Goal: Task Accomplishment & Management: Complete application form

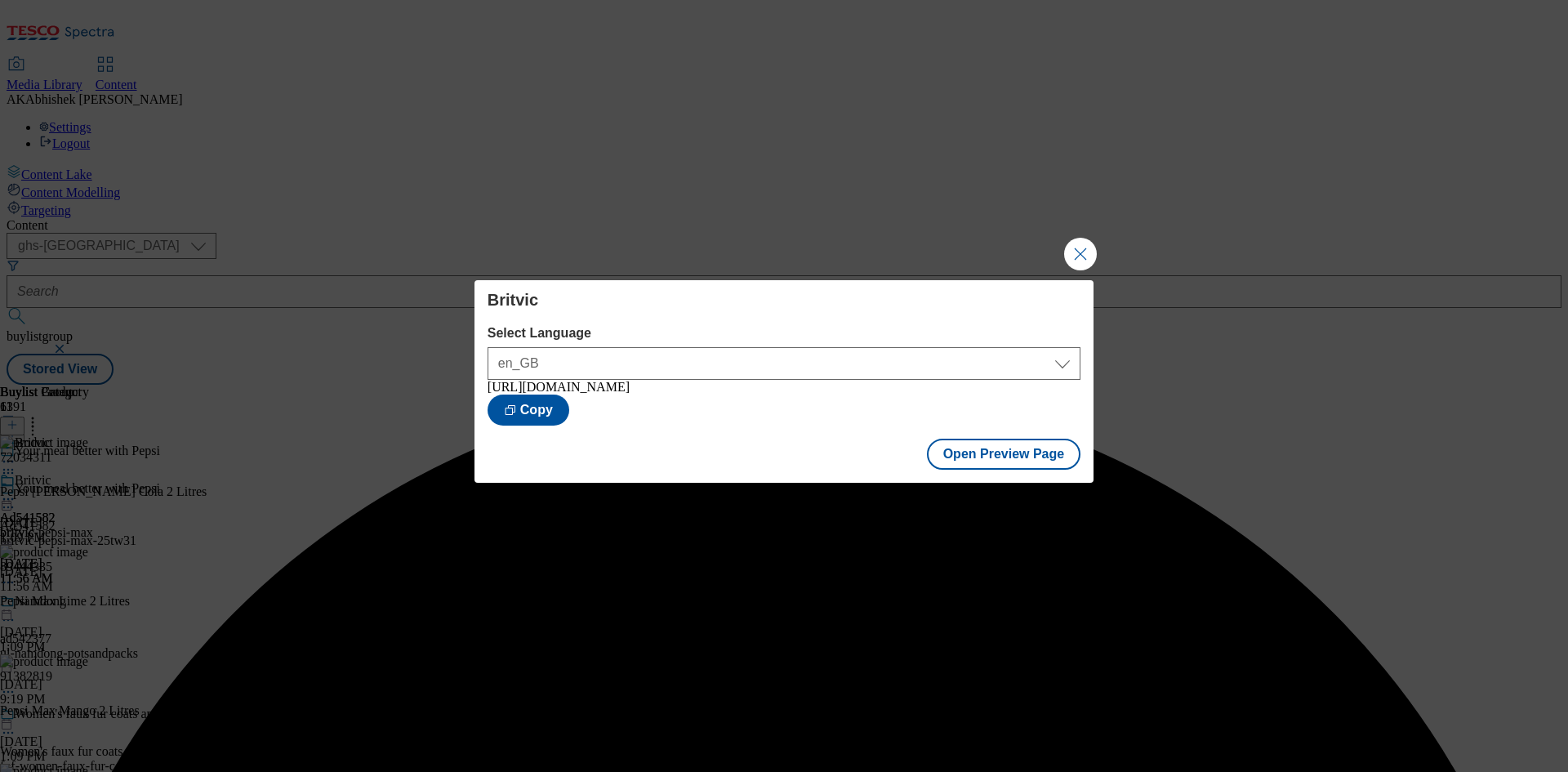
select select "ghs-[GEOGRAPHIC_DATA]"
click at [1082, 244] on button "Close Modal" at bounding box center [1080, 255] width 33 height 33
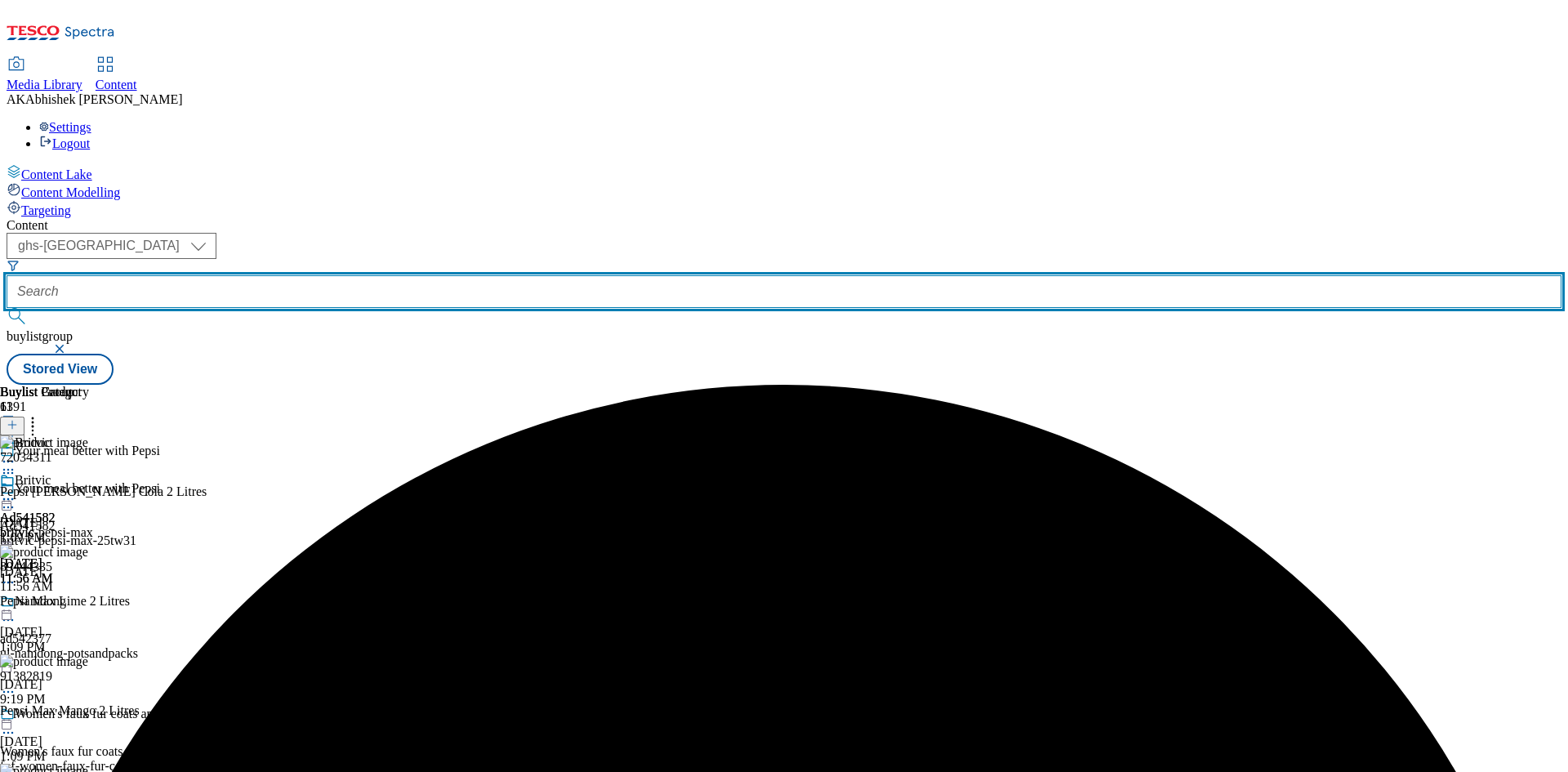
click at [408, 275] on input "text" at bounding box center [784, 292] width 1555 height 33
click at [7, 308] on button "submit" at bounding box center [18, 316] width 23 height 16
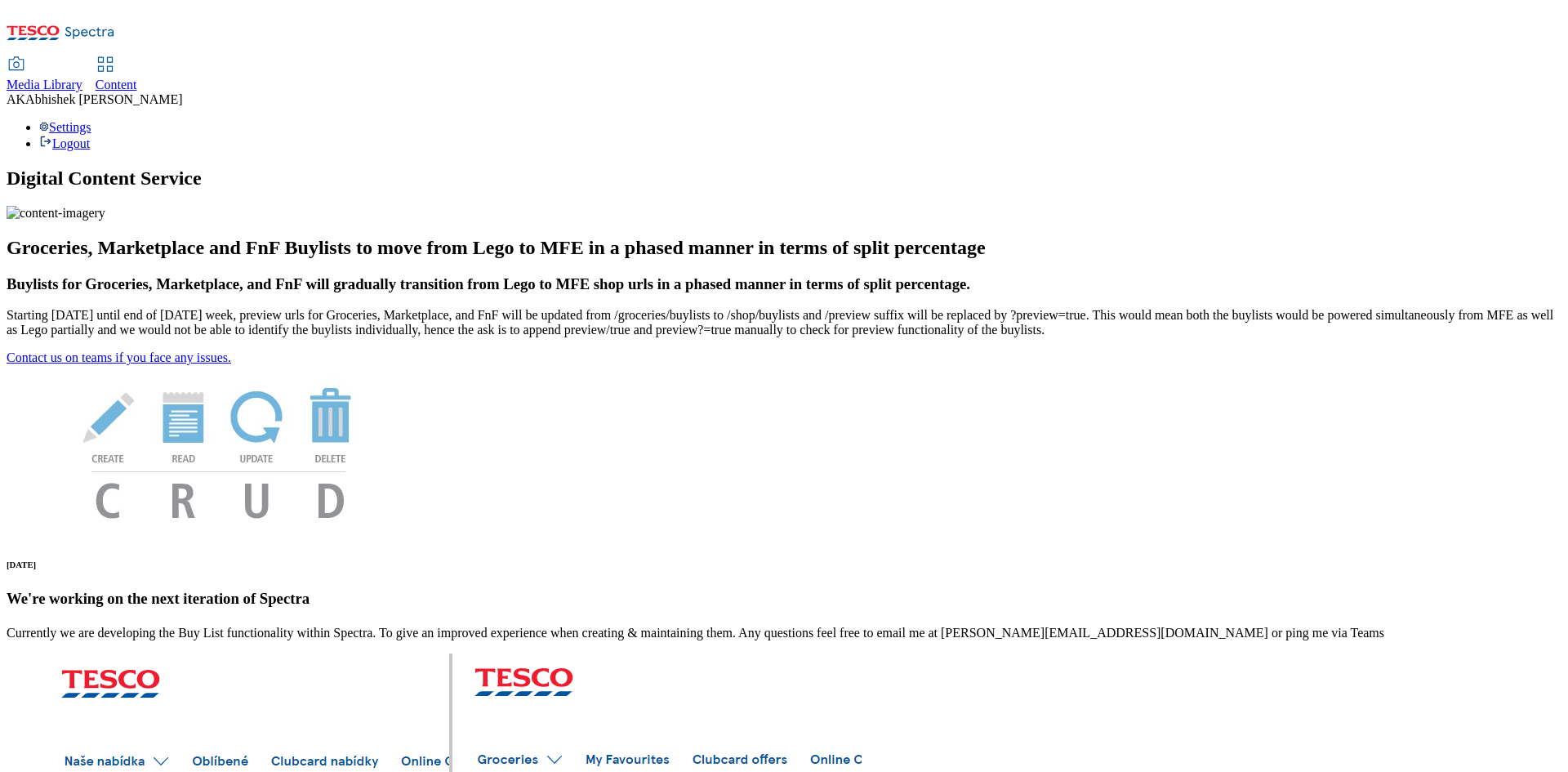
click at [137, 78] on span "Content" at bounding box center [116, 85] width 42 height 14
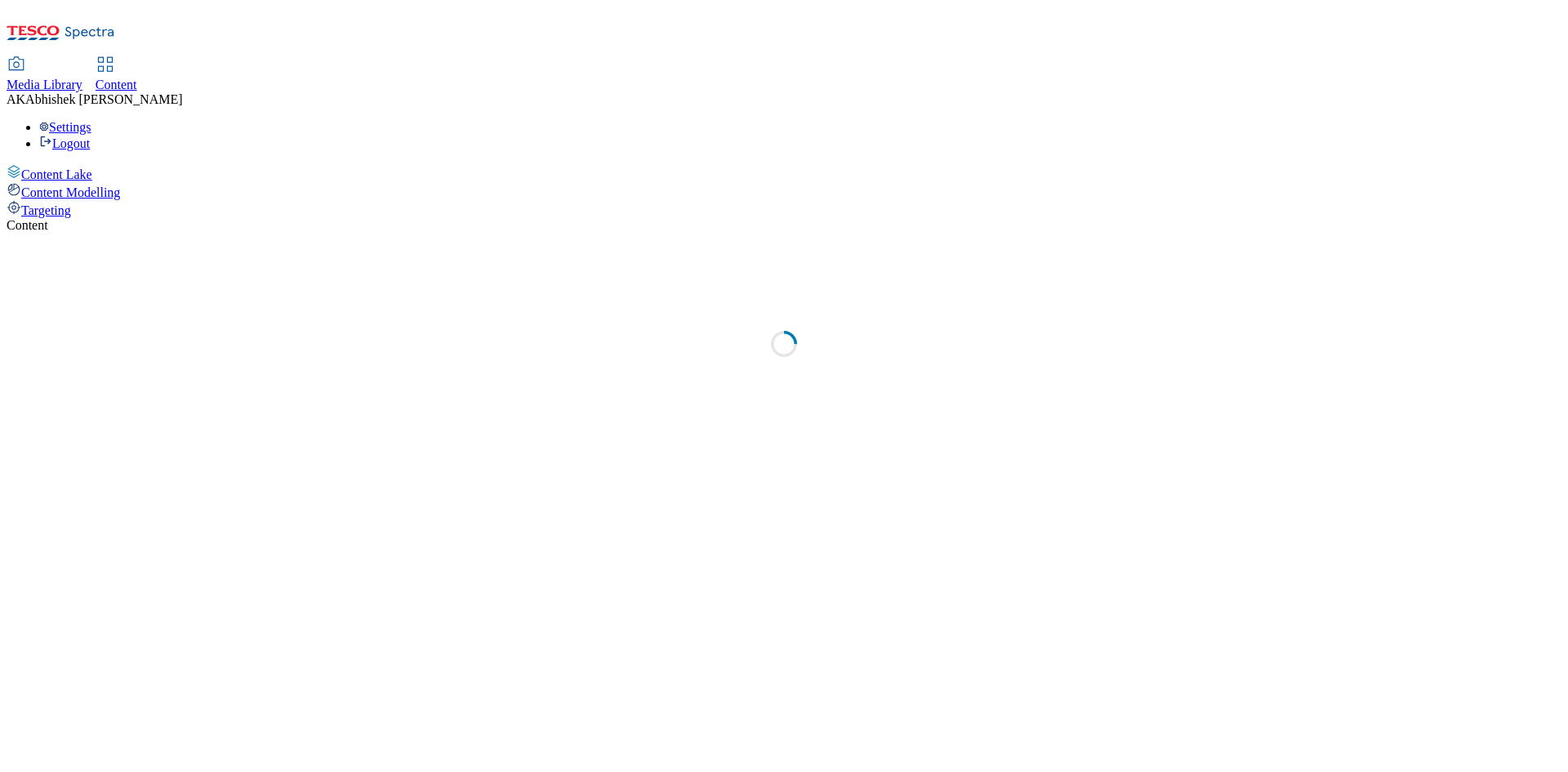
select select "ghs-[GEOGRAPHIC_DATA]"
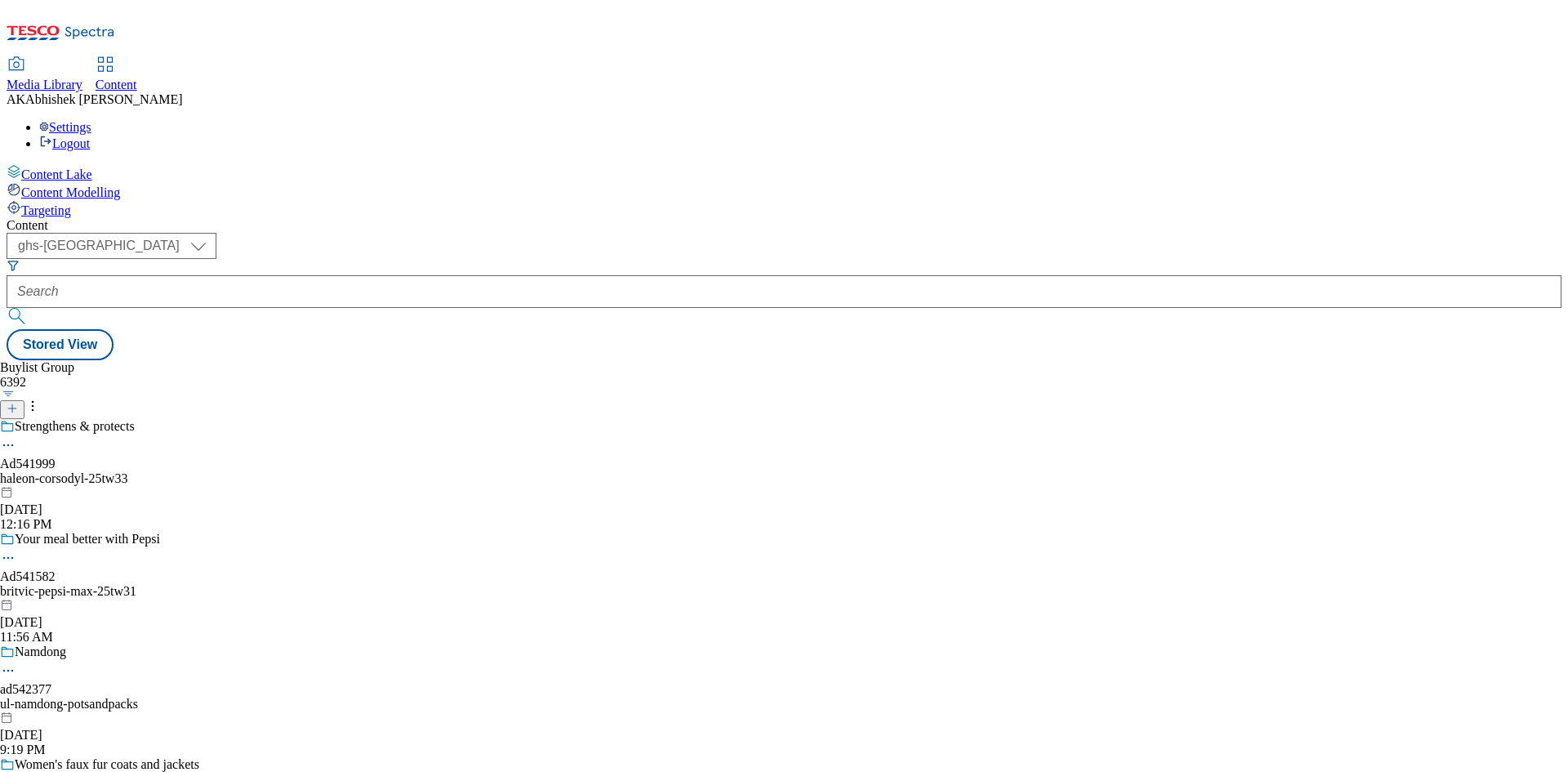
click at [18, 402] on icon at bounding box center [12, 408] width 11 height 11
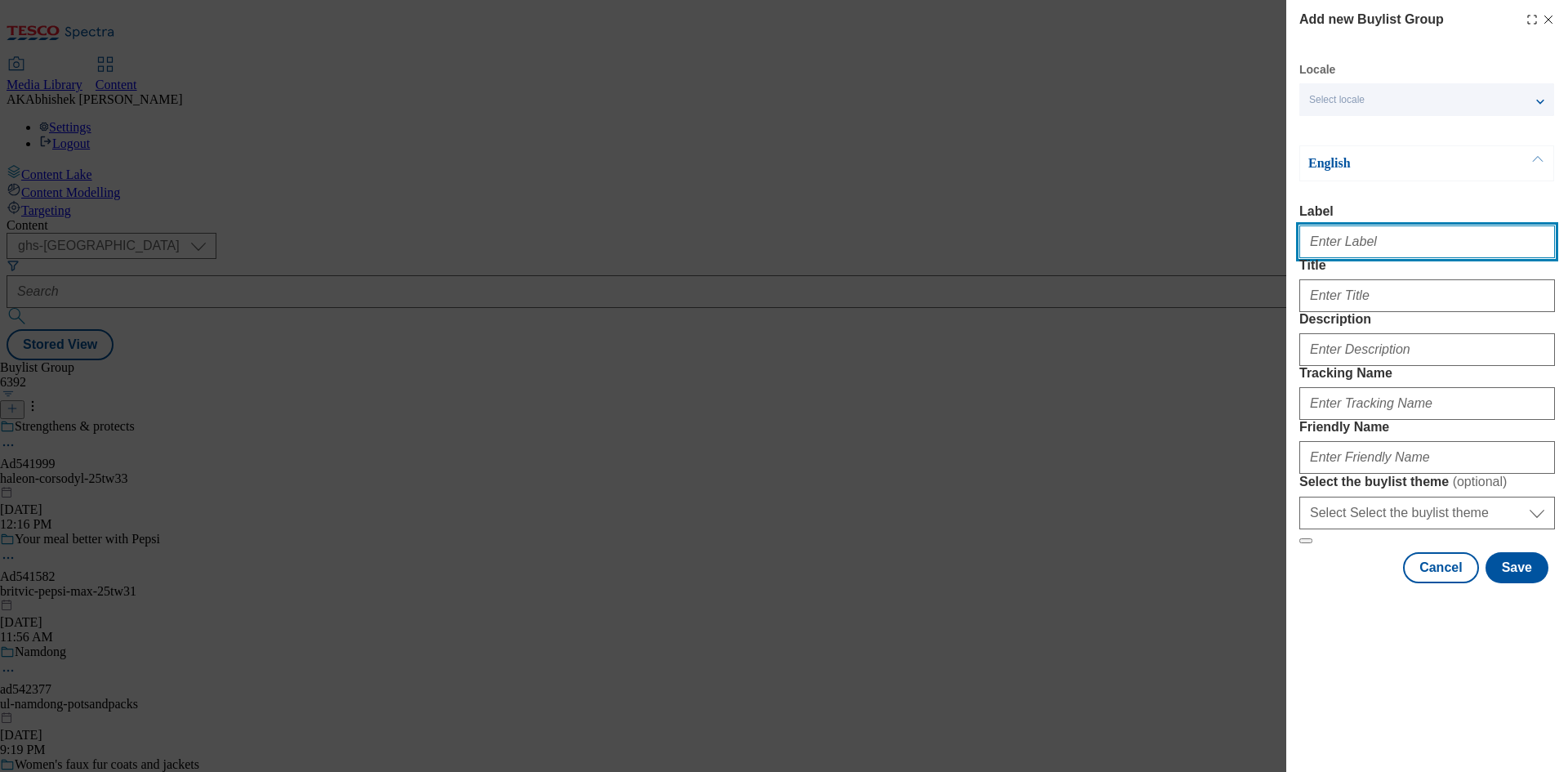
click at [1318, 241] on input "Label" at bounding box center [1427, 242] width 255 height 33
paste input "541987"
type input "Ad541987"
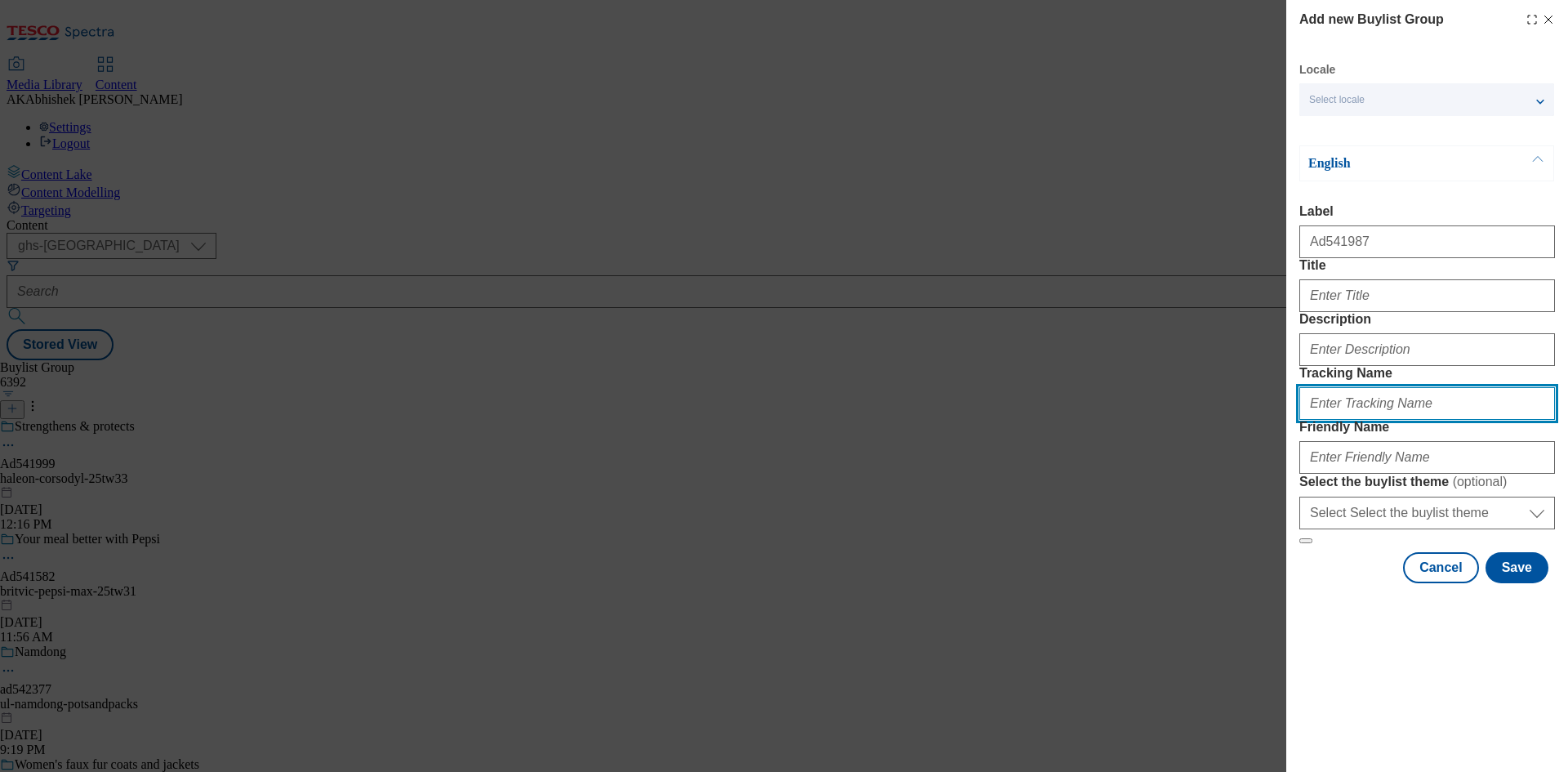
click at [1373, 420] on input "Tracking Name" at bounding box center [1427, 404] width 255 height 33
paste input "541987"
type input "DH_AD541987"
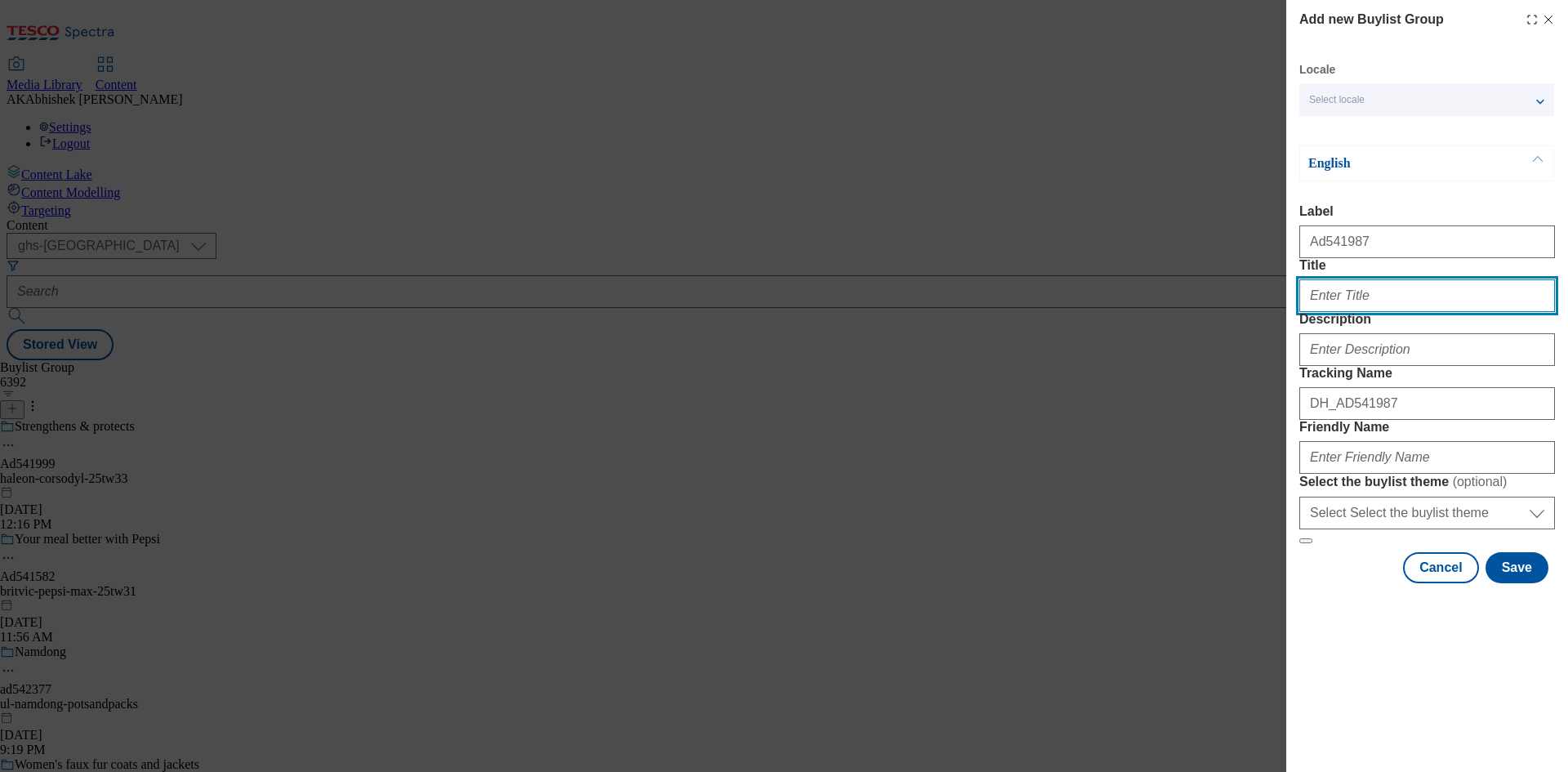
click at [1352, 312] on input "Title" at bounding box center [1427, 296] width 255 height 33
type input "Switch to serum infused micellar"
drag, startPoint x: 1295, startPoint y: 310, endPoint x: 1188, endPoint y: 314, distance: 107.1
click at [1188, 314] on div "Add new Buylist Group Locale Select locale English Welsh English Label Ad541987…" at bounding box center [784, 386] width 1568 height 772
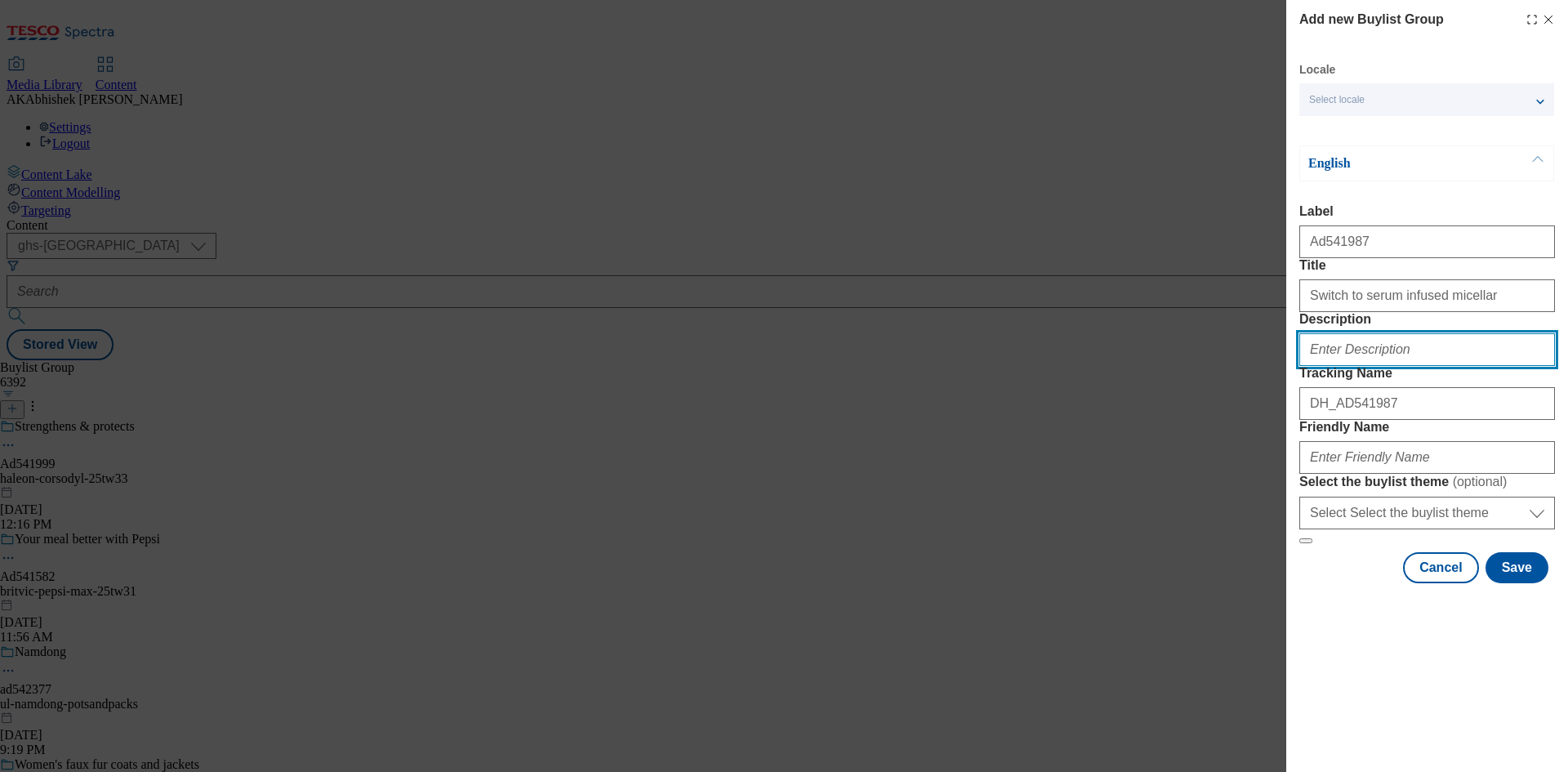
click at [1367, 366] on input "Description" at bounding box center [1427, 350] width 255 height 33
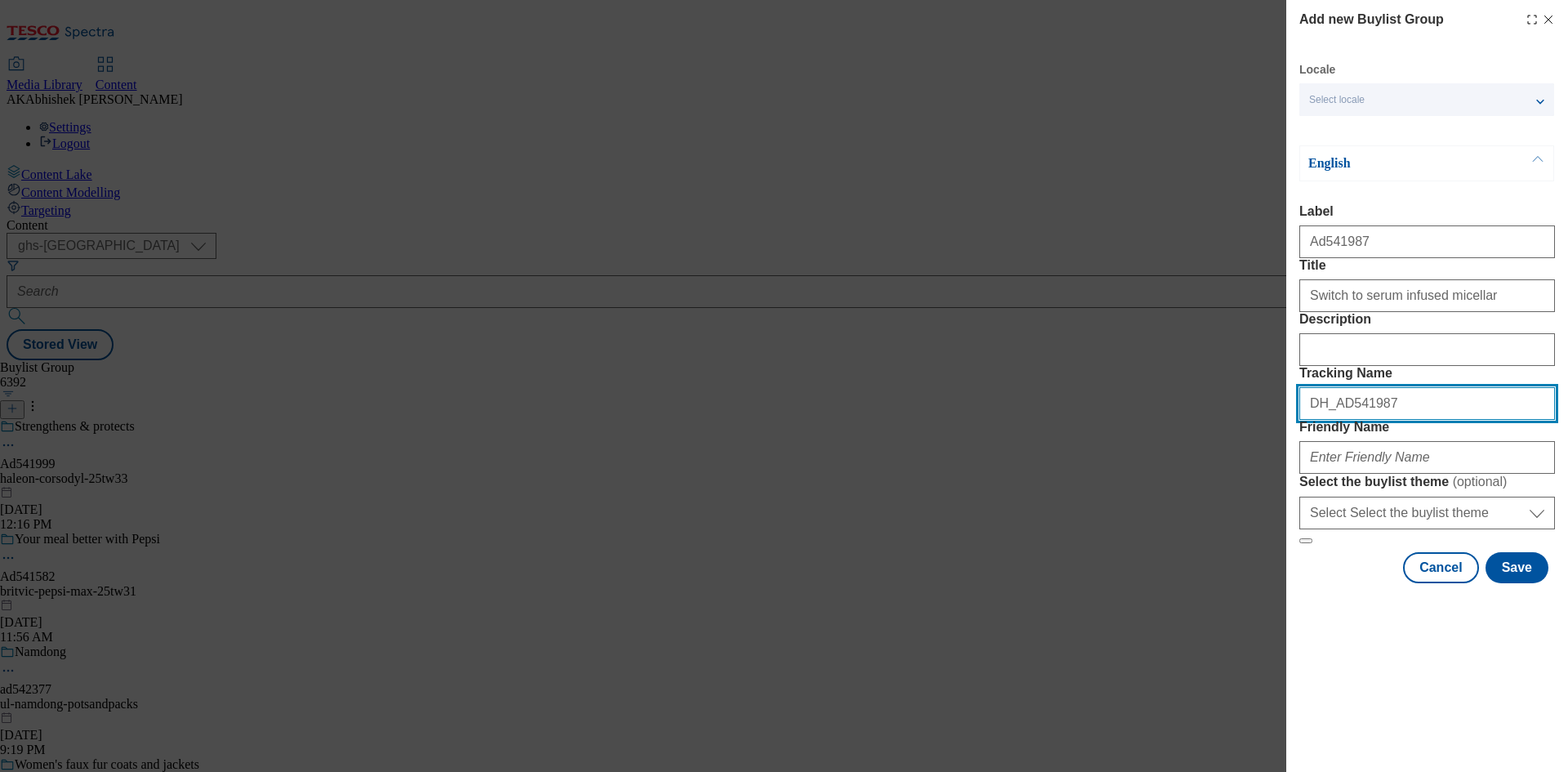
drag, startPoint x: 1424, startPoint y: 498, endPoint x: 1048, endPoint y: 474, distance: 376.8
click at [1061, 473] on div "Add new Buylist Group Locale Select locale English Welsh English Label Ad541987…" at bounding box center [784, 386] width 1568 height 772
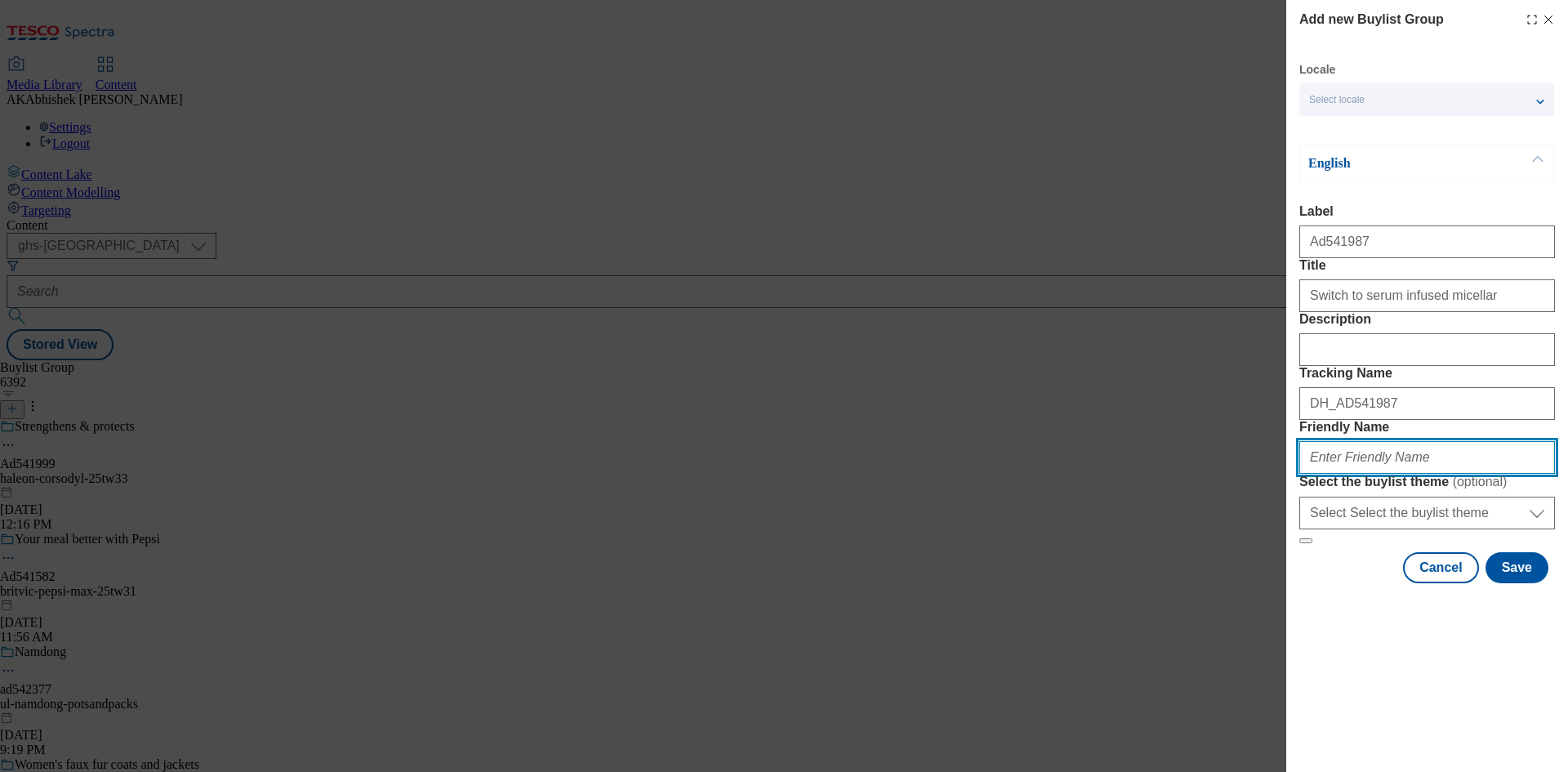
click at [1400, 474] on input "Friendly Name" at bounding box center [1427, 457] width 255 height 33
paste input "Switch to serum infused micellar"
paste input "Beiersdorf"
type input "beiersdorf-nivea-25tw34"
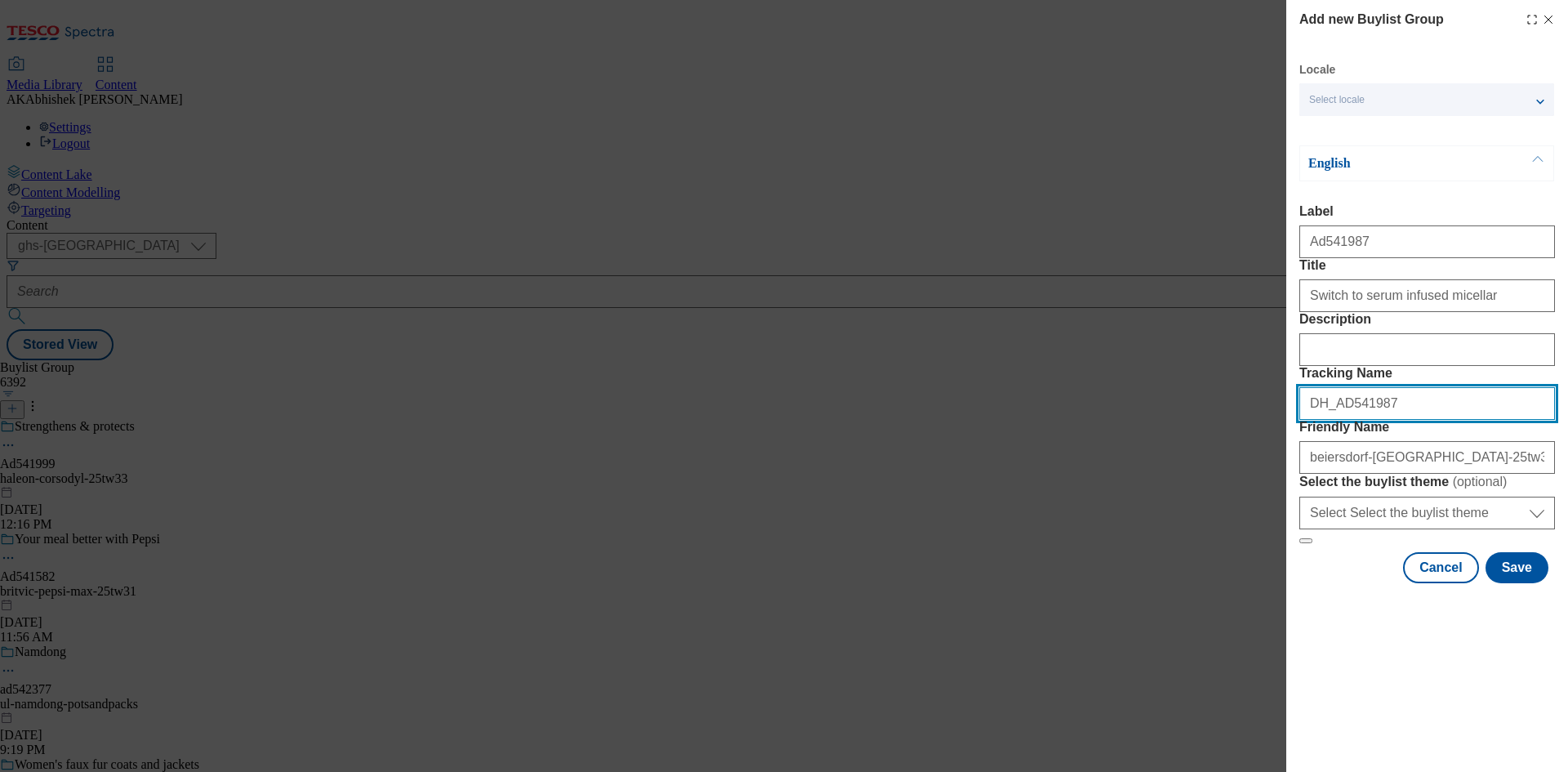
drag, startPoint x: 1374, startPoint y: 495, endPoint x: 1210, endPoint y: 489, distance: 164.1
click at [1210, 489] on div "Add new Buylist Group Locale Select locale English Welsh English Label Ad541987…" at bounding box center [784, 386] width 1568 height 772
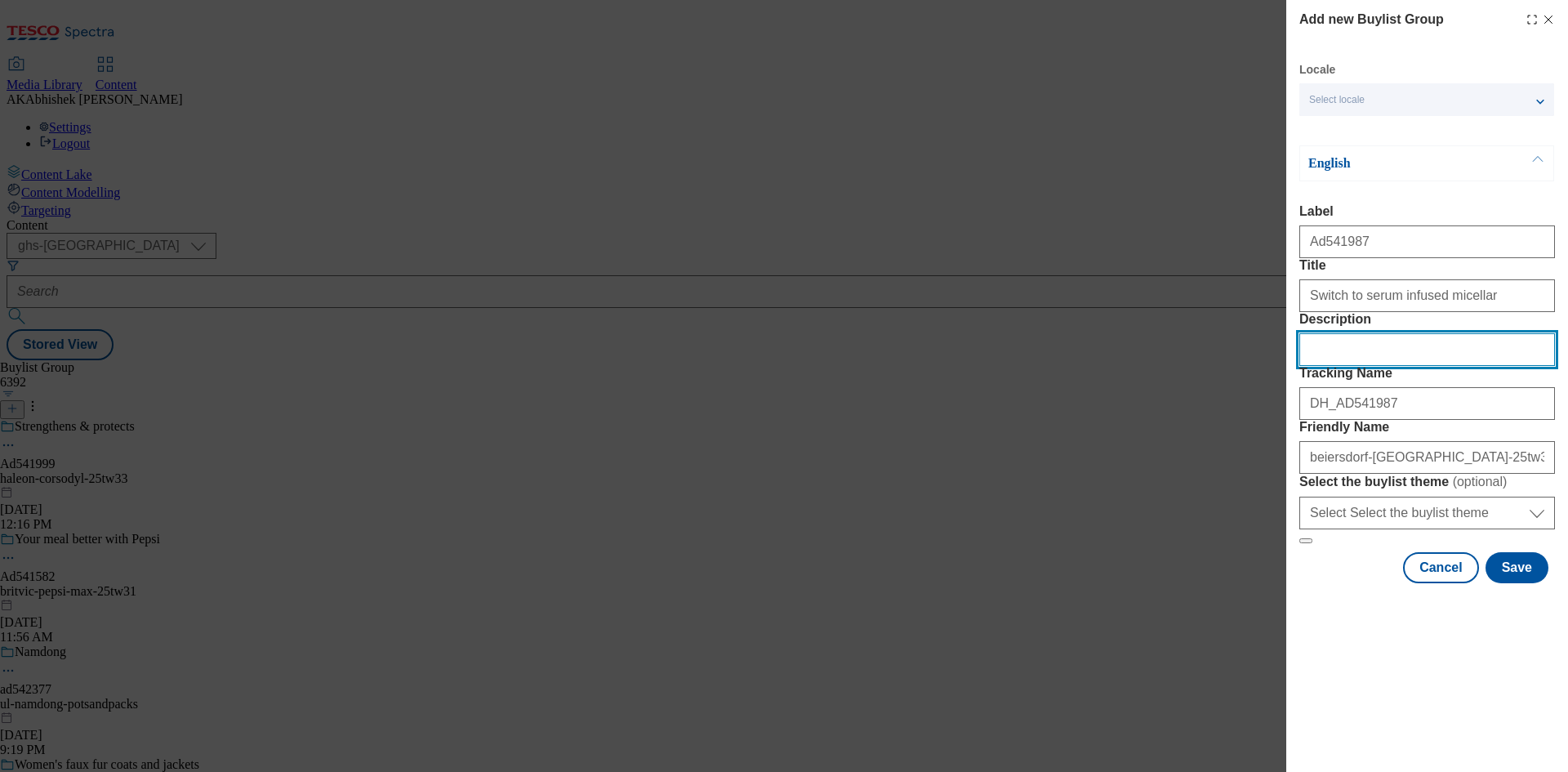
click at [1353, 366] on input "Description" at bounding box center [1427, 350] width 255 height 33
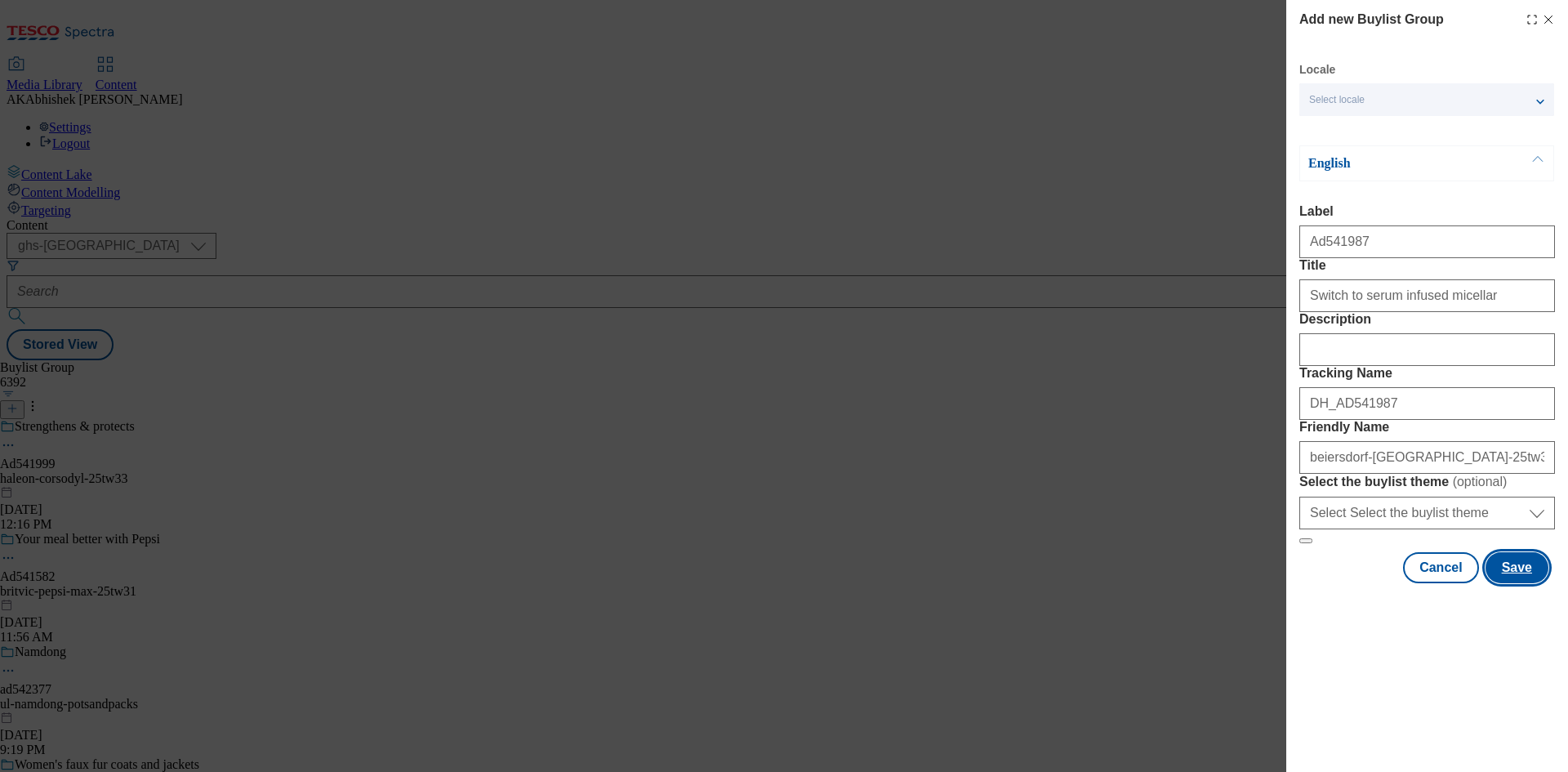
click at [1528, 583] on button "Save" at bounding box center [1517, 568] width 63 height 31
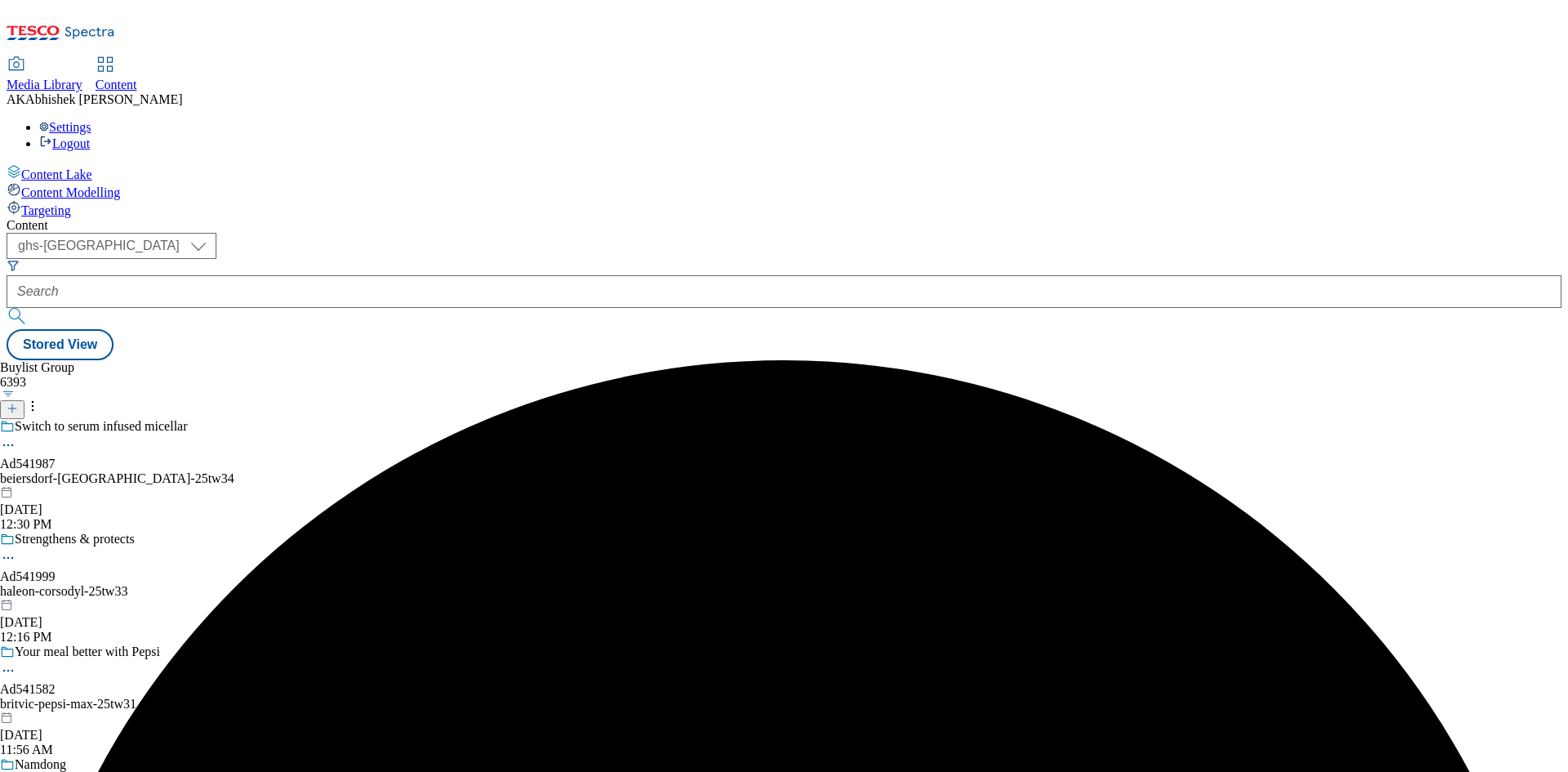
click at [235, 471] on div "beiersdorf-nivea-25tw34" at bounding box center [117, 479] width 235 height 15
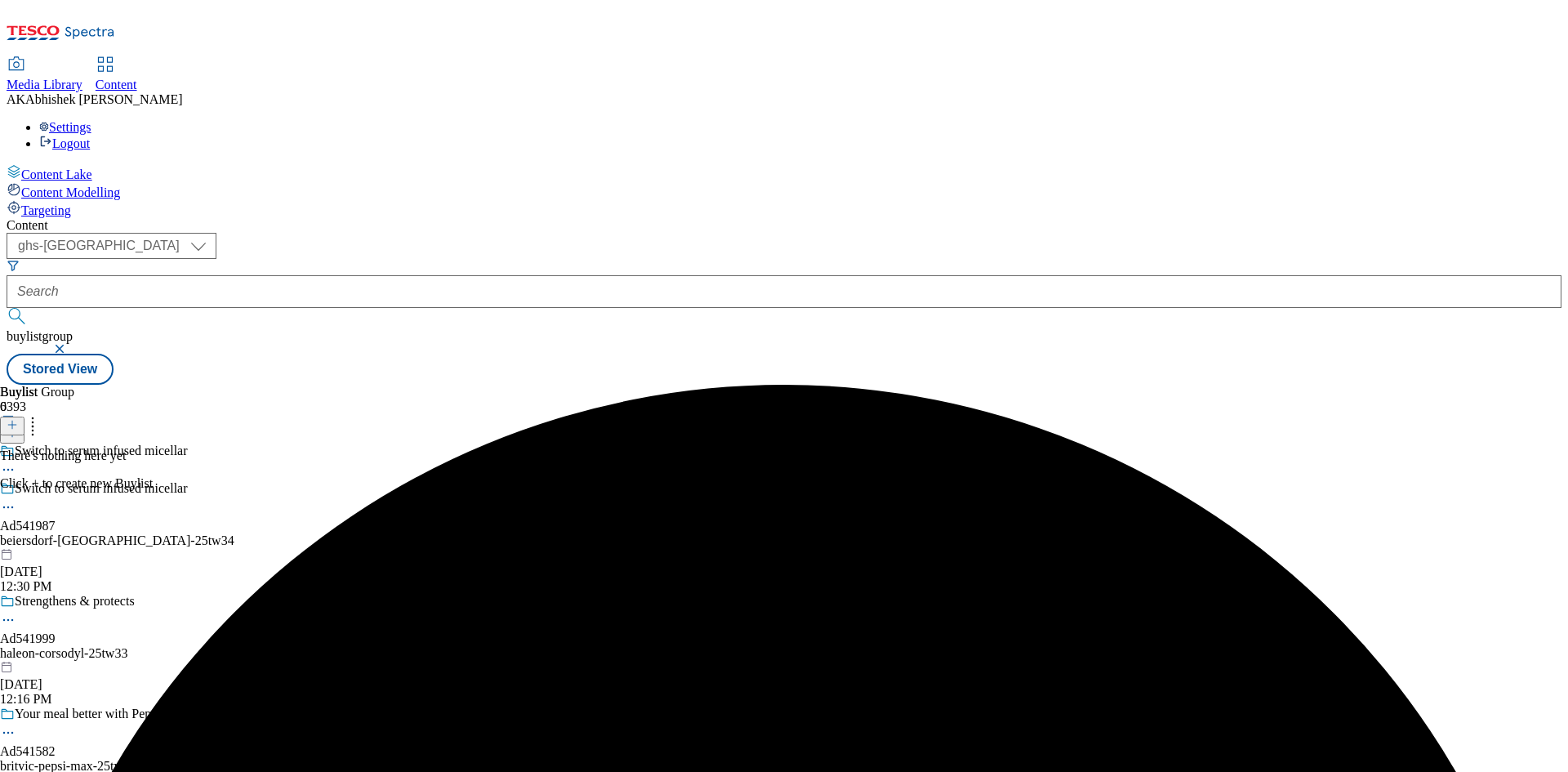
click at [153, 414] on div at bounding box center [76, 425] width 153 height 21
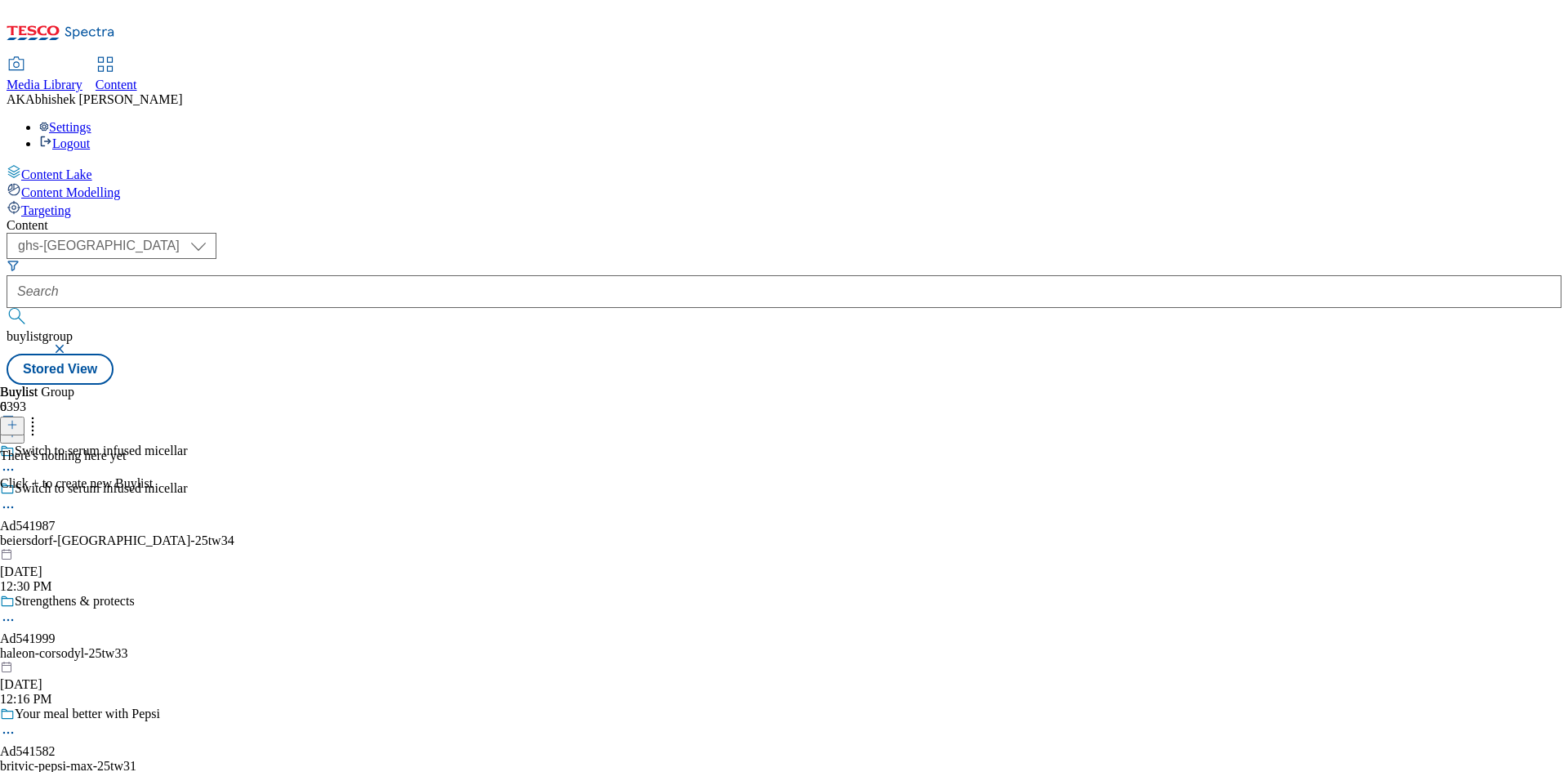
click at [18, 419] on icon at bounding box center [12, 425] width 11 height 11
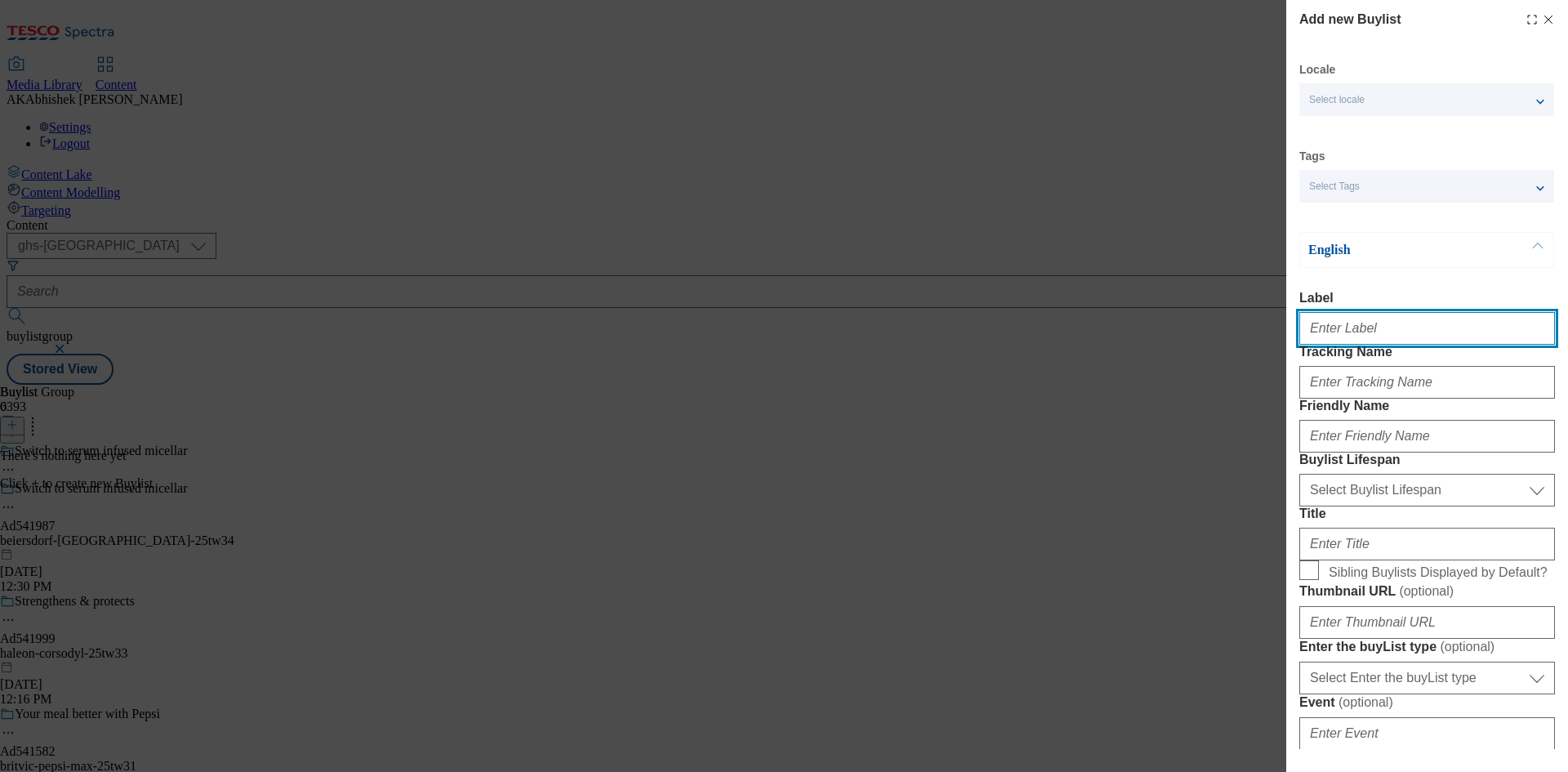
click at [1369, 332] on input "Label" at bounding box center [1427, 329] width 255 height 33
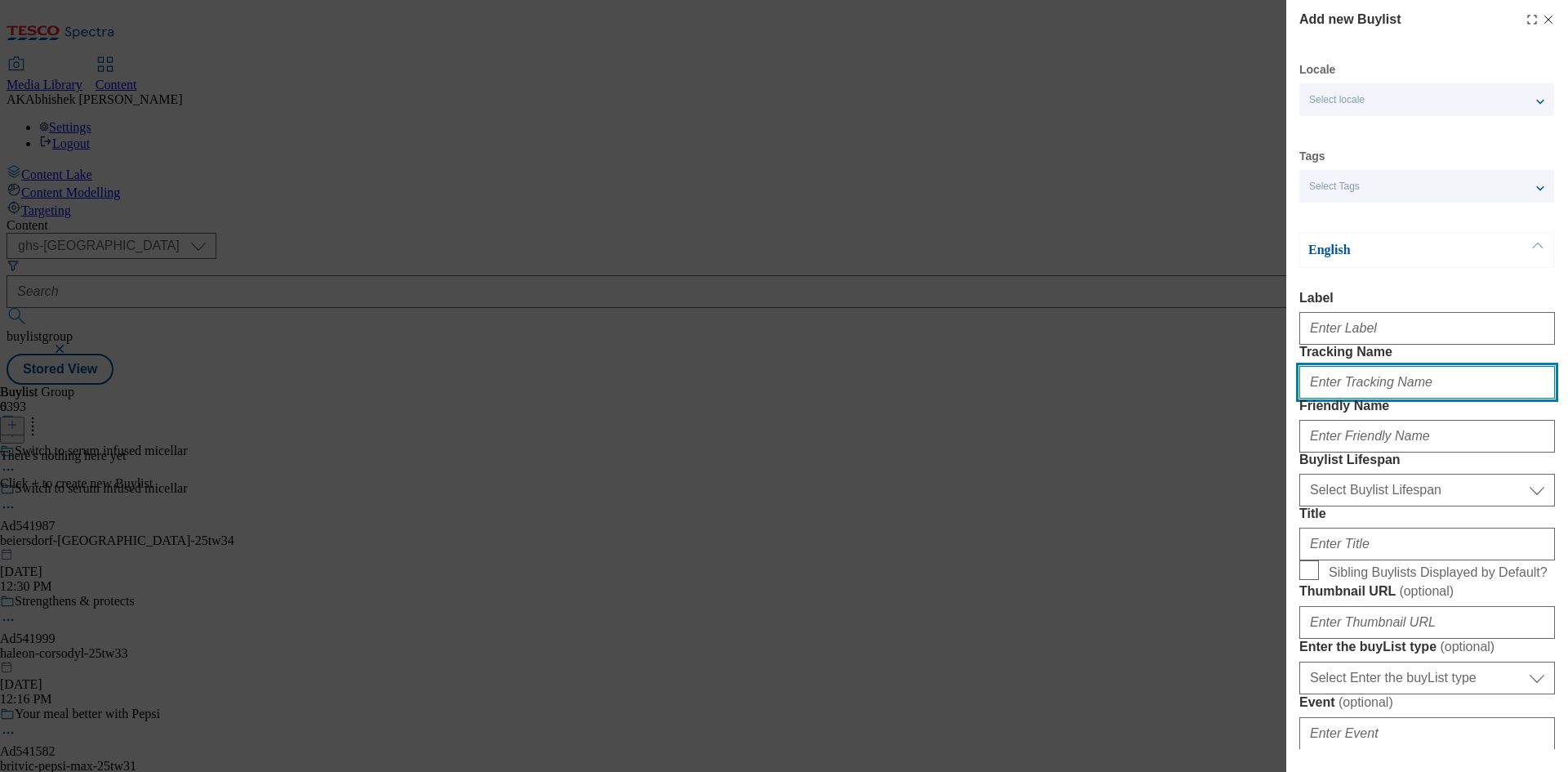
click at [1380, 398] on input "Tracking Name" at bounding box center [1427, 383] width 255 height 33
paste input "DH_AD541987"
click at [1340, 398] on input "DH_AD541987" at bounding box center [1427, 383] width 255 height 33
type input "DH_AD541987"
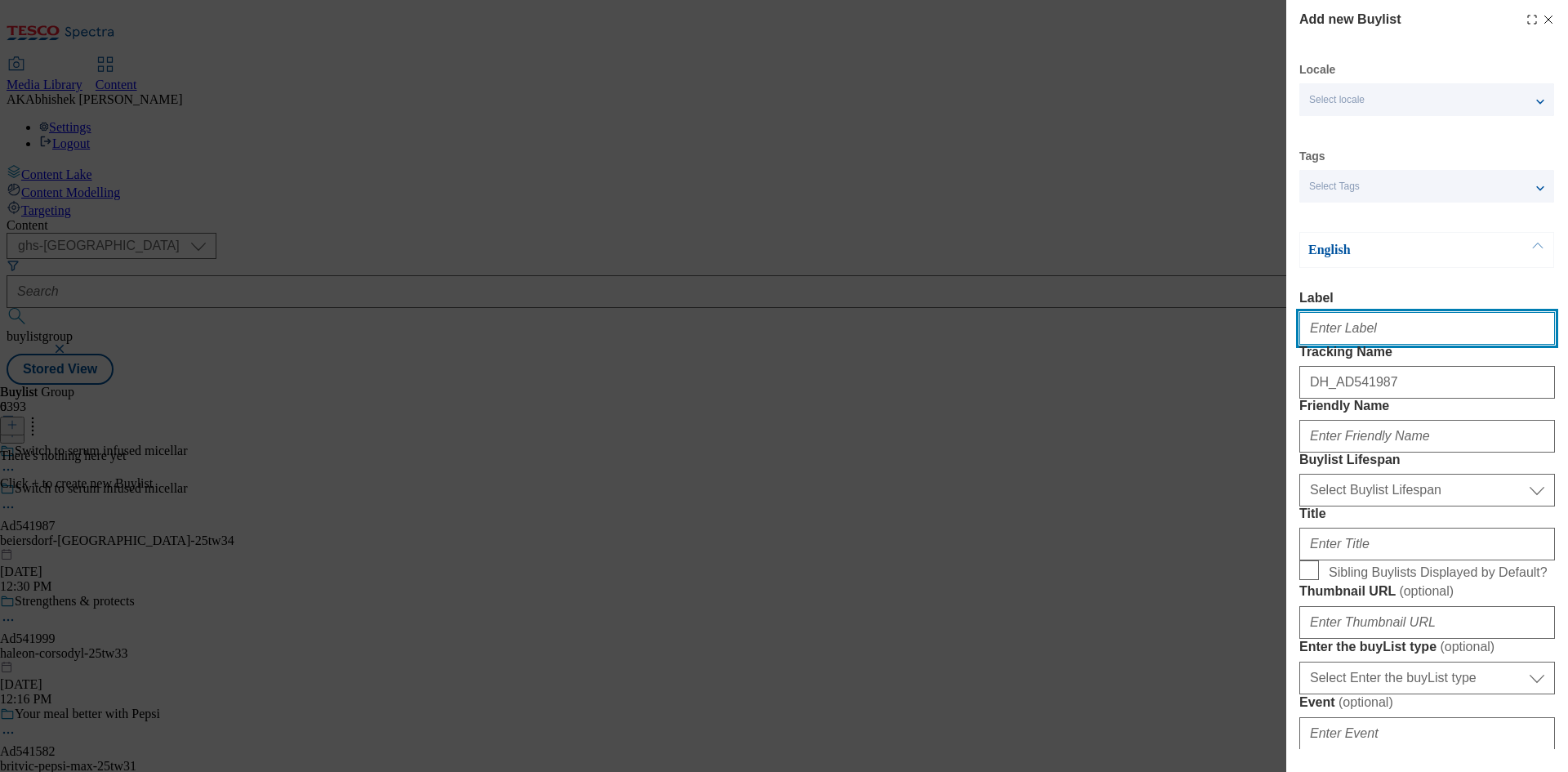
click at [1355, 338] on input "Label" at bounding box center [1427, 329] width 255 height 33
paste input "541987"
type input "Ad541987"
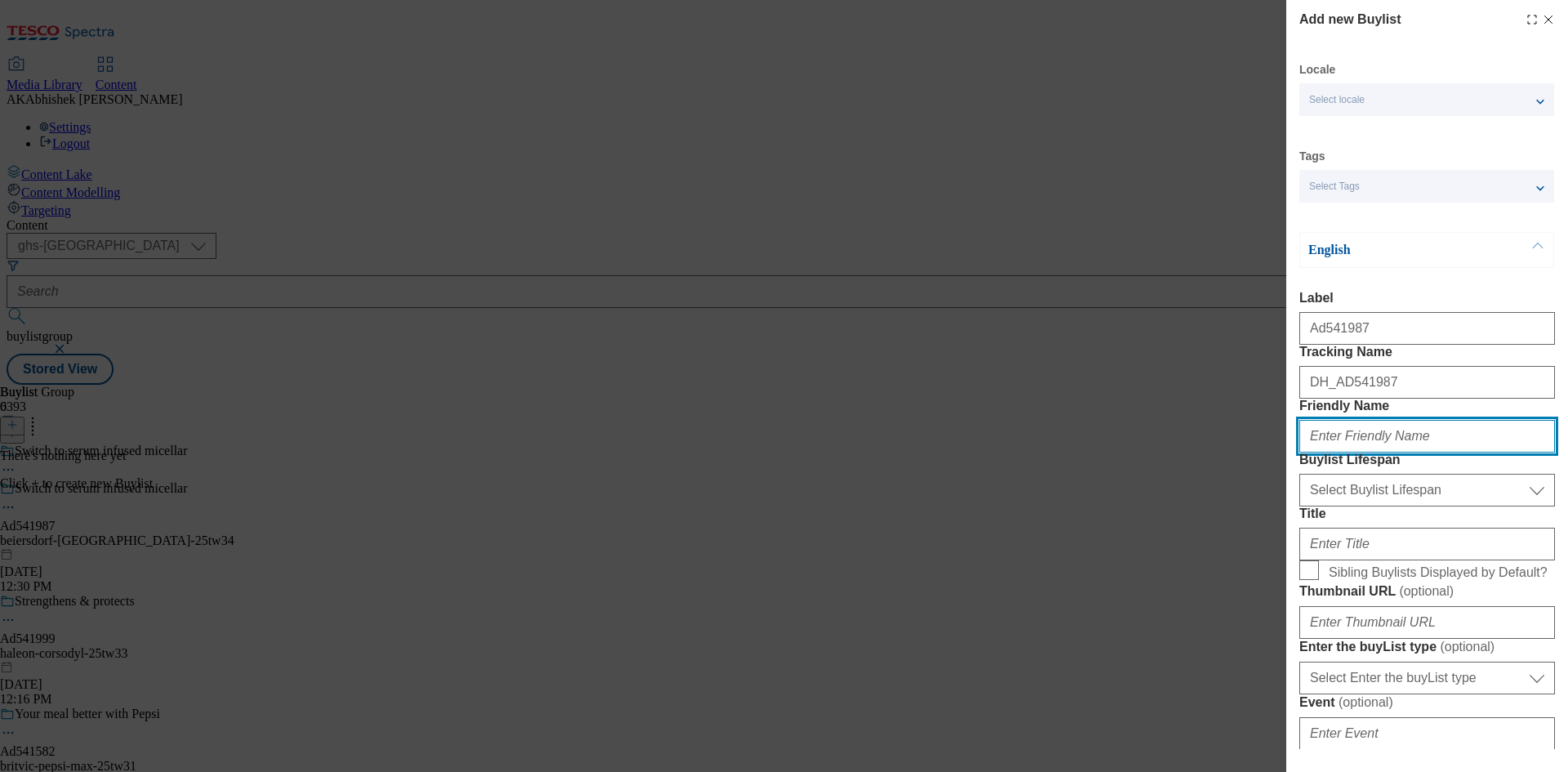
paste input "beiersdorf"
type input "beiersdorf"
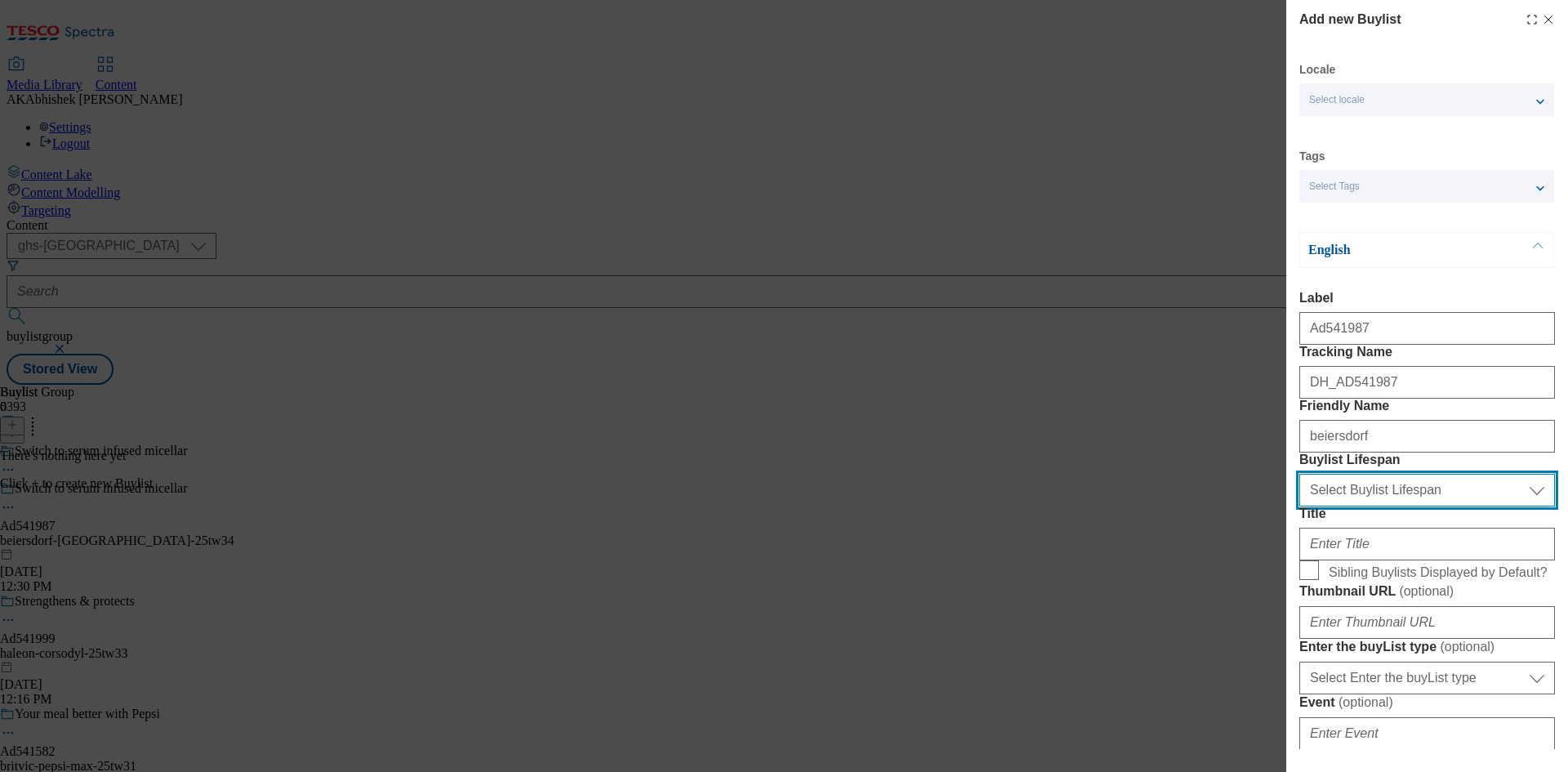
click at [1388, 507] on select "Select Buylist Lifespan evergreen seasonal tactical" at bounding box center [1427, 490] width 255 height 33
select select "tactical"
click at [1300, 507] on select "Select Buylist Lifespan evergreen seasonal tactical" at bounding box center [1427, 490] width 255 height 33
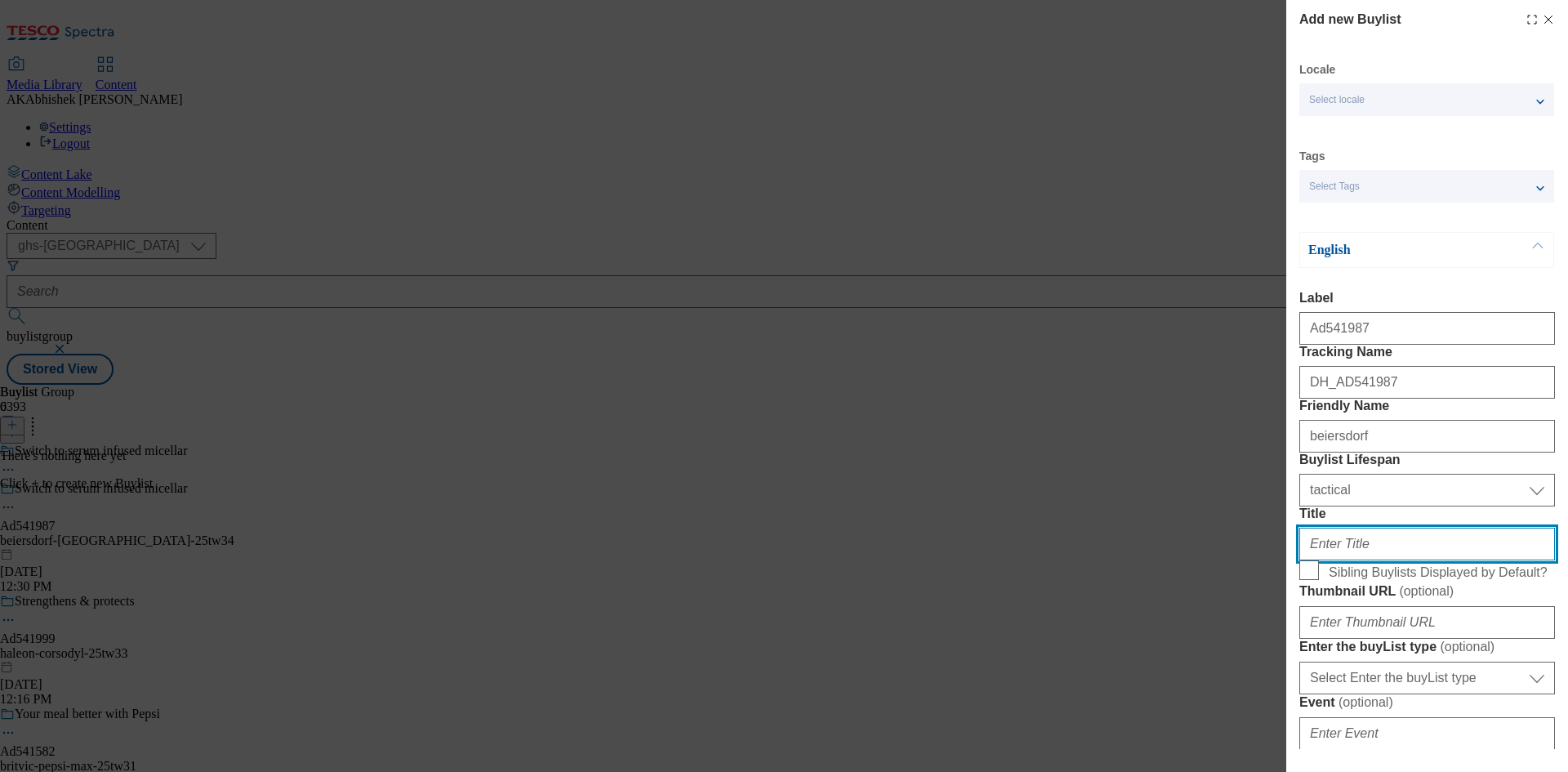
drag, startPoint x: 1392, startPoint y: 654, endPoint x: 1403, endPoint y: 650, distance: 11.7
click at [1392, 560] on input "Title" at bounding box center [1427, 545] width 255 height 33
type input "98% confirm best ever make-up remover"
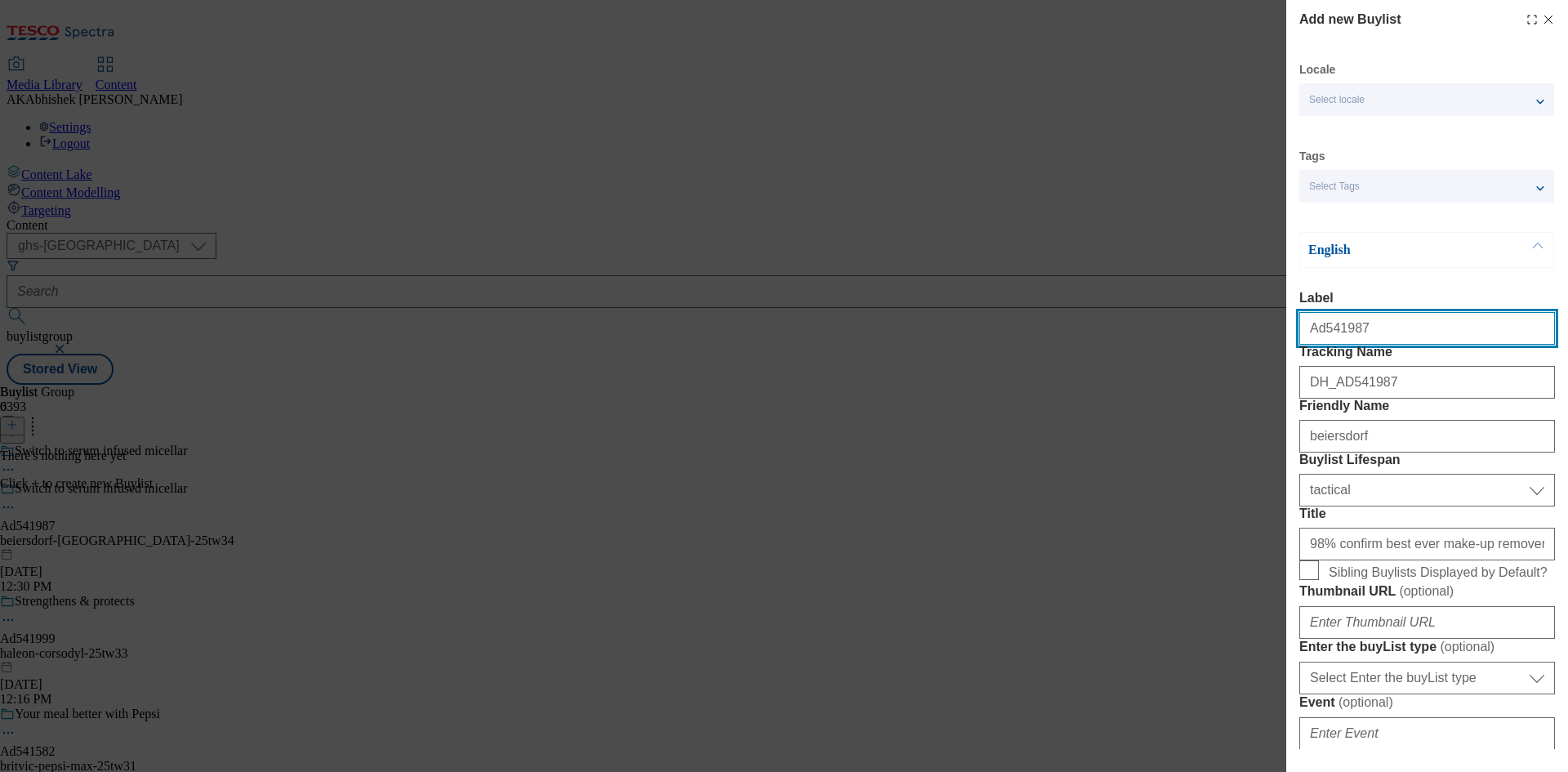
drag, startPoint x: 1323, startPoint y: 335, endPoint x: 1409, endPoint y: 342, distance: 86.3
click at [1409, 342] on input "Ad541987" at bounding box center [1427, 329] width 255 height 33
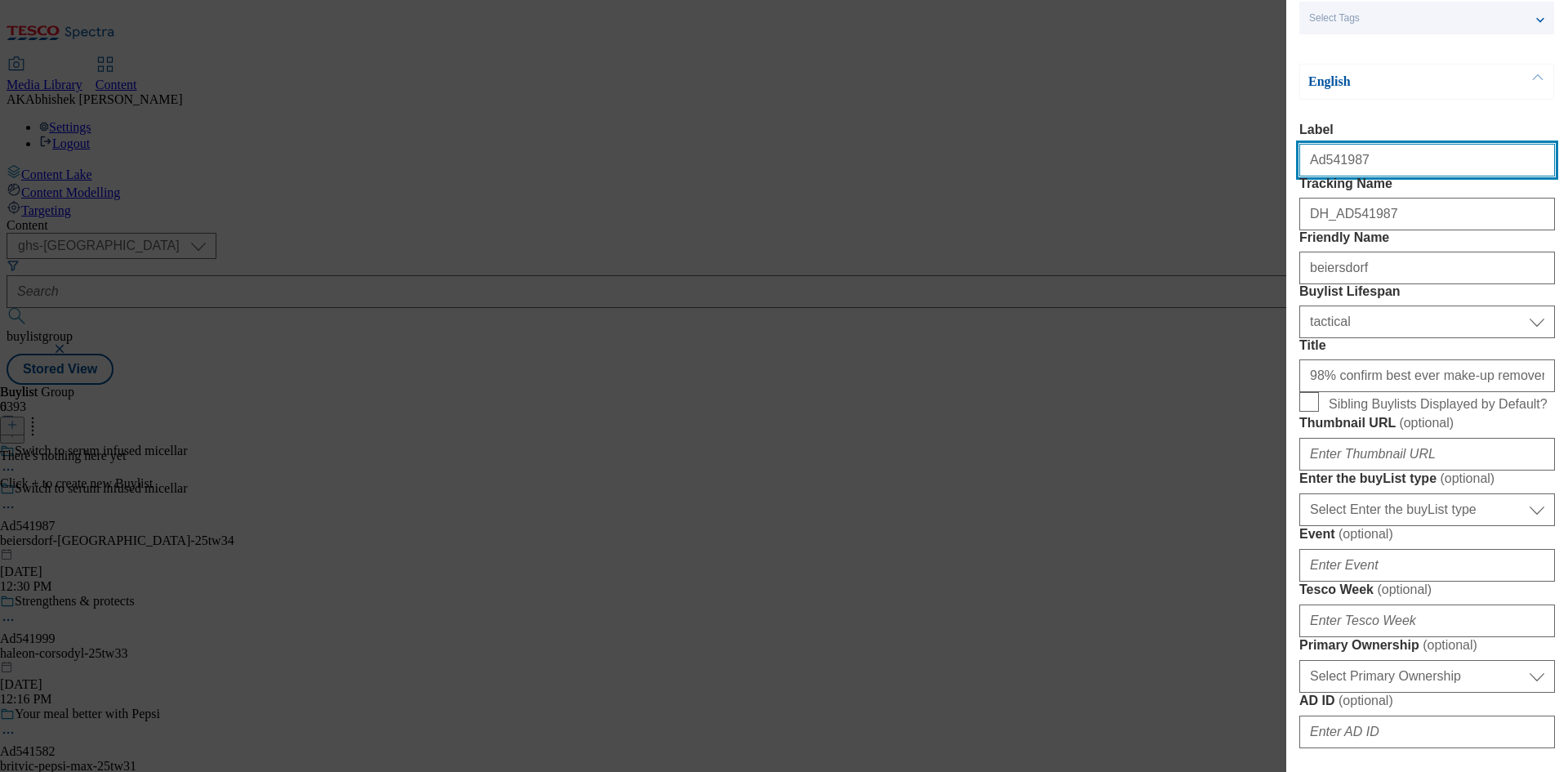
scroll to position [490, 0]
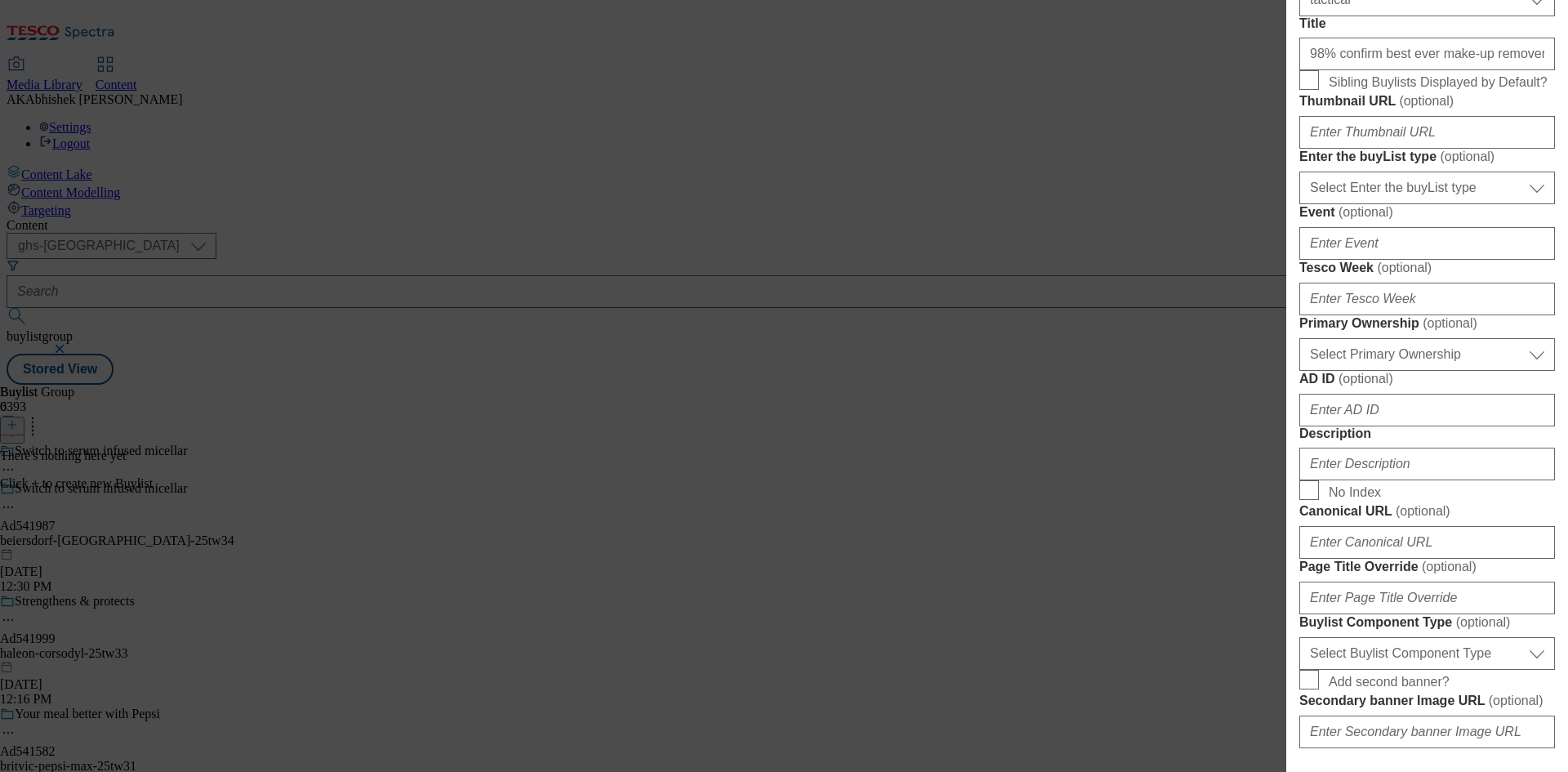
click at [1436, 398] on form "Label Ad541987 Tracking Name DH_AD541987 Friendly Name beiersdorf Buylist Lifes…" at bounding box center [1427, 374] width 255 height 1147
click at [1429, 204] on select "Select Enter the buyList type event supplier funded long term >4 weeks supplier…" at bounding box center [1427, 188] width 255 height 33
select select "supplier funded short term 1-3 weeks"
click at [1300, 204] on select "Select Enter the buyList type event supplier funded long term >4 weeks supplier…" at bounding box center [1427, 188] width 255 height 33
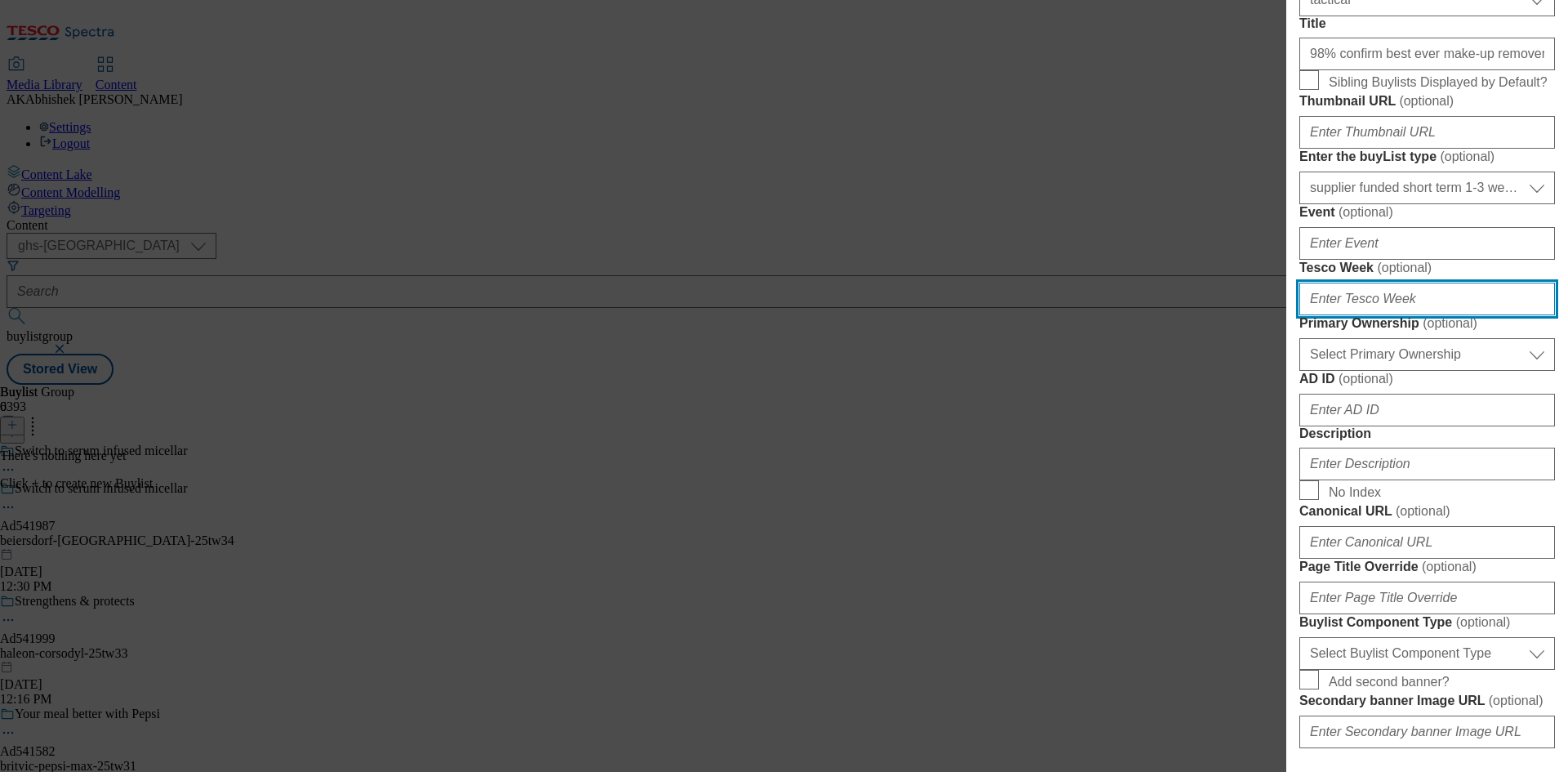
click at [1405, 315] on input "Tesco Week ( optional )" at bounding box center [1427, 299] width 255 height 33
type input "34"
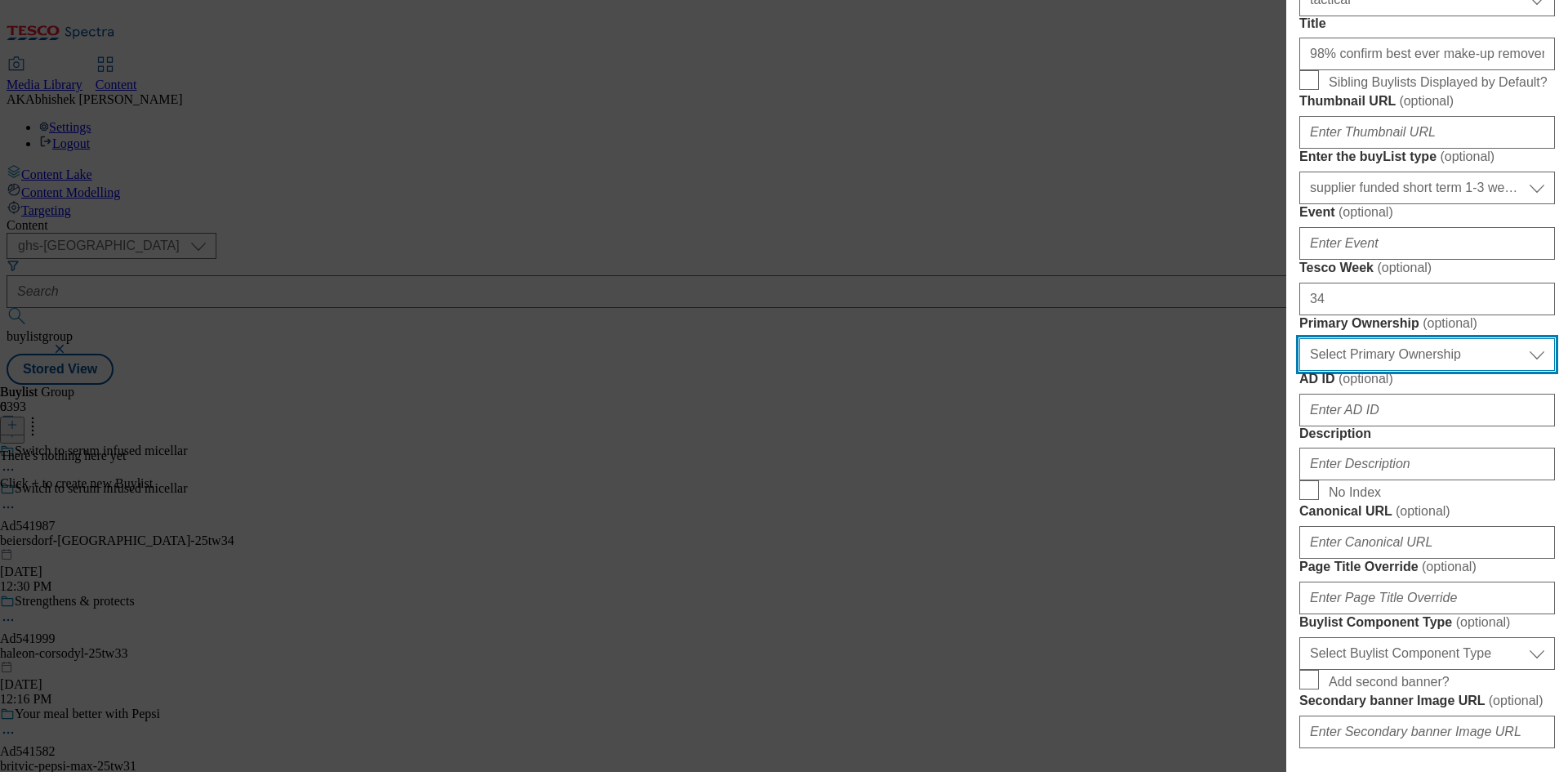
click at [1405, 371] on select "Select Primary Ownership tesco dunnhumby" at bounding box center [1427, 355] width 255 height 33
select select "dunnhumby"
click at [1300, 371] on select "Select Primary Ownership tesco dunnhumby" at bounding box center [1427, 355] width 255 height 33
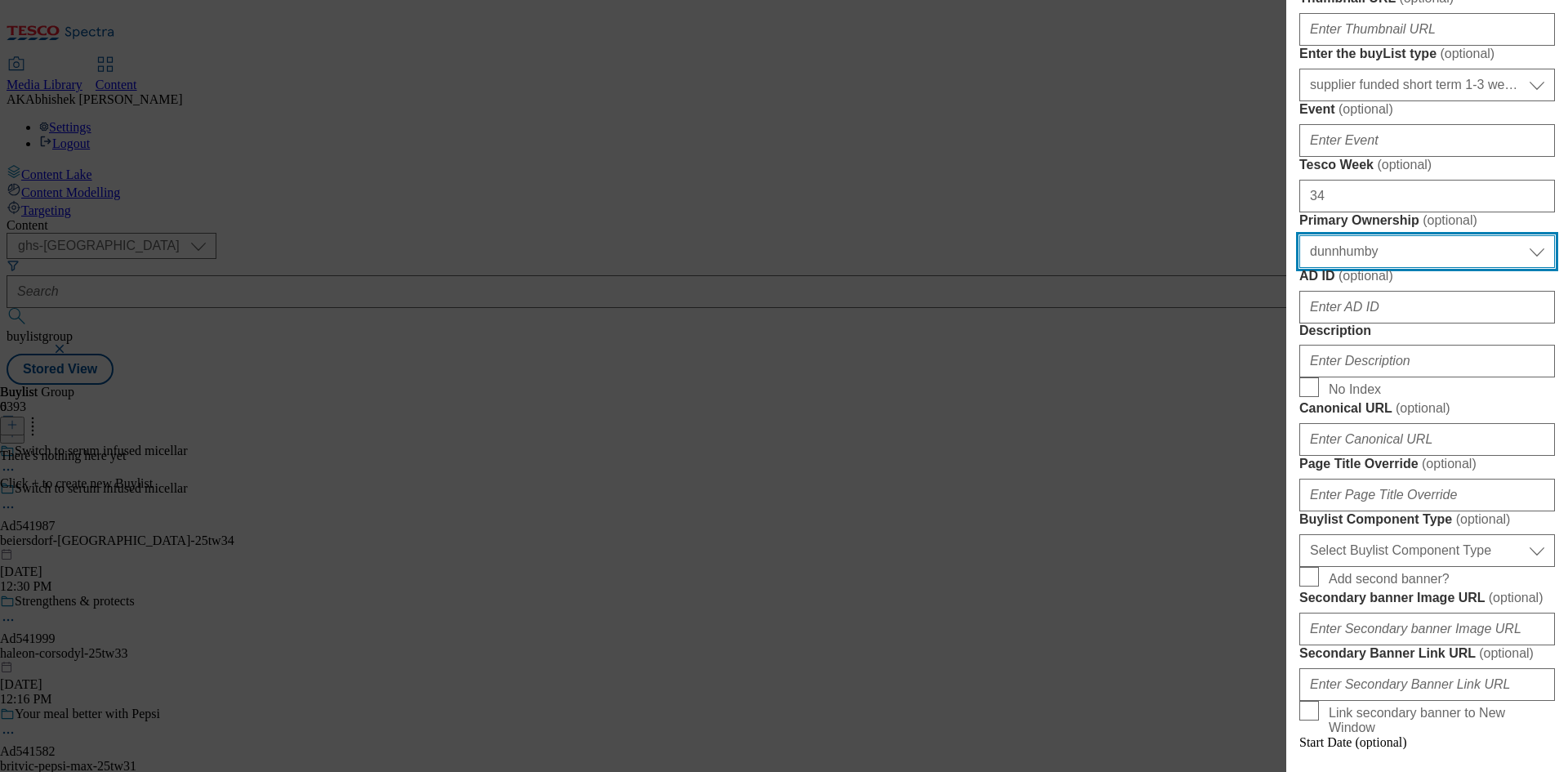
scroll to position [735, 0]
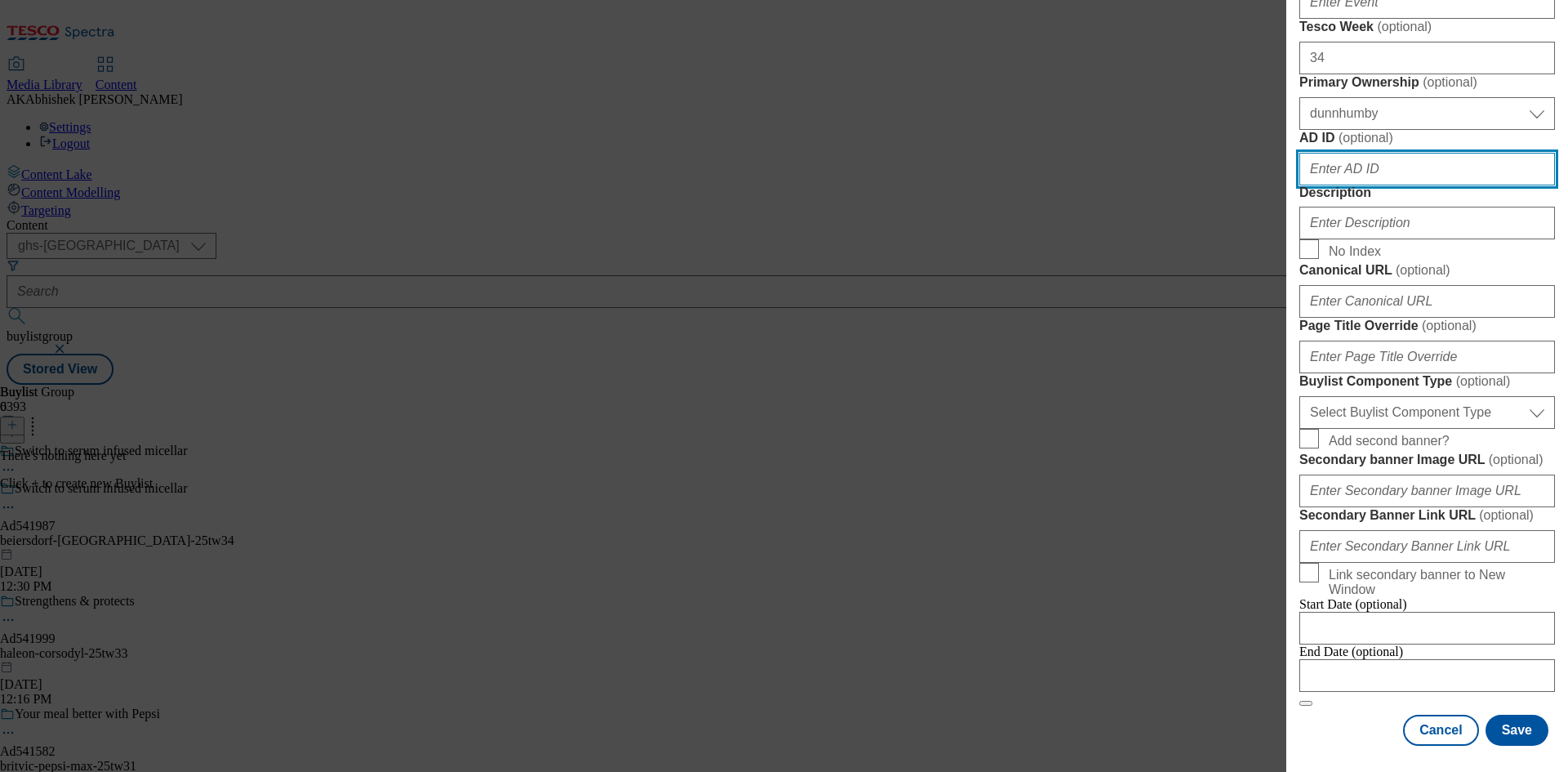
click at [1370, 186] on input "AD ID ( optional )" at bounding box center [1427, 169] width 255 height 33
paste input "541987"
type input "541987"
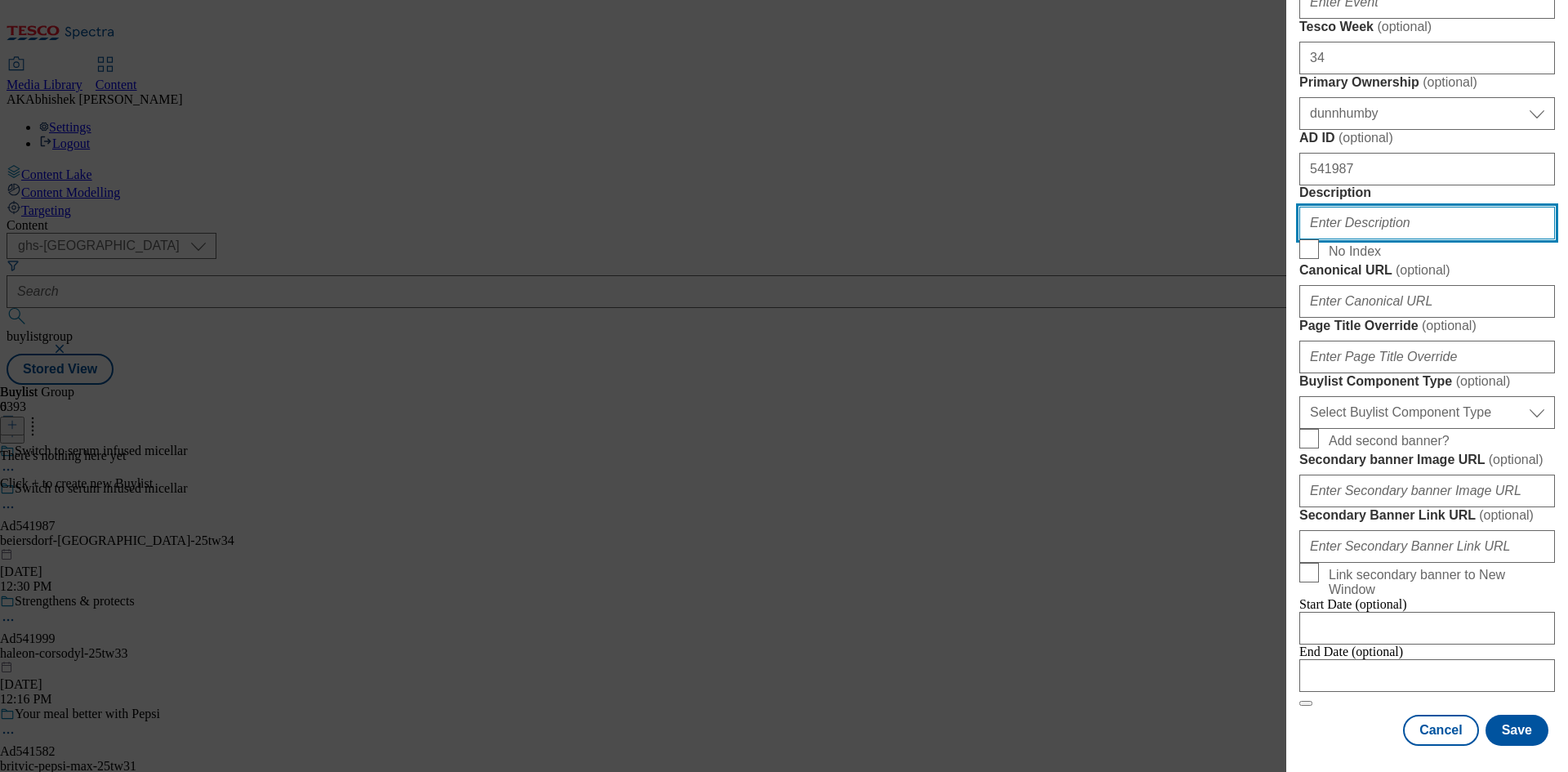
click at [1360, 224] on input "Description" at bounding box center [1427, 223] width 255 height 33
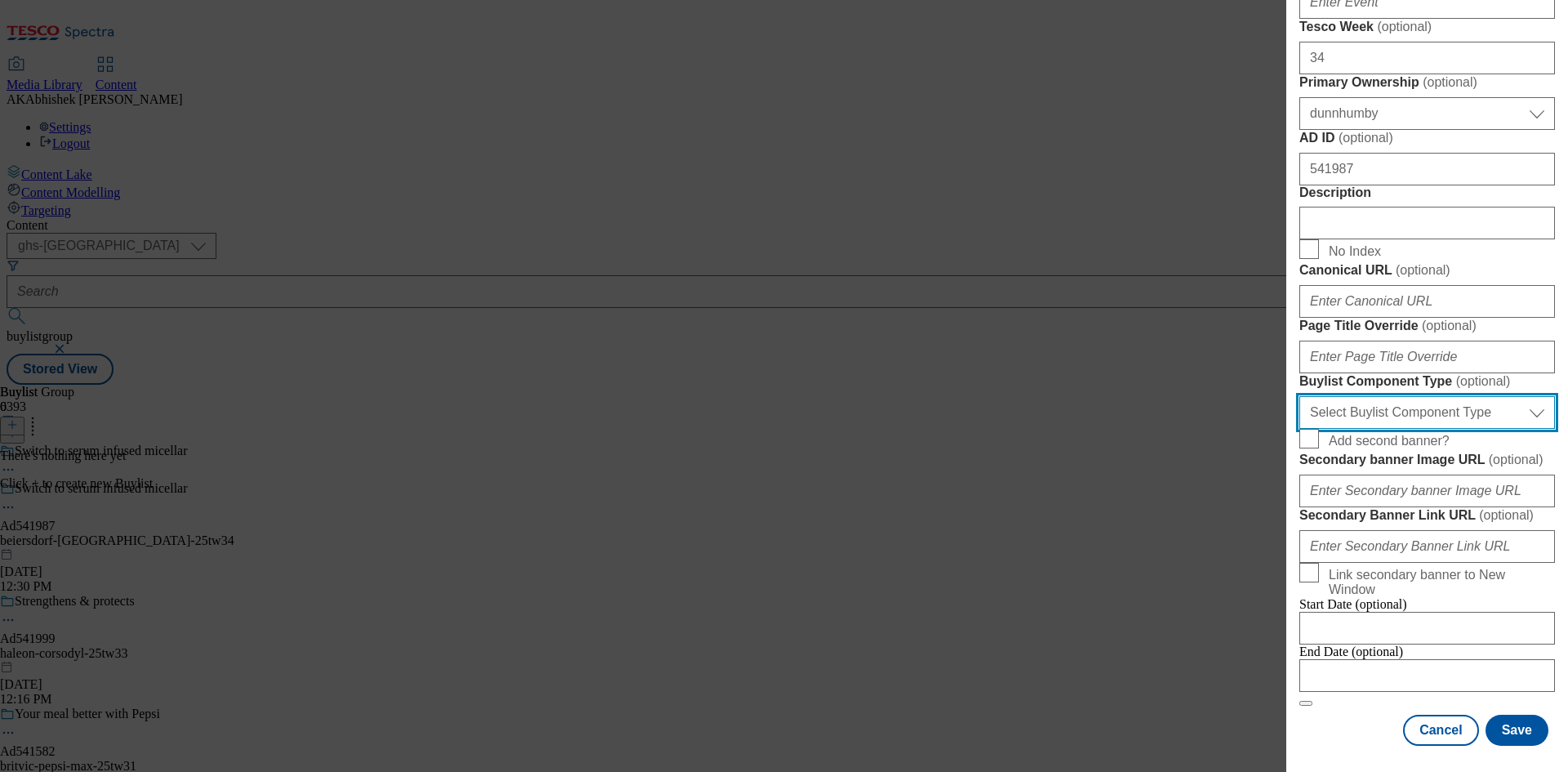
drag, startPoint x: 1444, startPoint y: 511, endPoint x: 1474, endPoint y: 514, distance: 30.1
click at [1443, 429] on select "Select Buylist Component Type Banner Competition Header Meal" at bounding box center [1427, 413] width 255 height 33
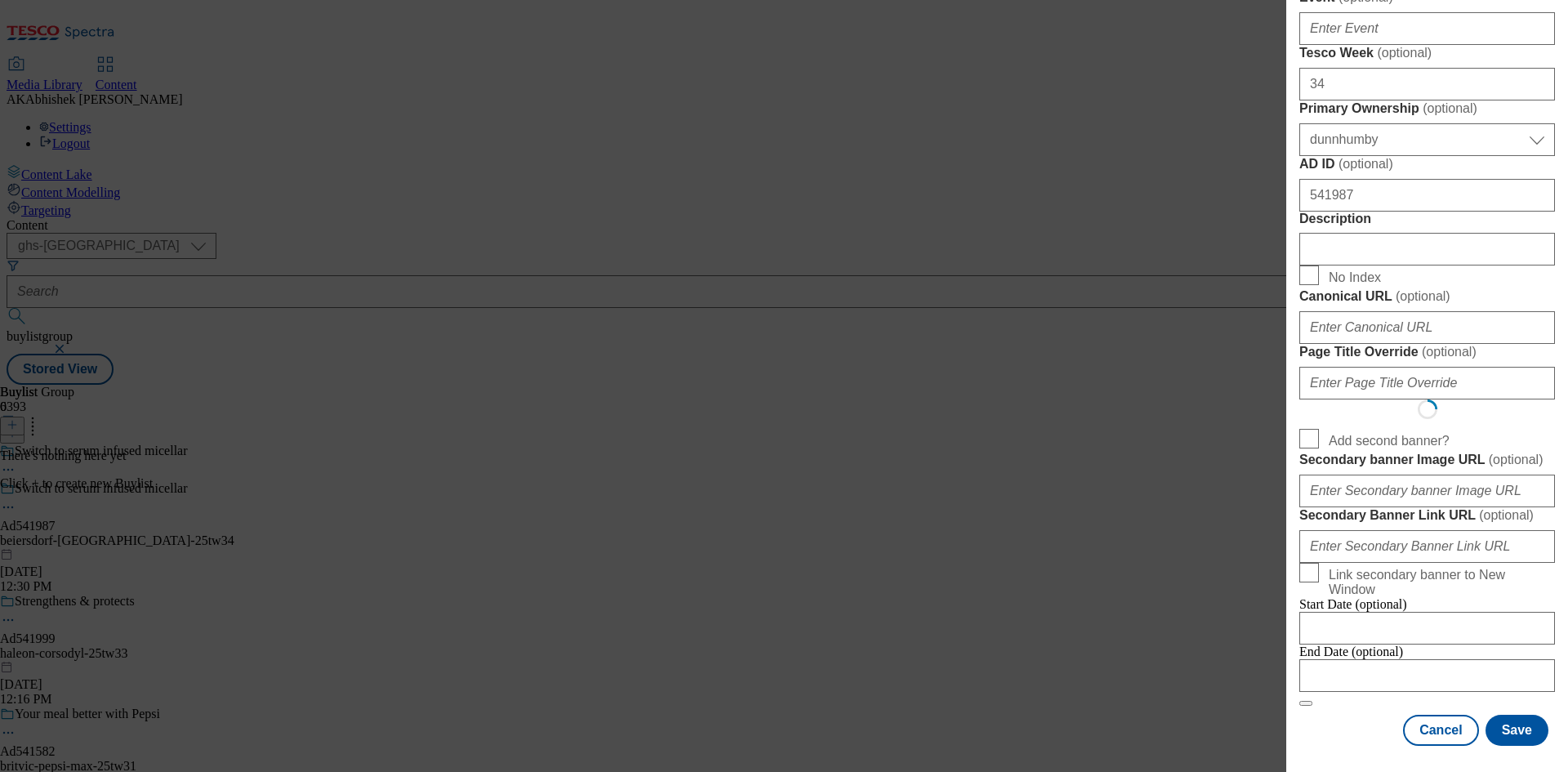
select select "Banner"
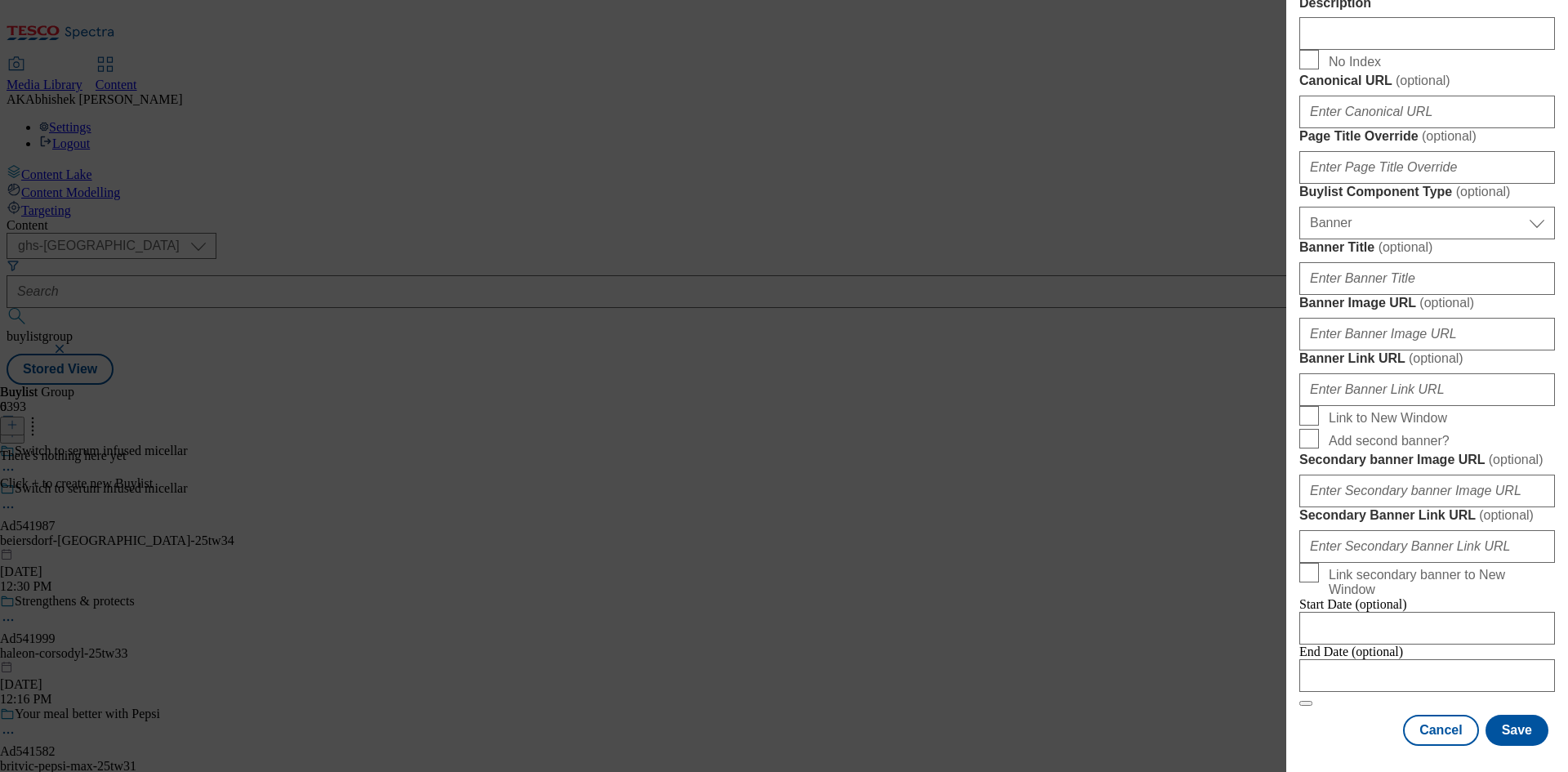
scroll to position [1620, 0]
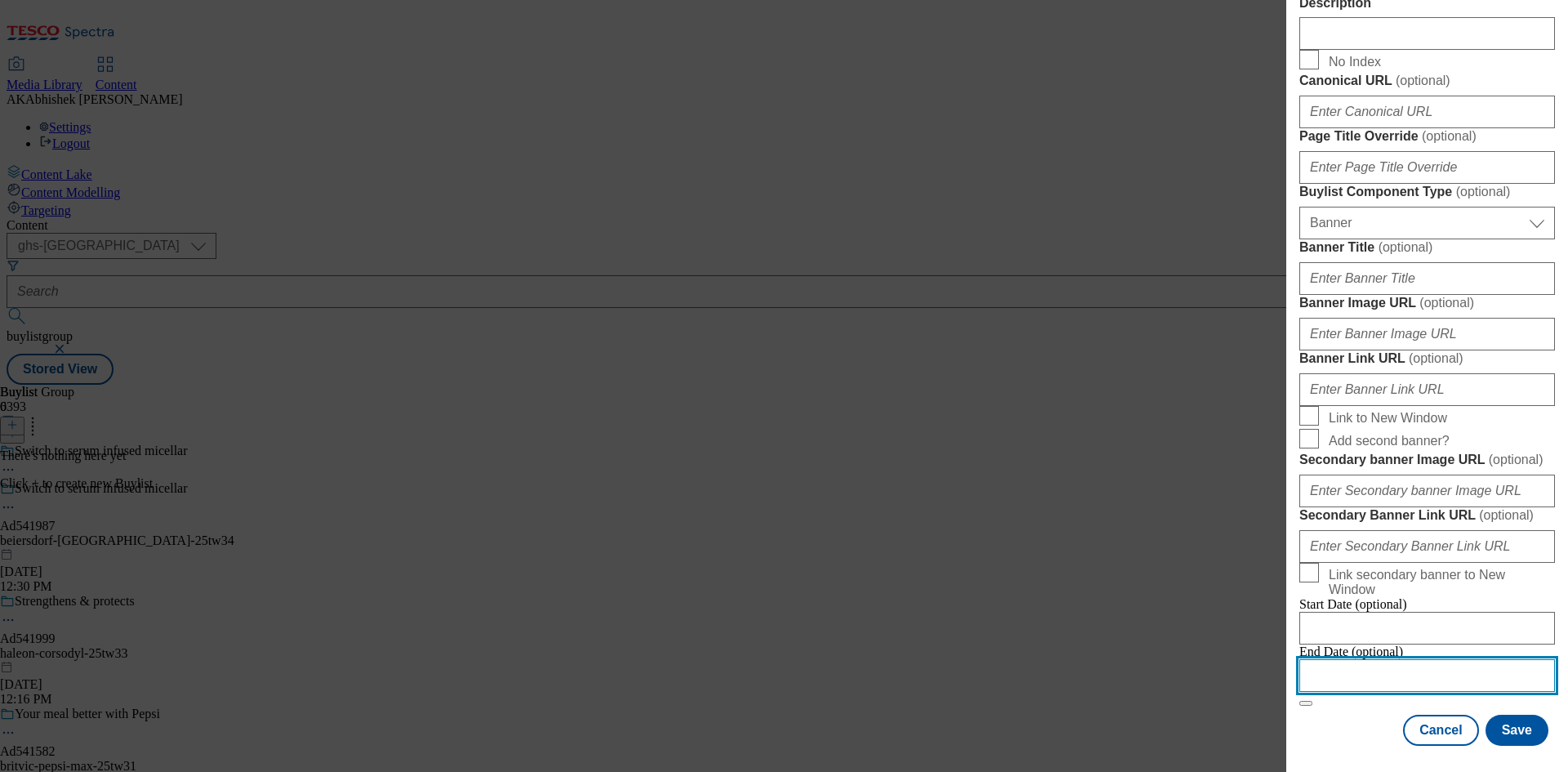
click at [1428, 659] on input "Modal" at bounding box center [1427, 676] width 255 height 33
select select "2025"
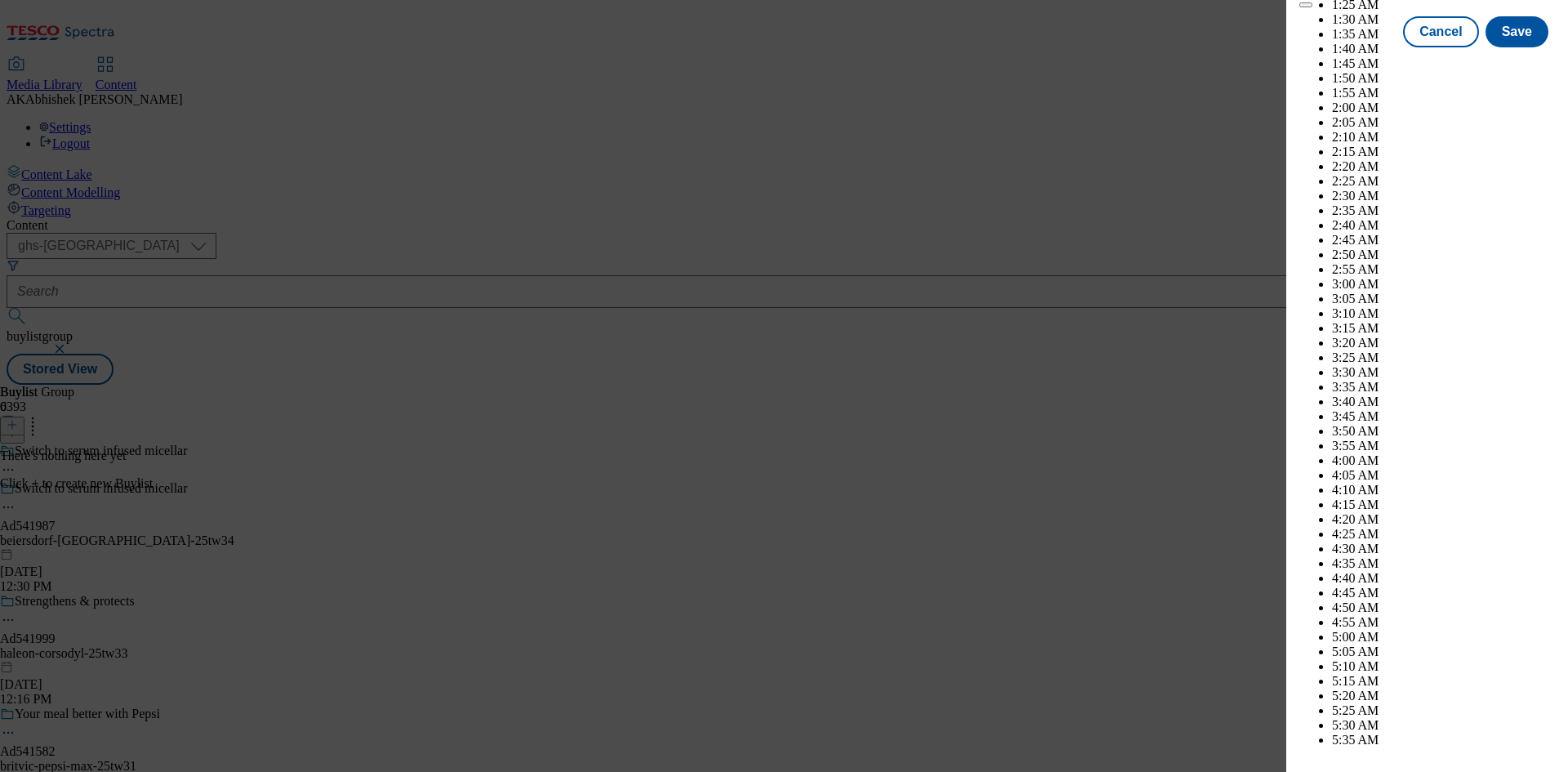
scroll to position [4520, 0]
select select "December"
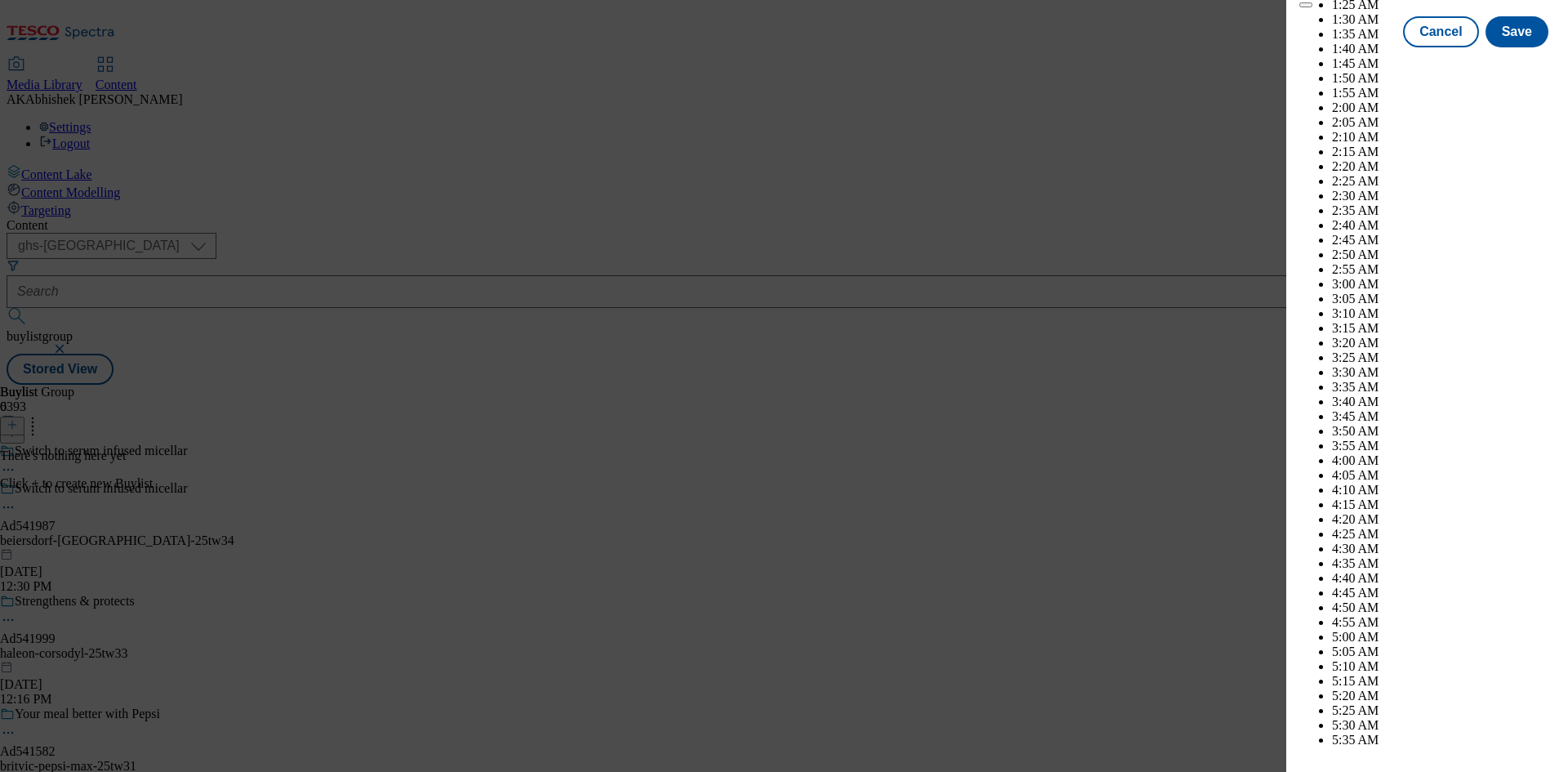
select select "2026"
select select "January"
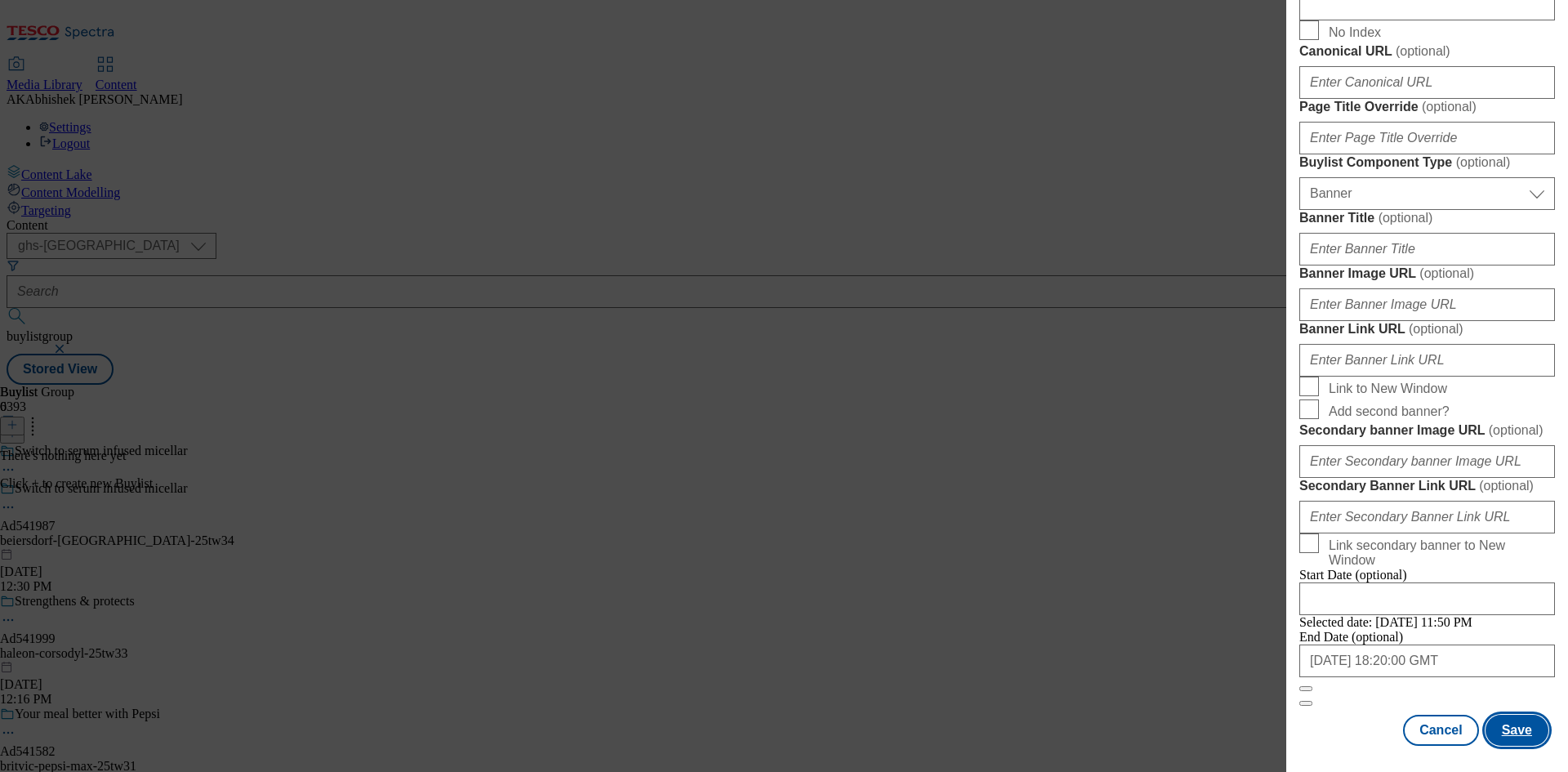
click at [1508, 732] on button "Save" at bounding box center [1517, 731] width 63 height 31
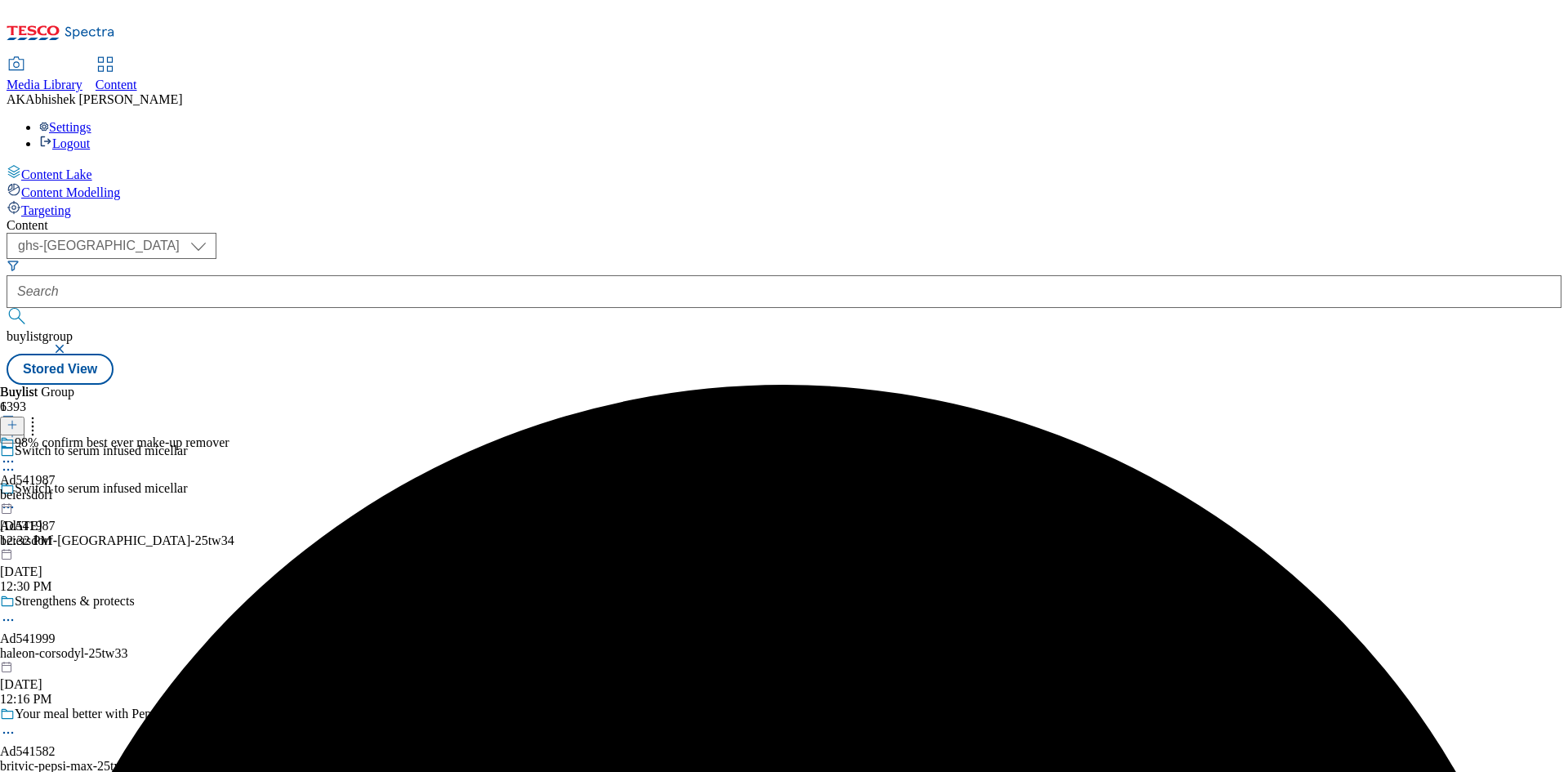
click at [230, 488] on div "beiersdorf" at bounding box center [115, 495] width 230 height 15
click at [18, 419] on icon at bounding box center [12, 425] width 11 height 11
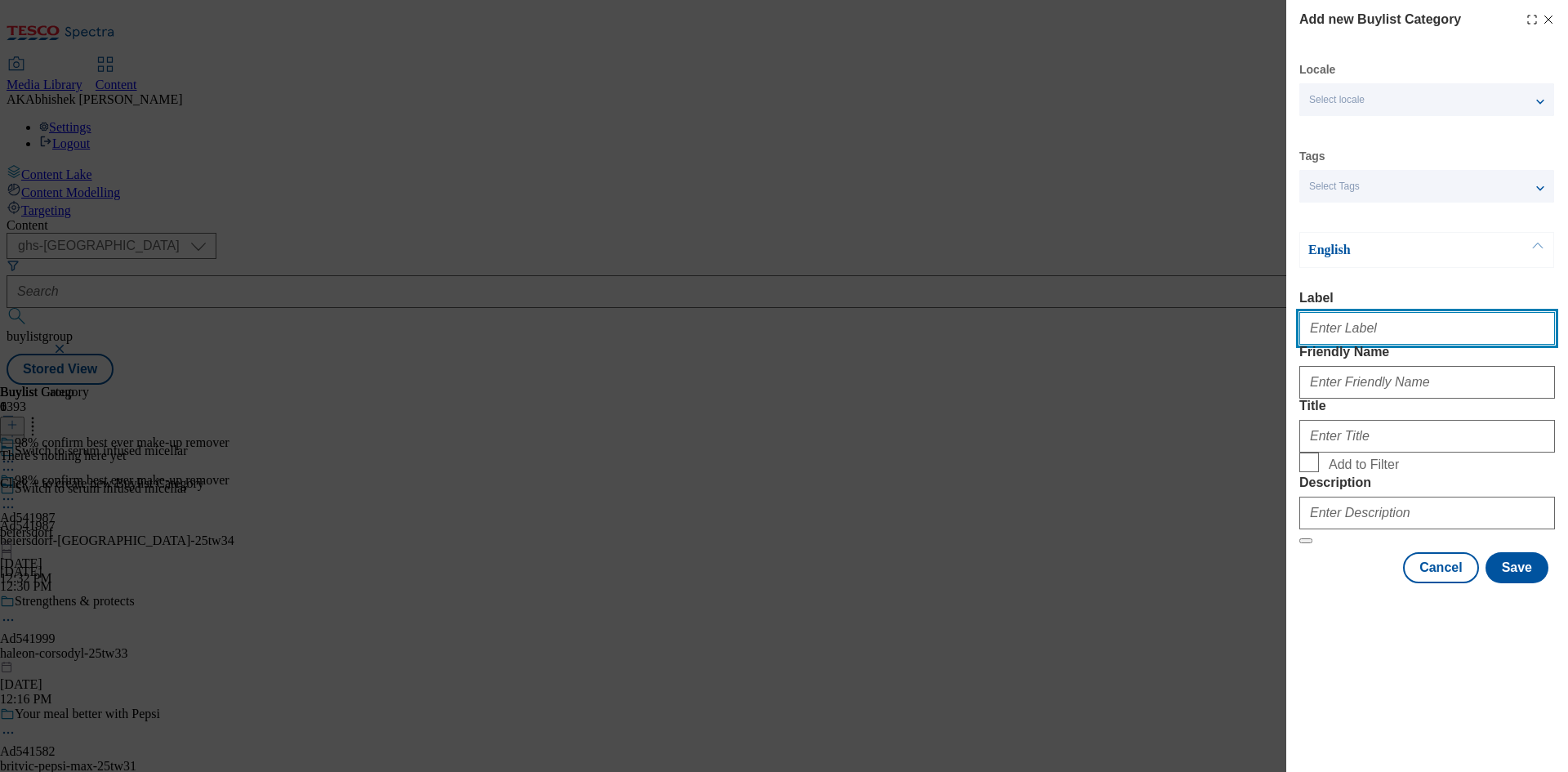
click at [1391, 345] on input "Label" at bounding box center [1427, 329] width 255 height 33
paste input "541987"
type input "Ad541987"
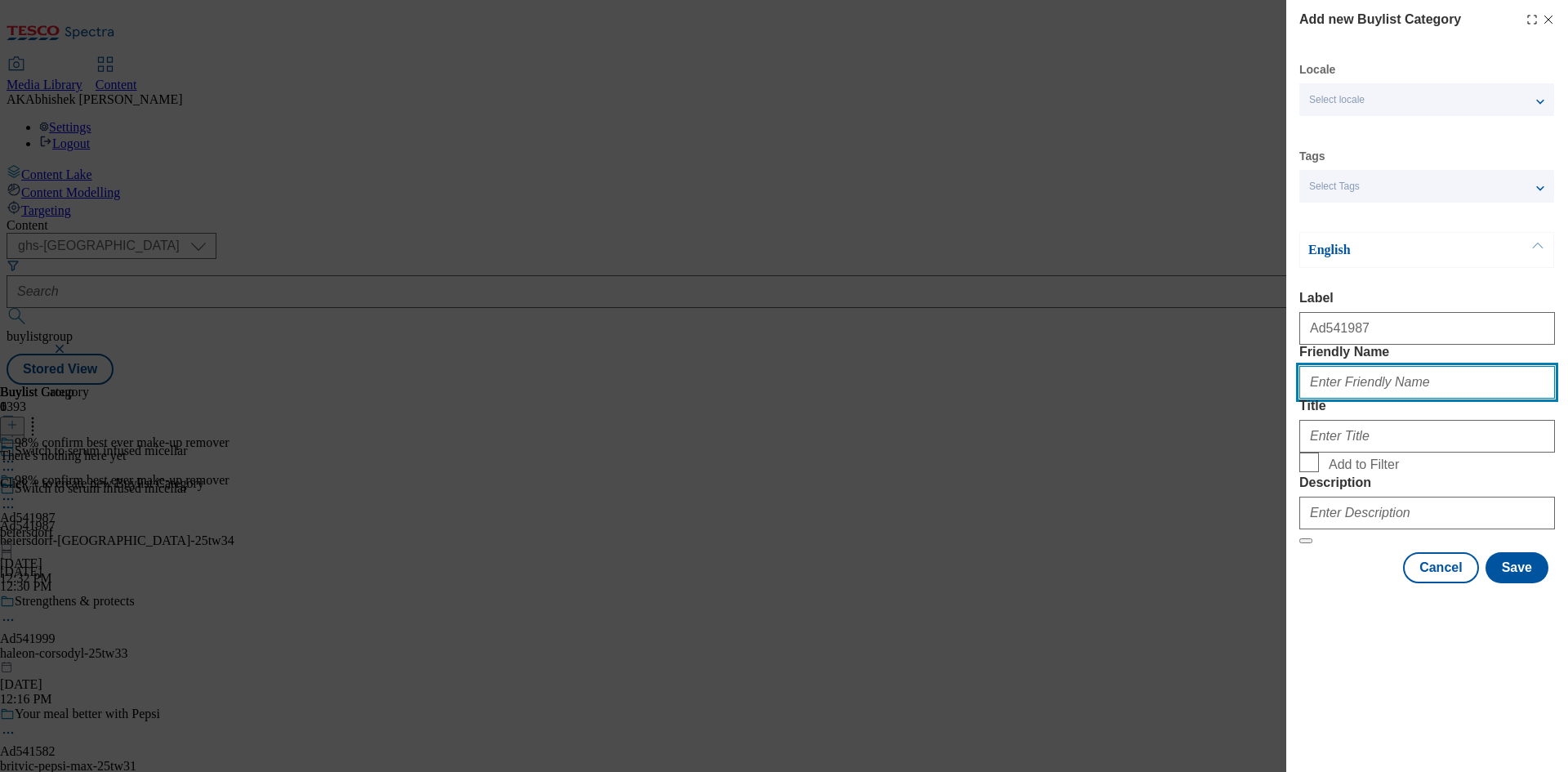
paste input "beiersdorf-nivea"
type input "beiersdorf-nivea"
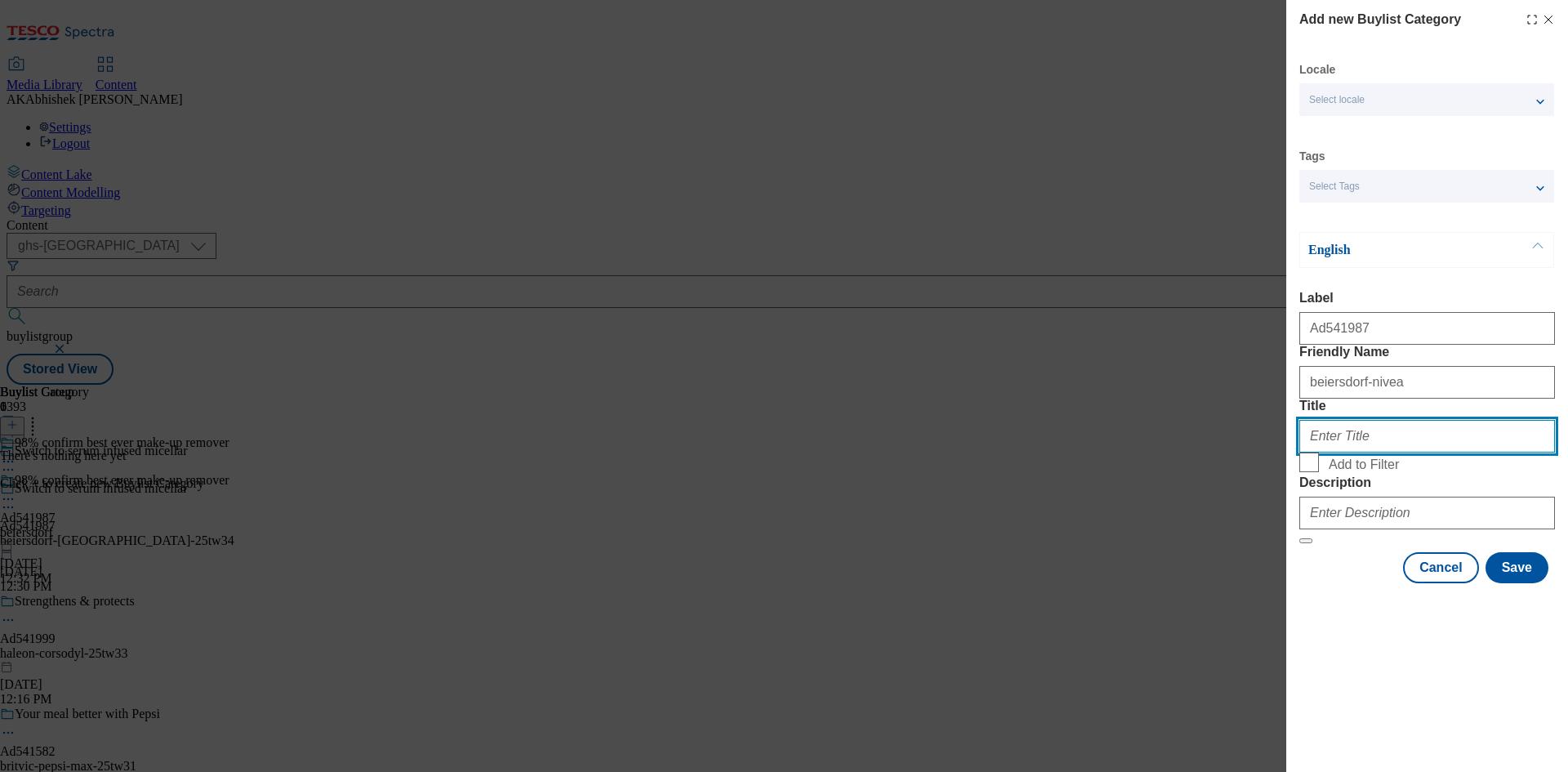
click at [1347, 453] on input "Title" at bounding box center [1427, 436] width 255 height 33
paste input "Beiersdorf"
type input "Beiersdorf"
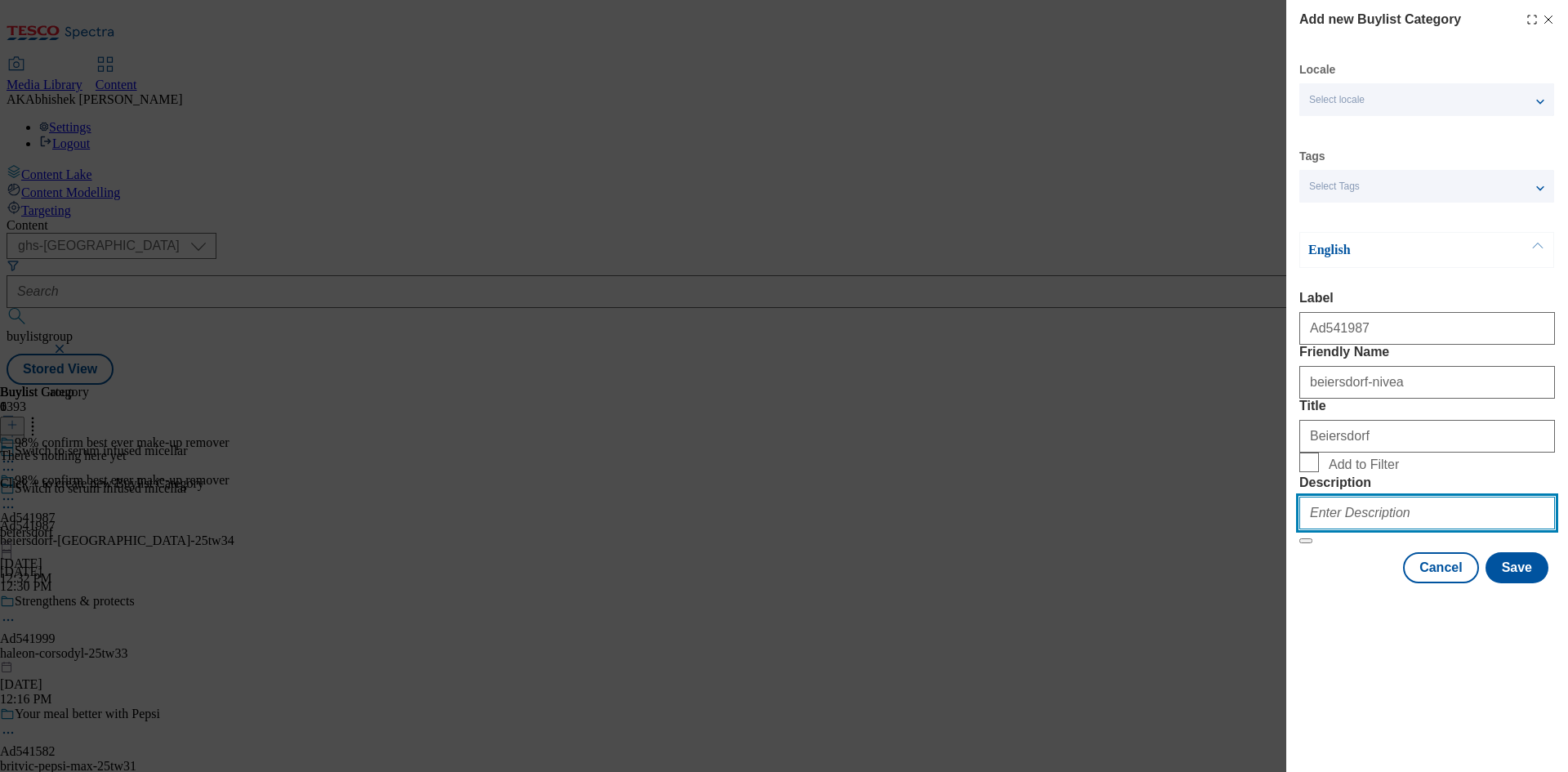
click at [1382, 530] on input "Description" at bounding box center [1427, 513] width 255 height 33
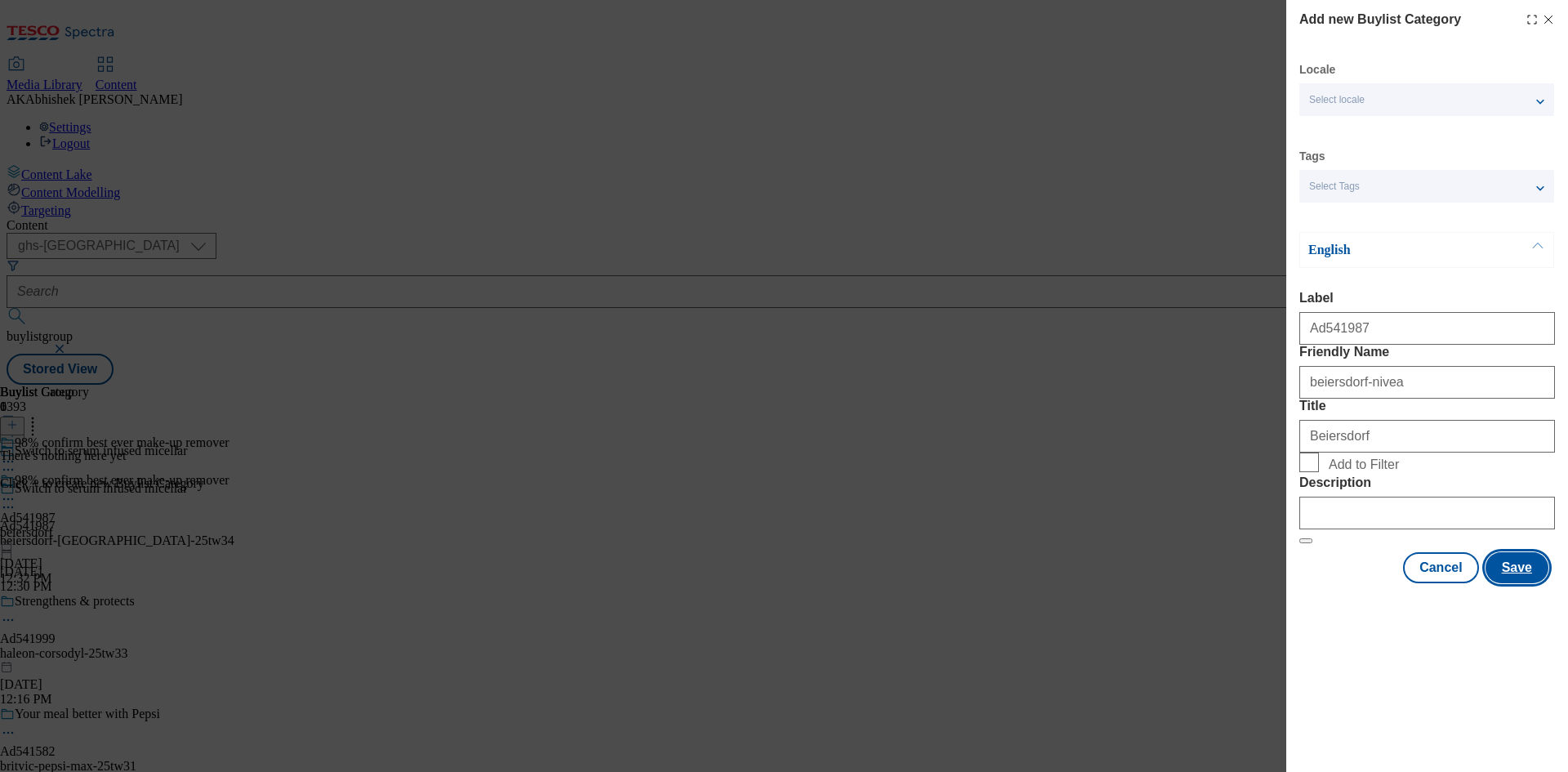
click at [1511, 583] on button "Save" at bounding box center [1517, 568] width 63 height 31
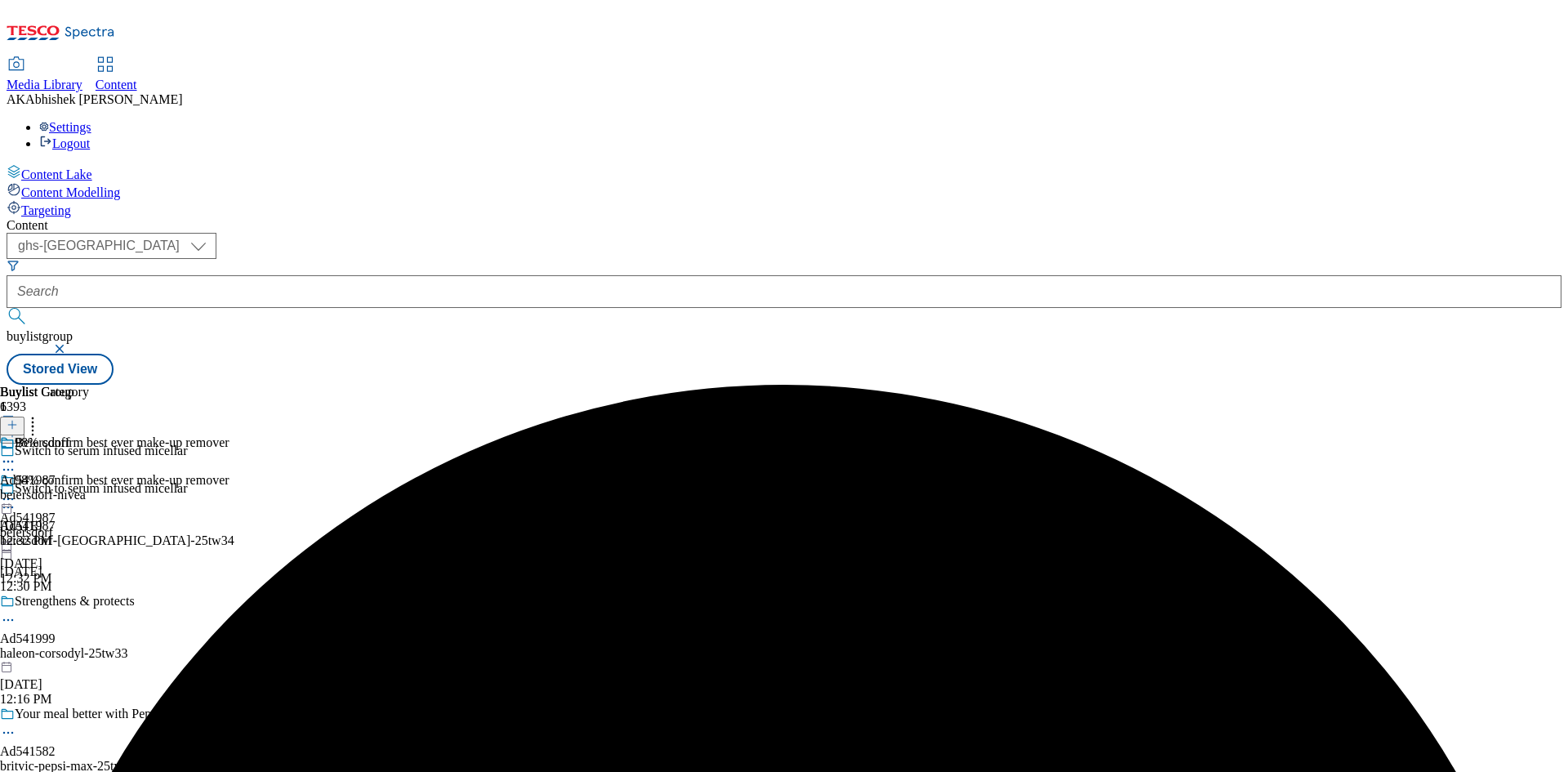
click at [89, 488] on div "beiersdorf-nivea" at bounding box center [44, 495] width 89 height 15
click at [18, 419] on icon at bounding box center [12, 425] width 11 height 11
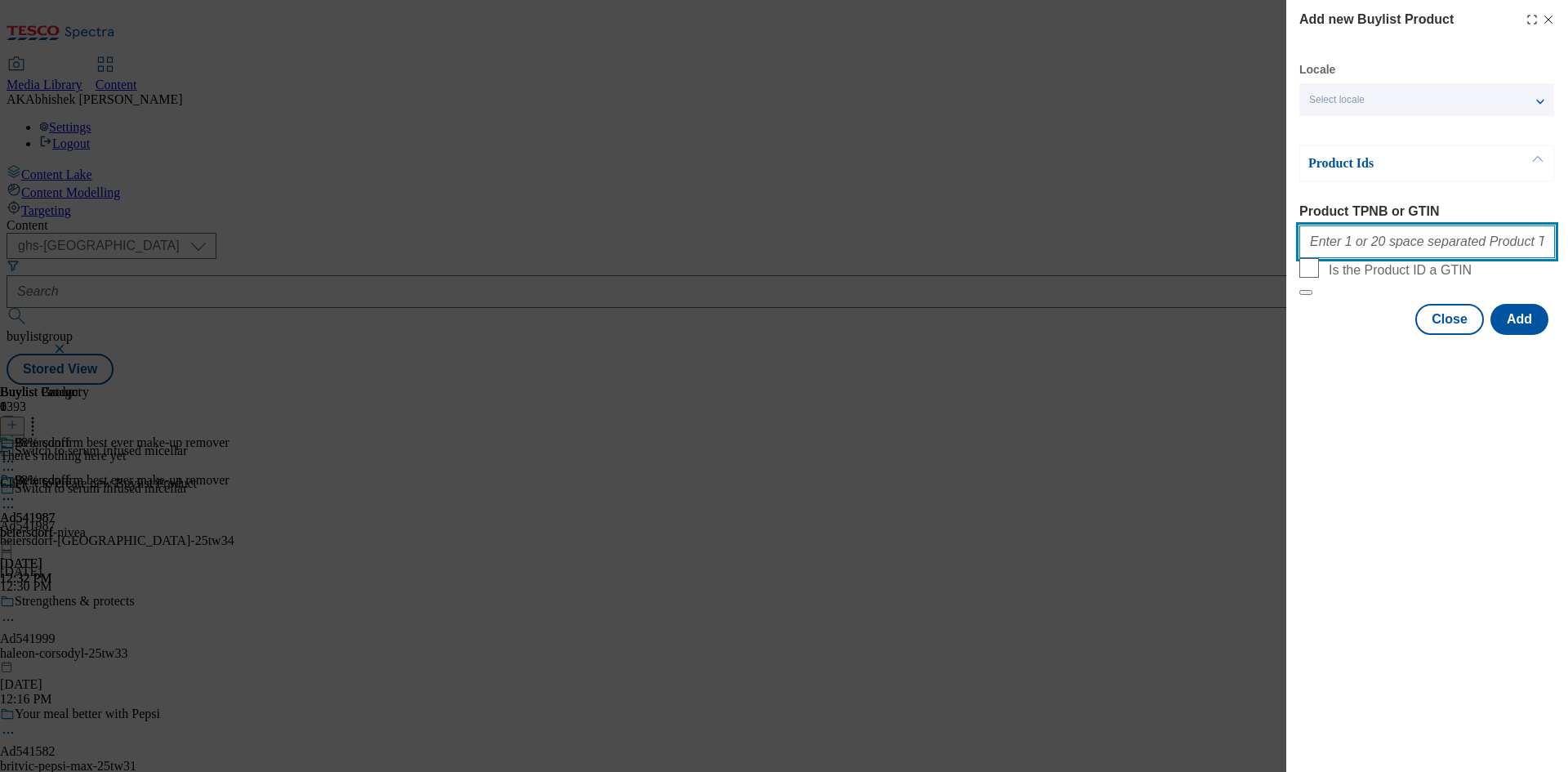
drag, startPoint x: 1350, startPoint y: 233, endPoint x: 1379, endPoint y: 247, distance: 32.2
click at [1350, 233] on input "Product TPNB or GTIN" at bounding box center [1427, 242] width 255 height 33
paste input "93478986 93348864 85966668 52960189 88899495"
type input "93478986 93348864 85966668 52960189 88899495"
click at [1543, 335] on button "Add" at bounding box center [1520, 319] width 58 height 31
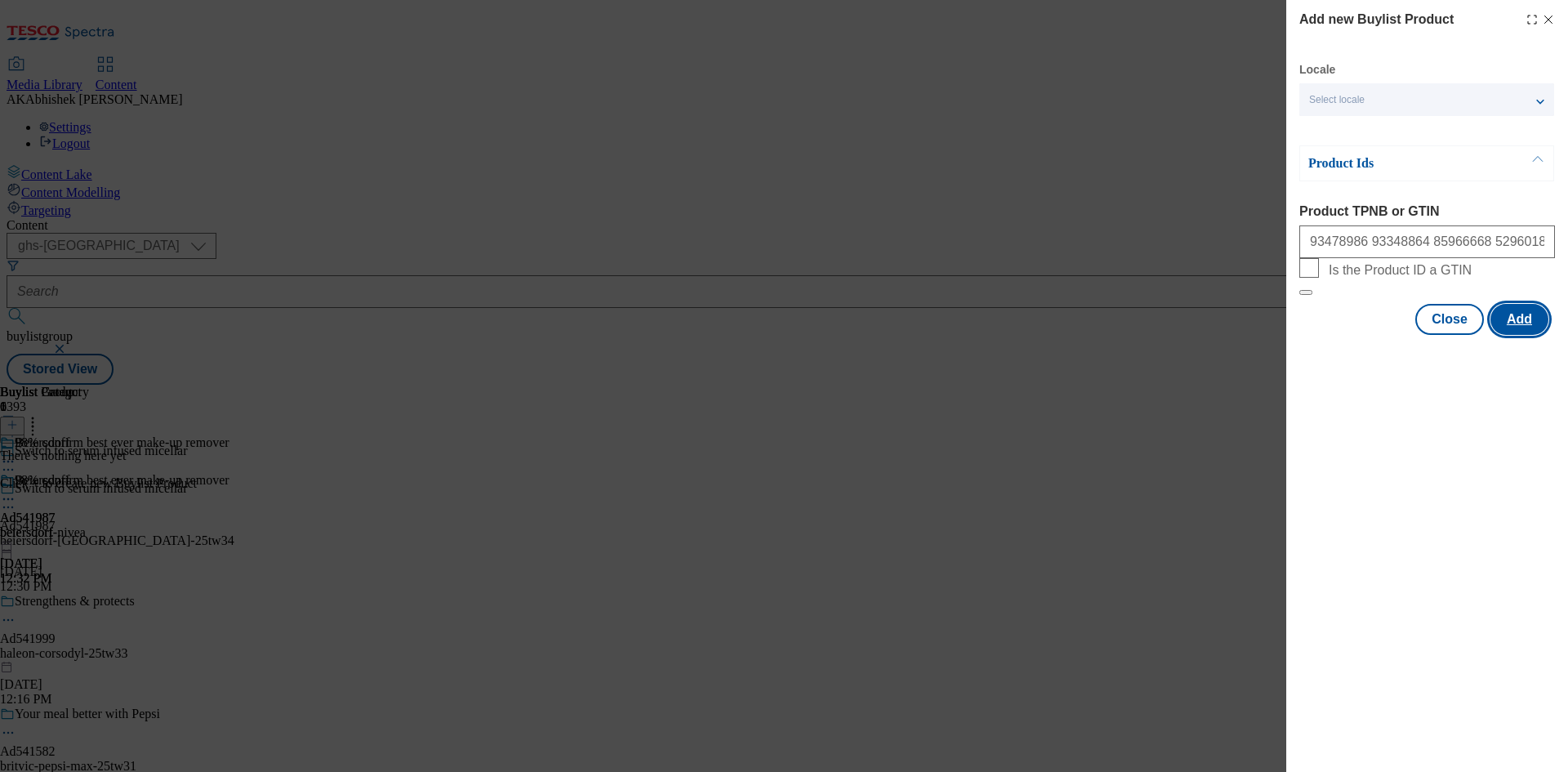
click at [1524, 335] on button "Add" at bounding box center [1520, 319] width 58 height 31
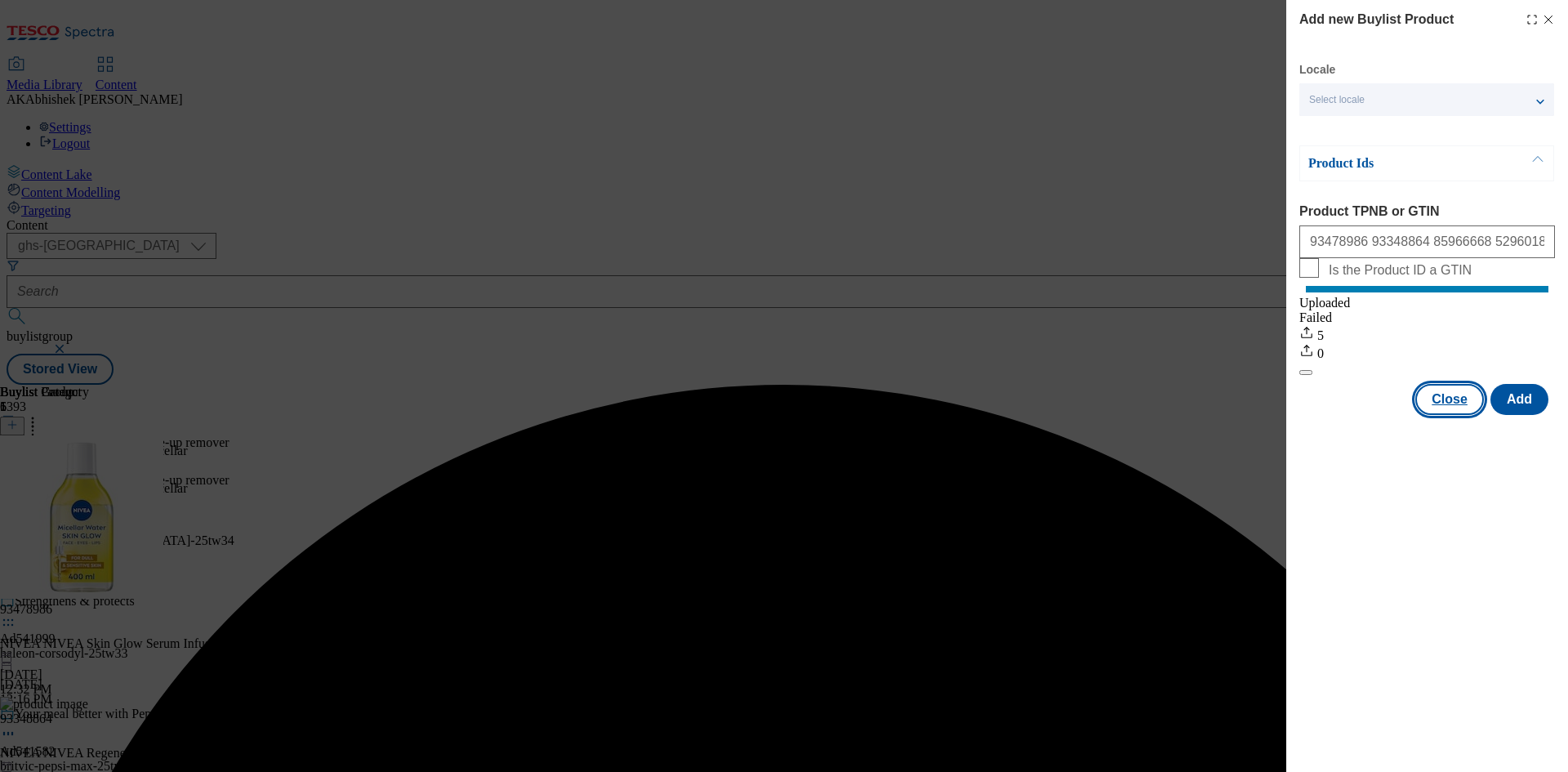
click at [1456, 415] on button "Close" at bounding box center [1450, 400] width 69 height 31
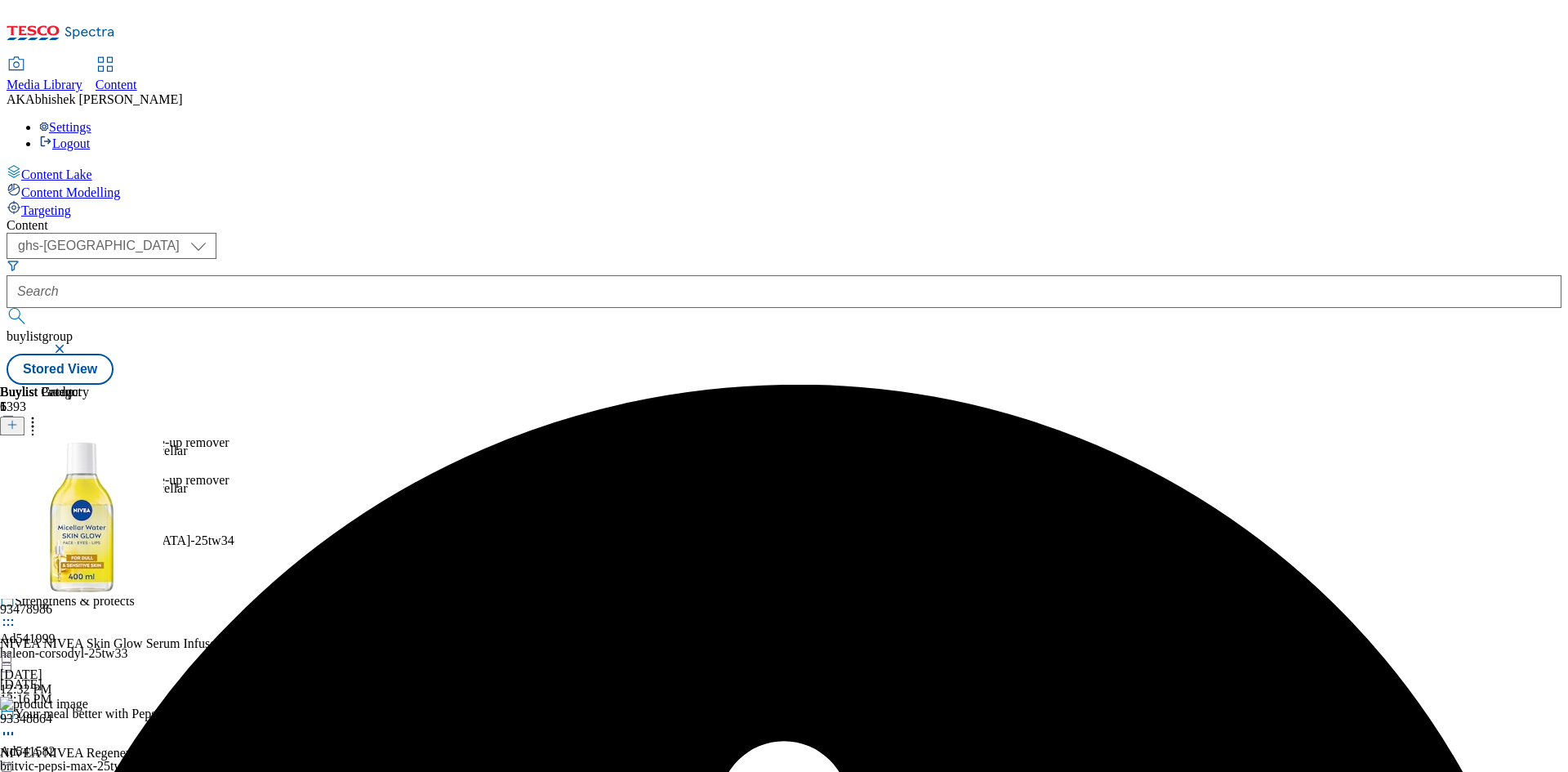
click at [6, 499] on circle at bounding box center [4, 499] width 2 height 2
click at [95, 599] on button "Preview" at bounding box center [64, 608] width 63 height 19
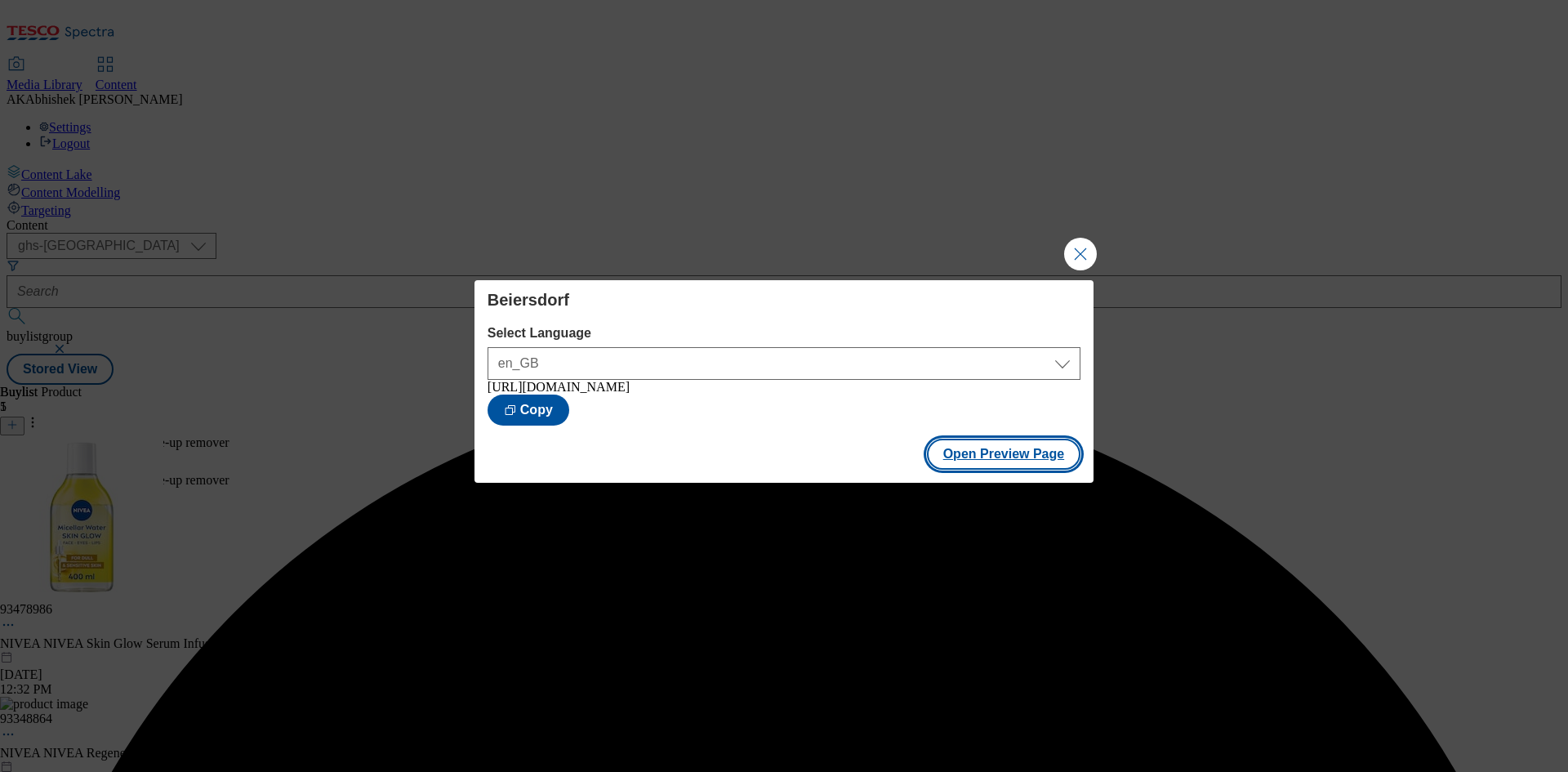
click at [1014, 455] on button "Open Preview Page" at bounding box center [1004, 454] width 154 height 31
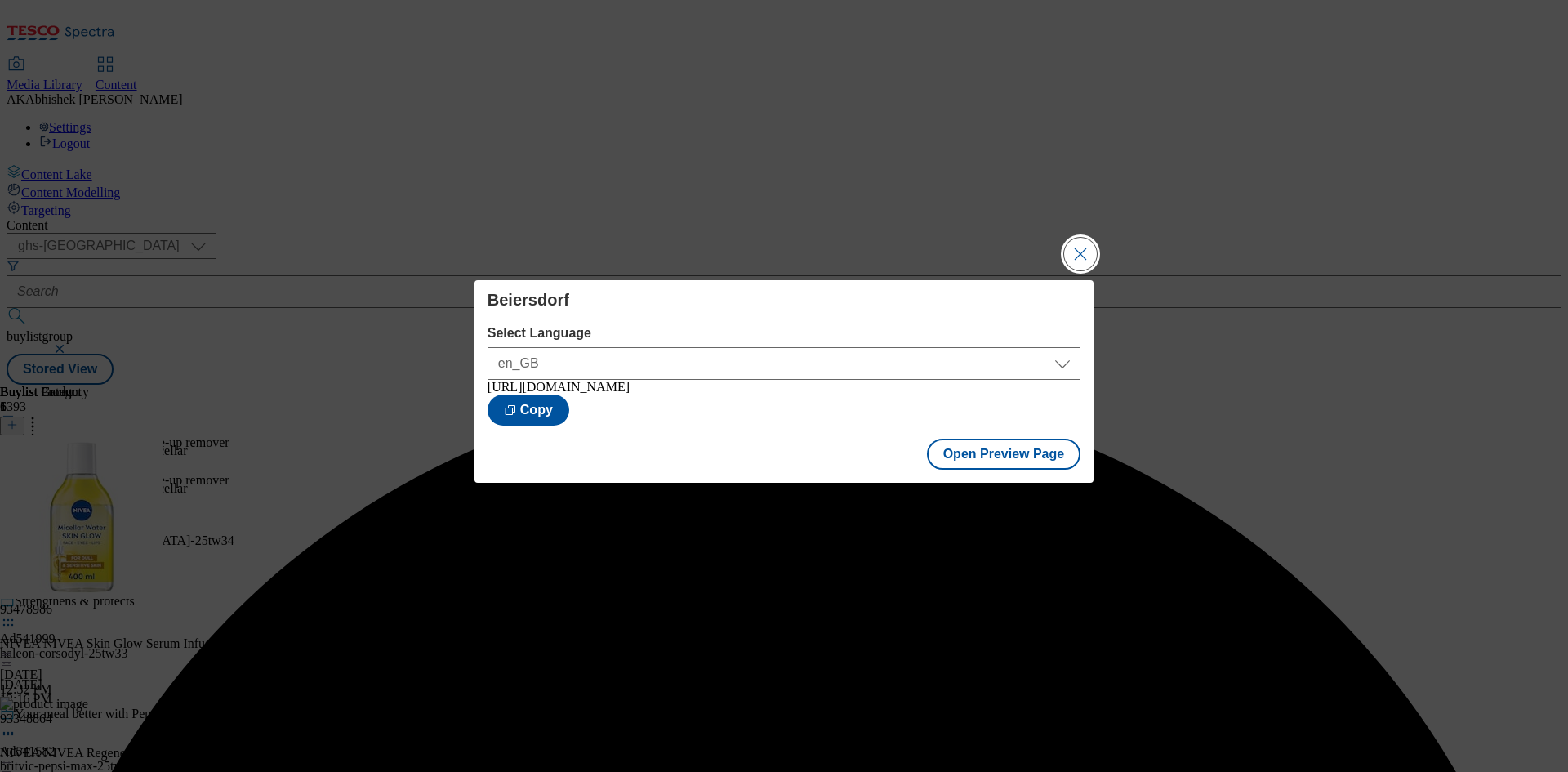
click at [1084, 250] on button "Close Modal" at bounding box center [1080, 255] width 33 height 33
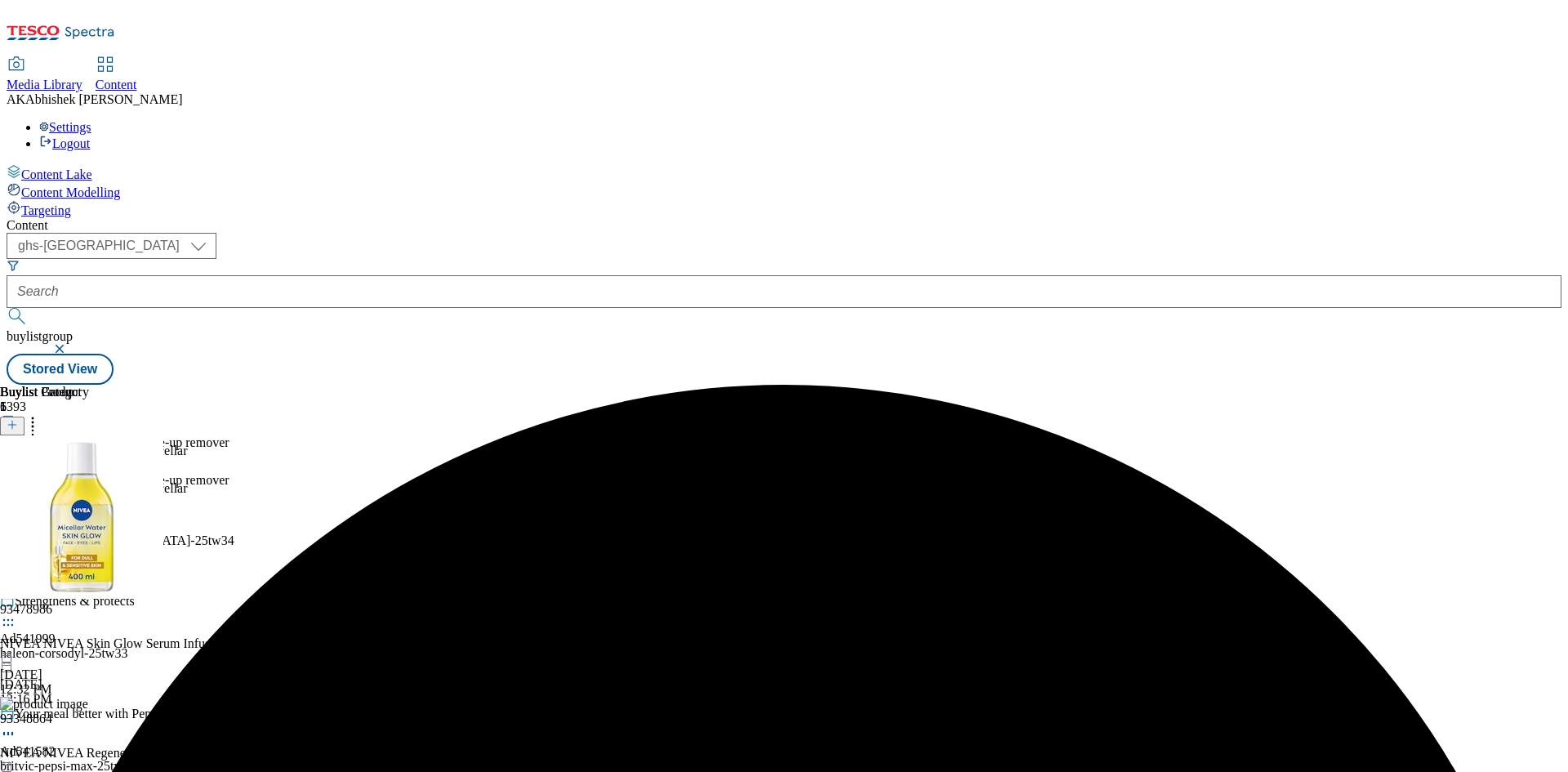
click at [16, 491] on icon at bounding box center [8, 499] width 16 height 16
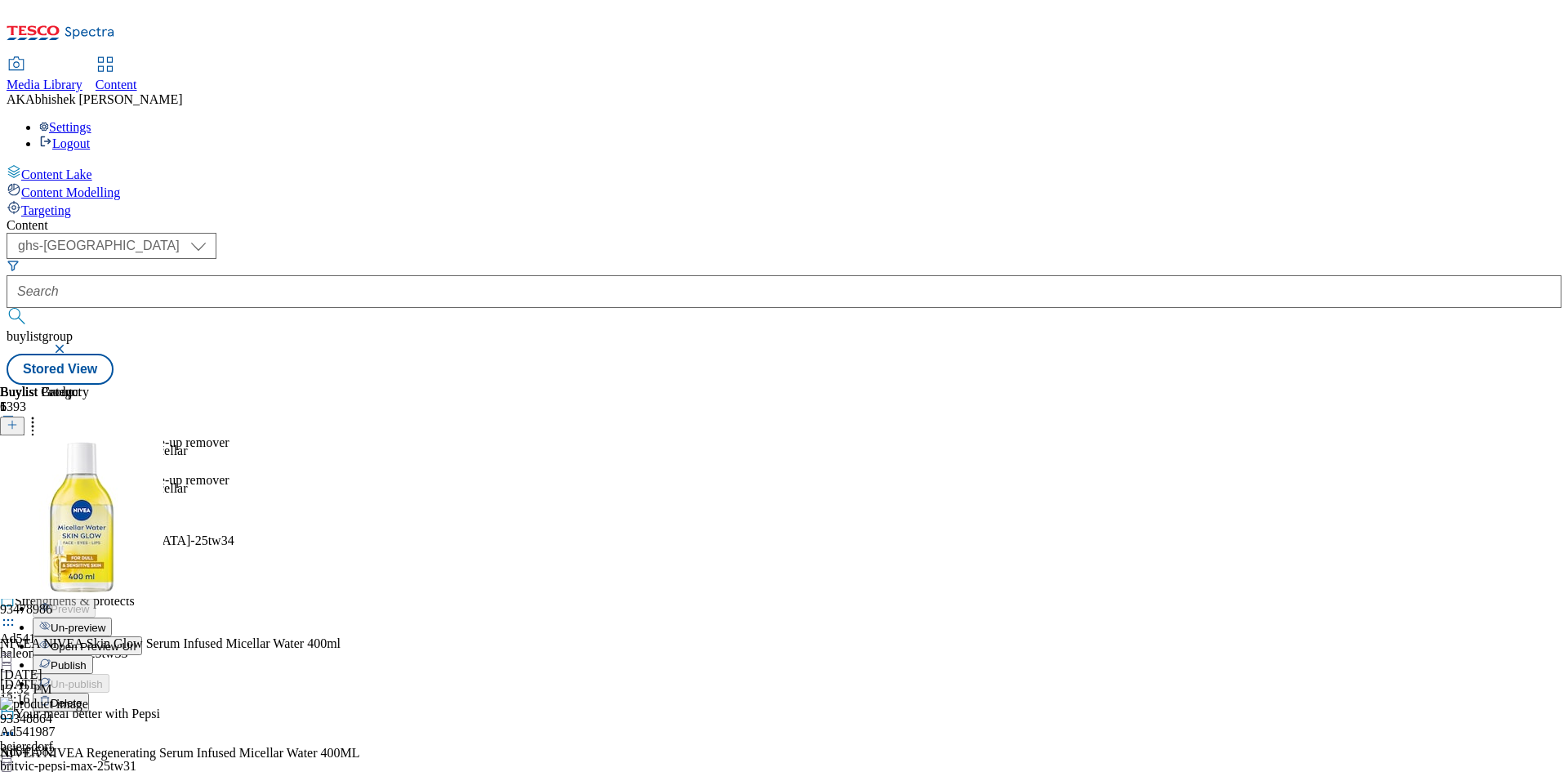
click at [16, 499] on icon at bounding box center [8, 508] width 16 height 16
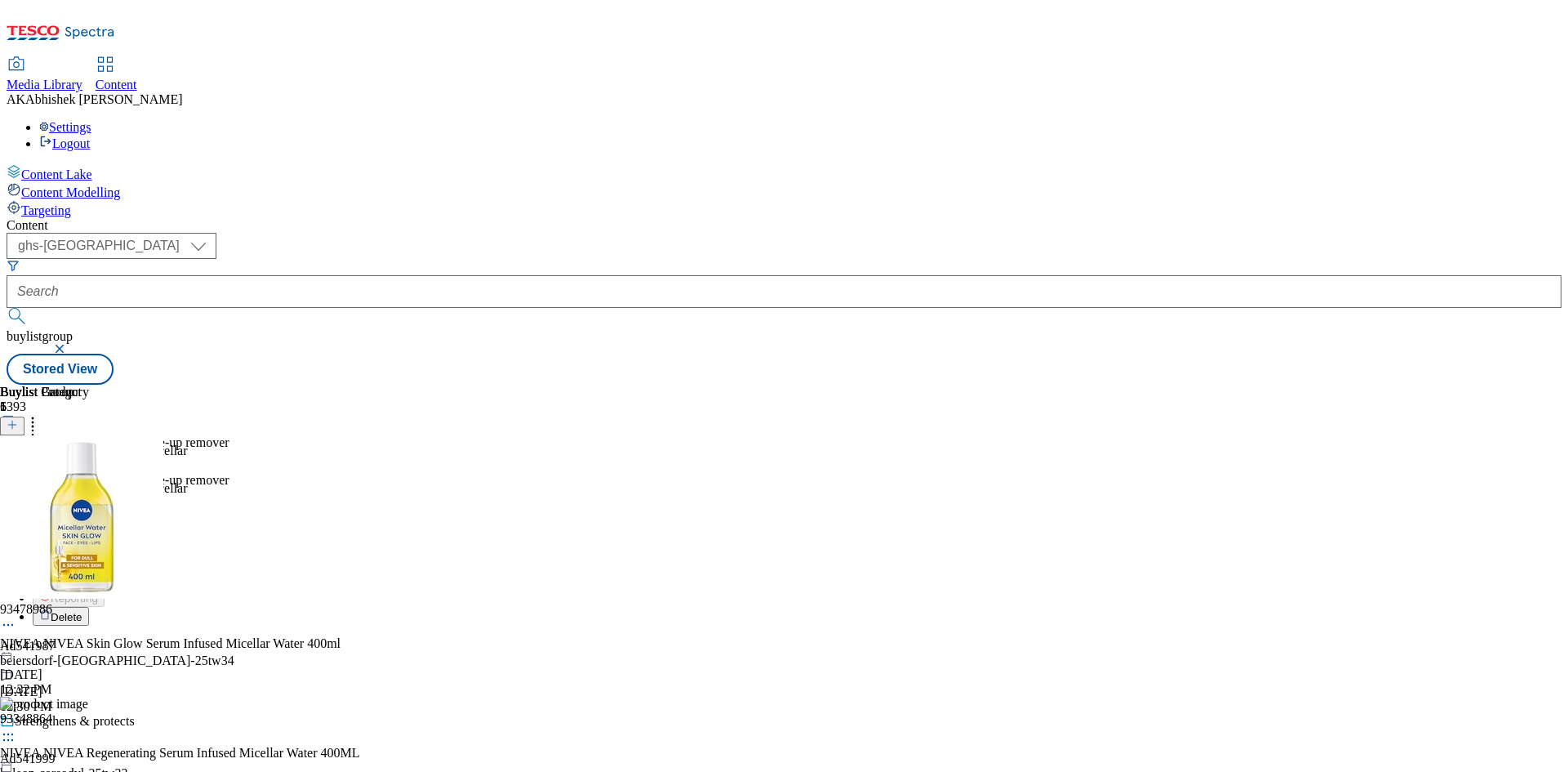
click at [70, 536] on span "Edit" at bounding box center [60, 542] width 19 height 12
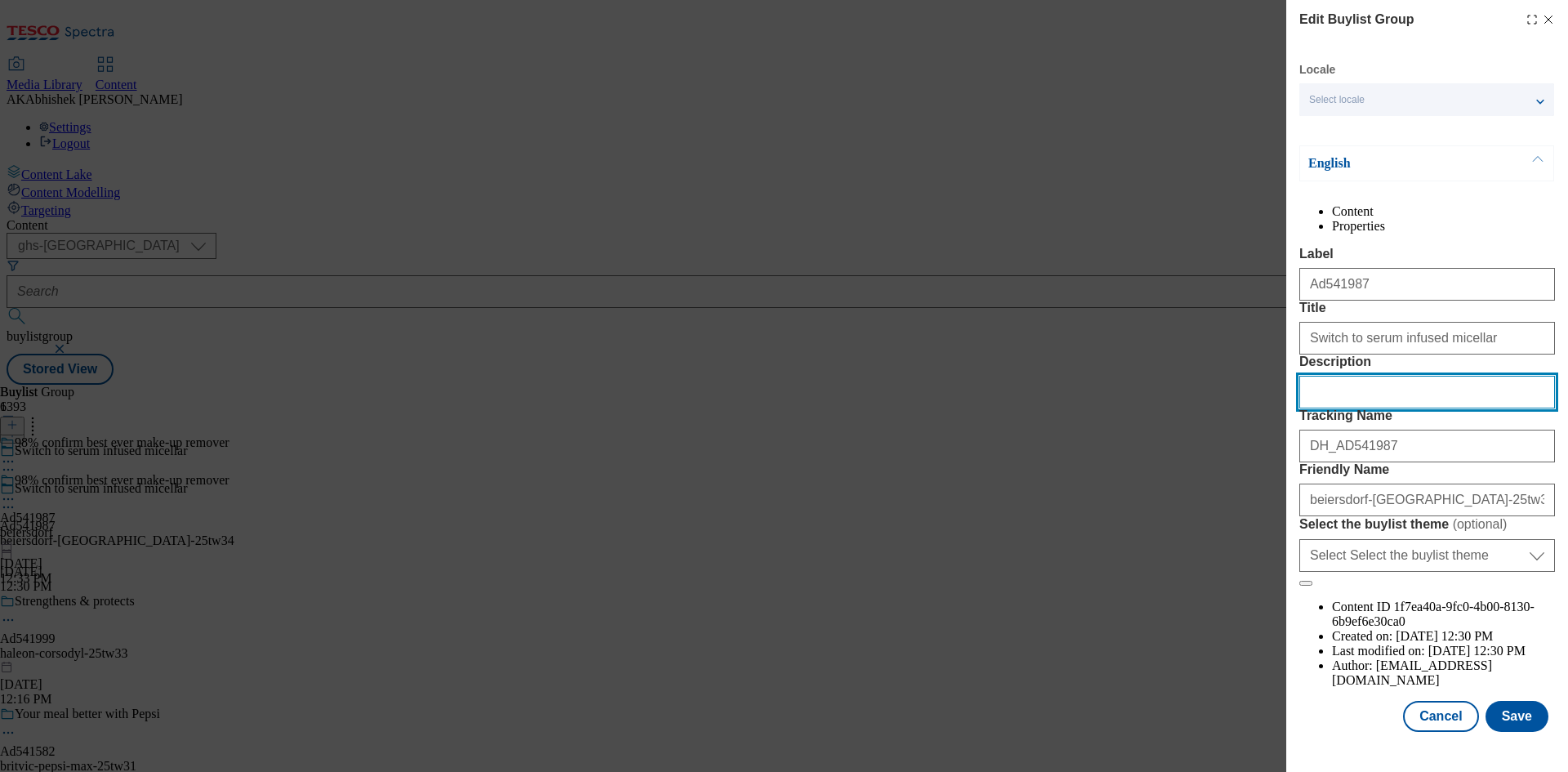
drag, startPoint x: 1334, startPoint y: 471, endPoint x: 1359, endPoint y: 472, distance: 25.0
click at [1334, 408] on input "Description" at bounding box center [1427, 393] width 255 height 33
paste input "NIVEA Skin Glow Serum Infused Micellar Water 400ml"
type input "NIVEA Skin Glow Serum Infused Micellar Water 400ml"
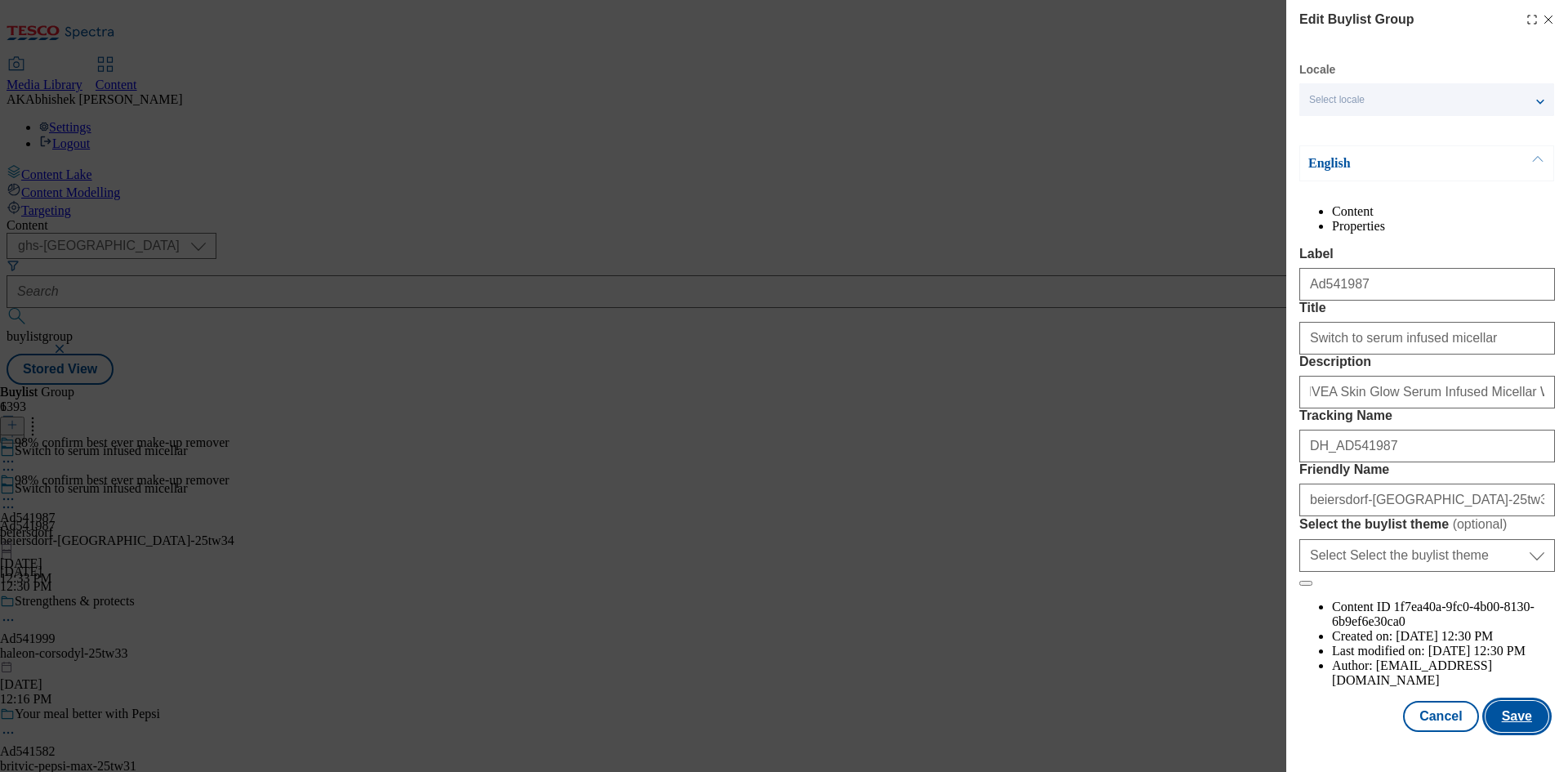
drag, startPoint x: 1507, startPoint y: 721, endPoint x: 1500, endPoint y: 716, distance: 8.6
click at [1505, 719] on button "Save" at bounding box center [1517, 717] width 63 height 31
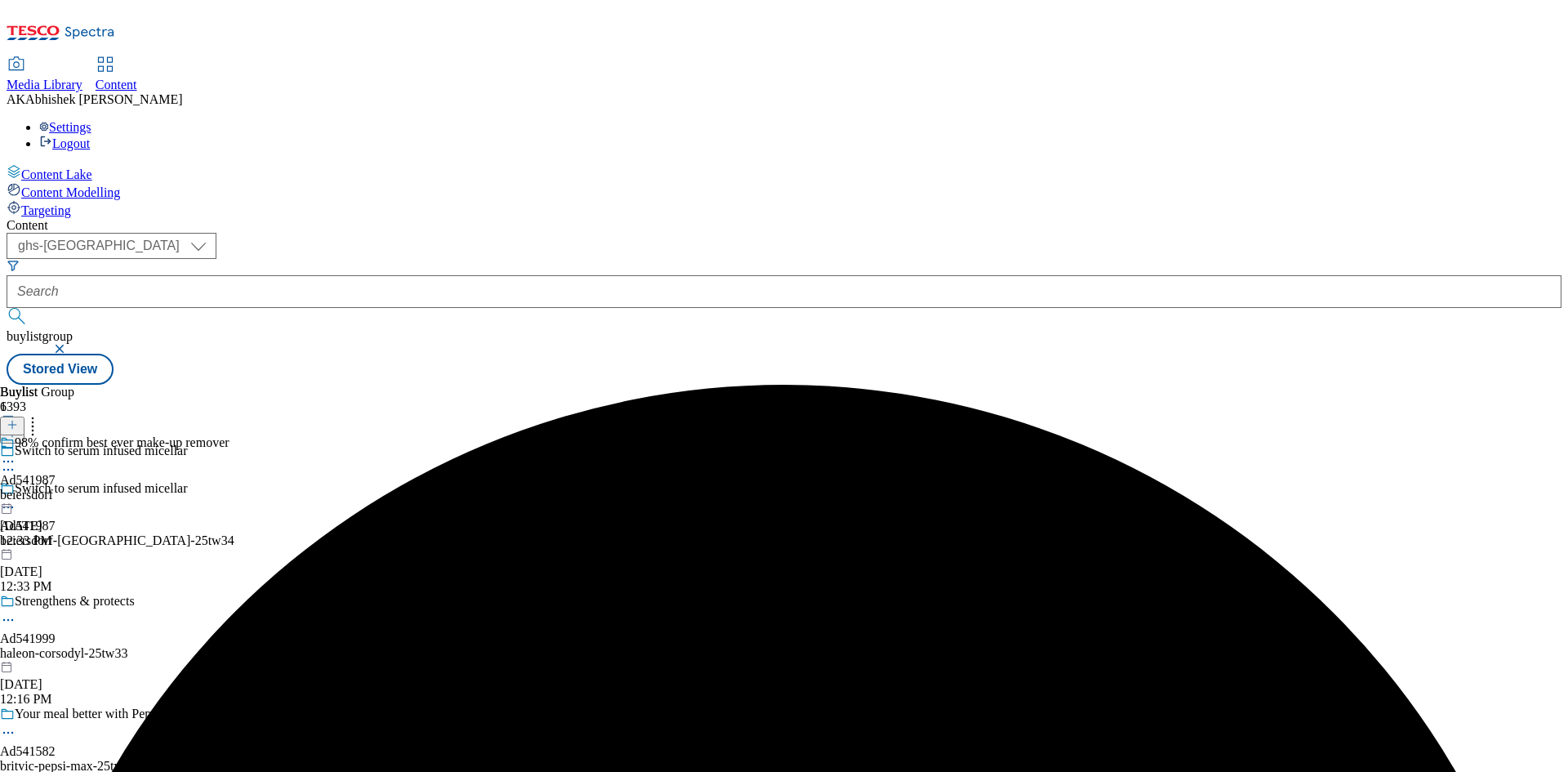
click at [16, 453] on icon at bounding box center [8, 462] width 16 height 16
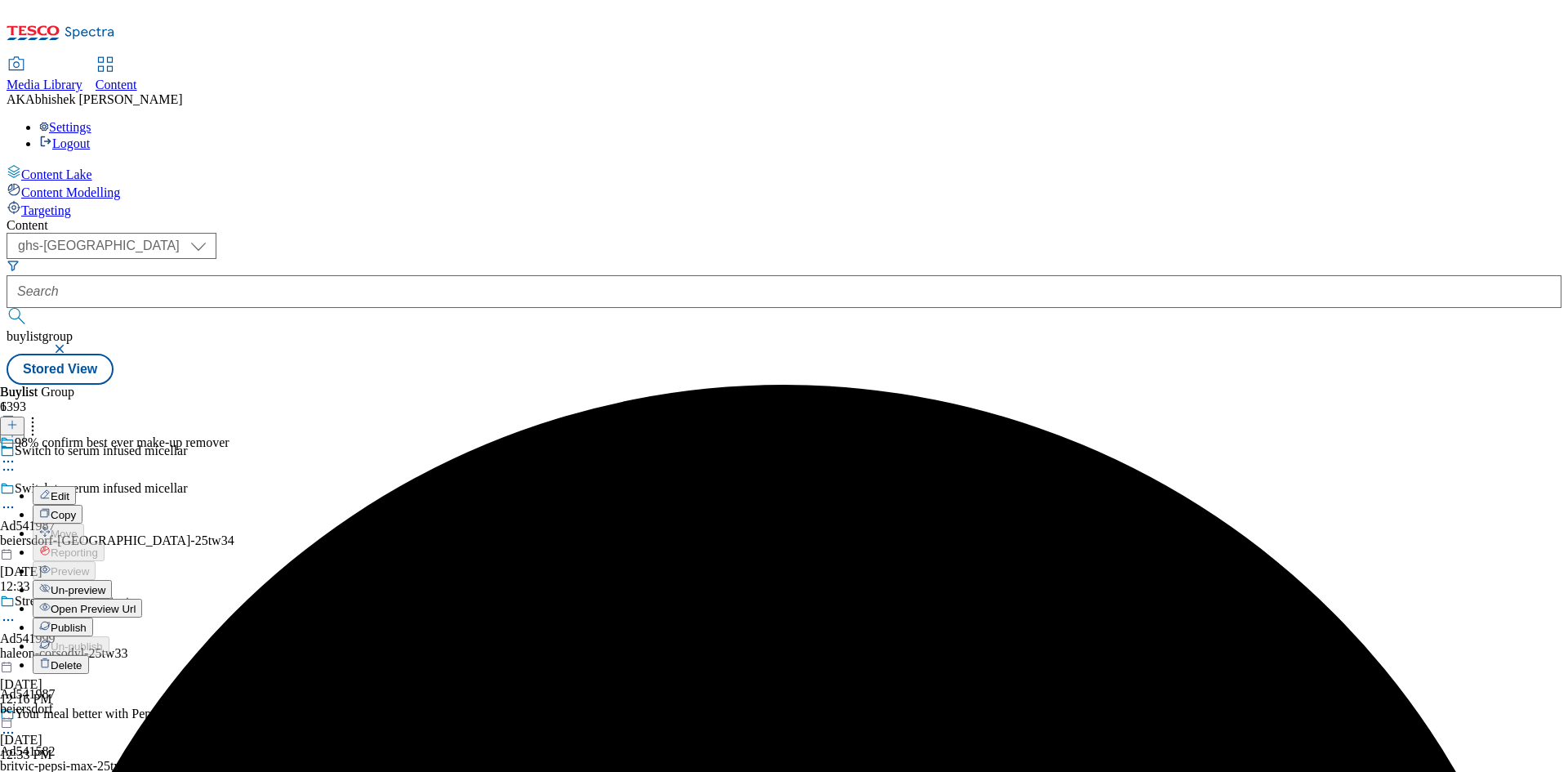
click at [76, 486] on button "Edit" at bounding box center [54, 495] width 44 height 19
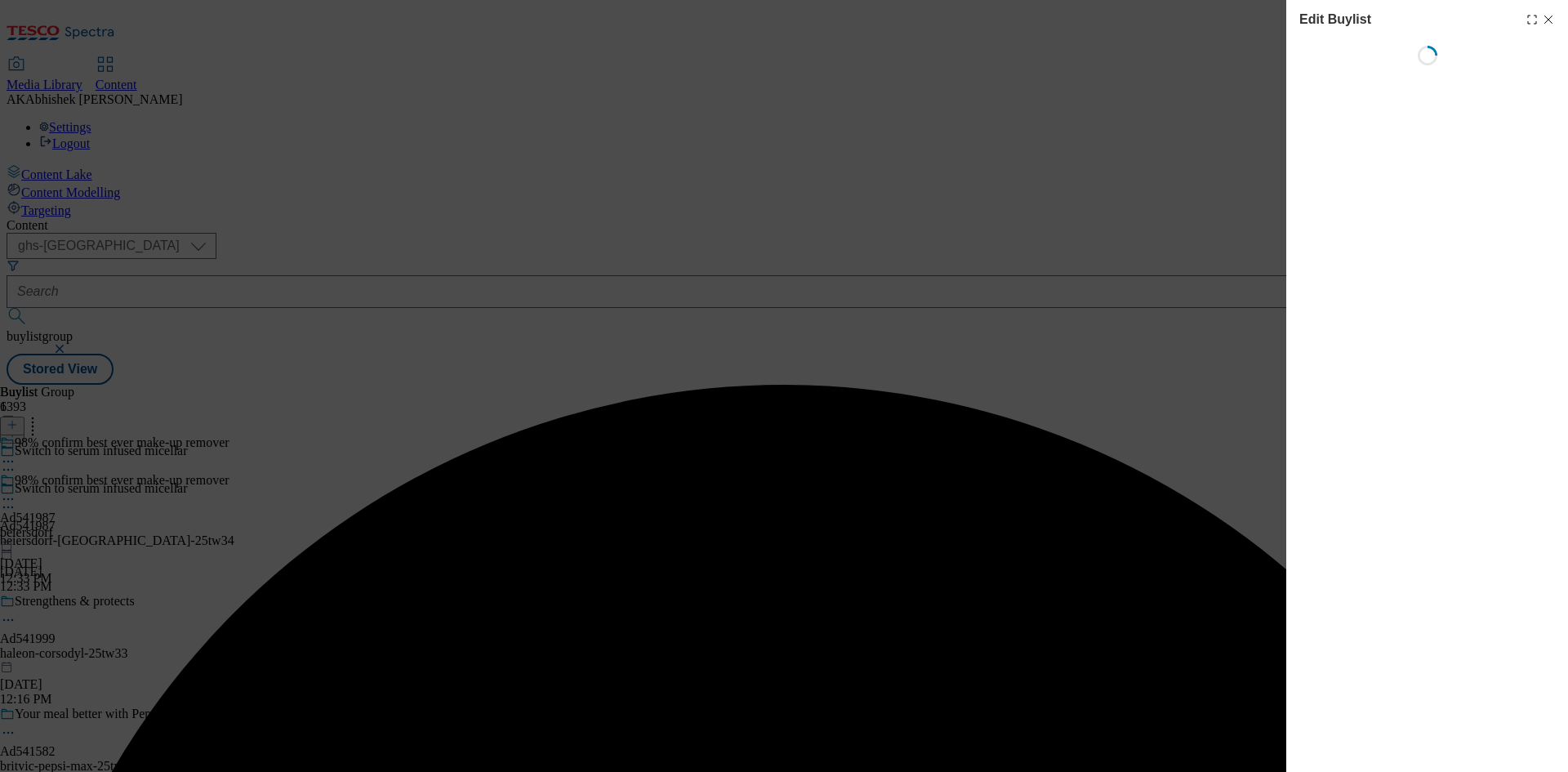
select select "tactical"
select select "supplier funded short term 1-3 weeks"
select select "dunnhumby"
select select "Banner"
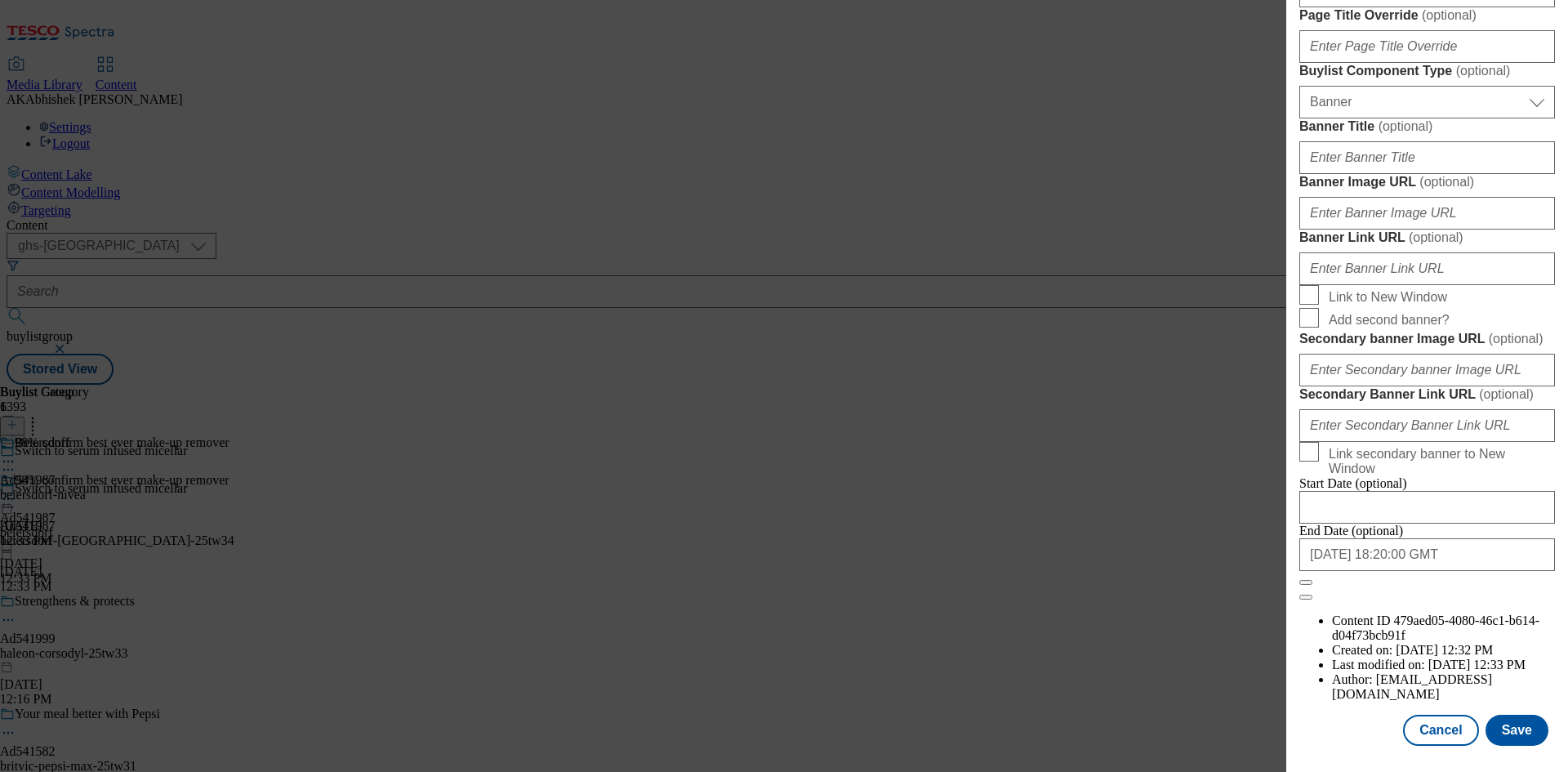
scroll to position [981, 0]
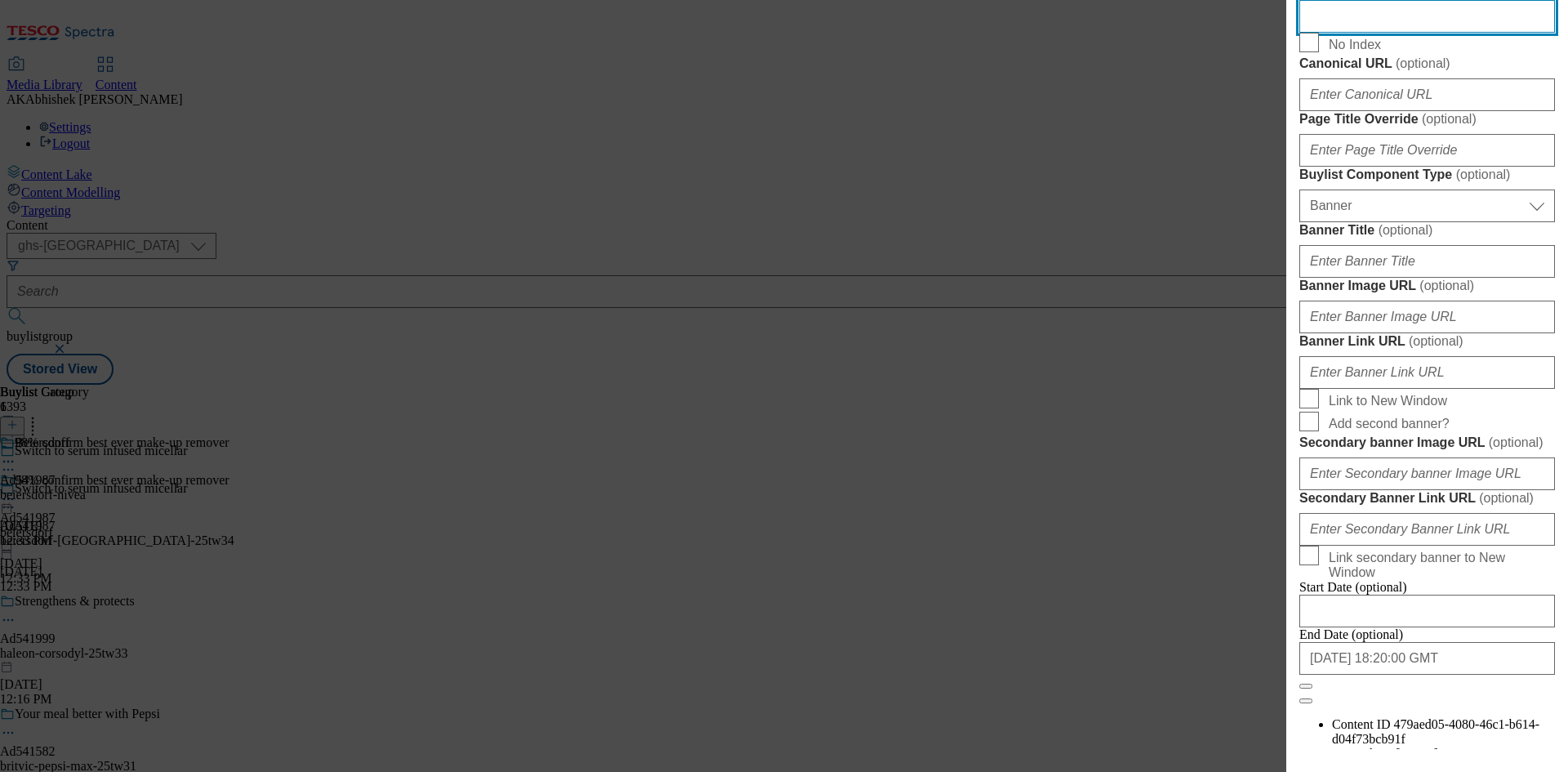
click at [1359, 33] on input "Description" at bounding box center [1427, 16] width 255 height 33
paste input "NIVEA Skin Glow Serum Infused Micellar Water 400ml"
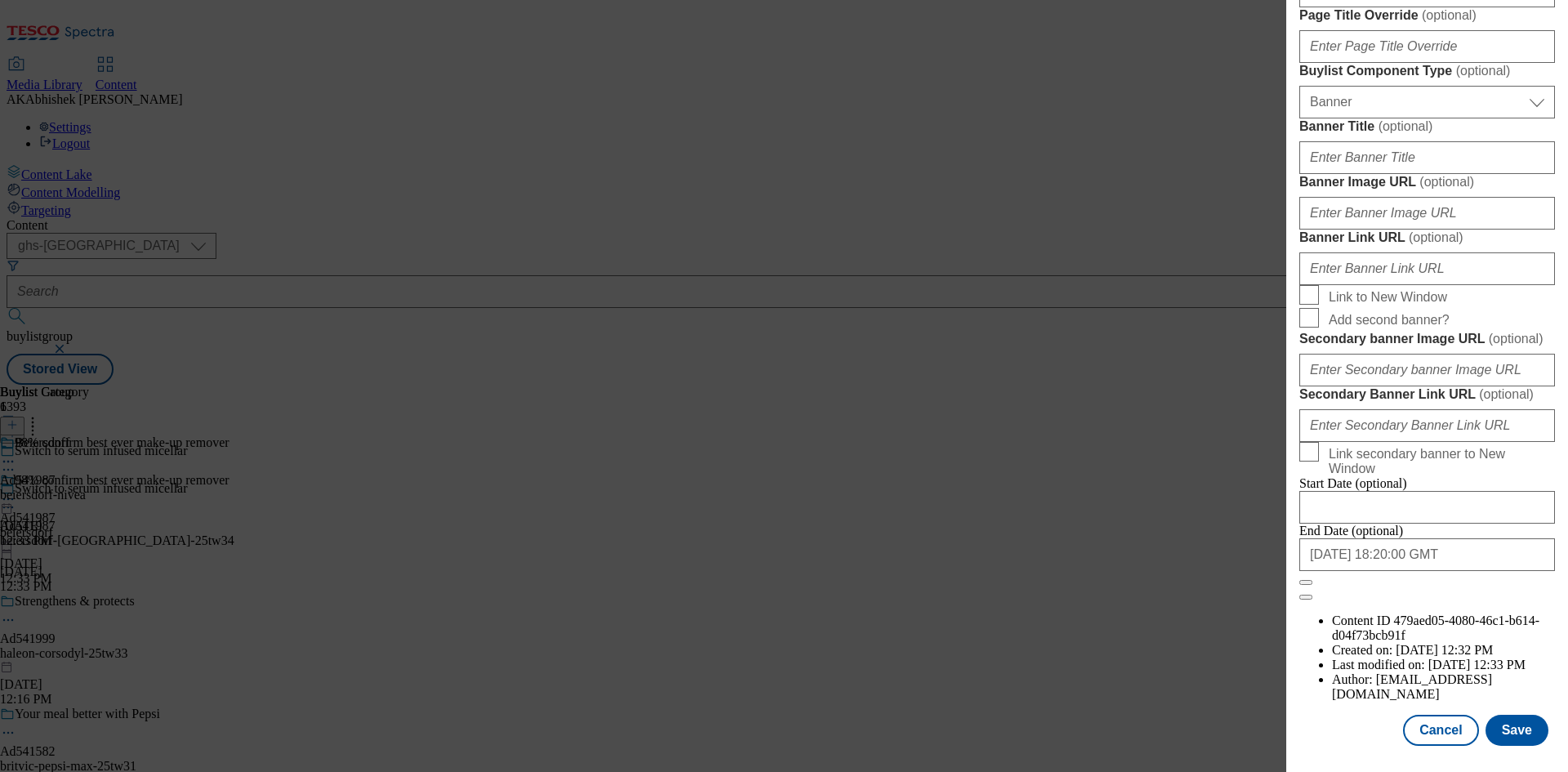
scroll to position [1691, 0]
type input "NIVEA Skin Glow Serum Infused Micellar Water 400ml"
click at [1524, 733] on button "Save" at bounding box center [1517, 731] width 63 height 31
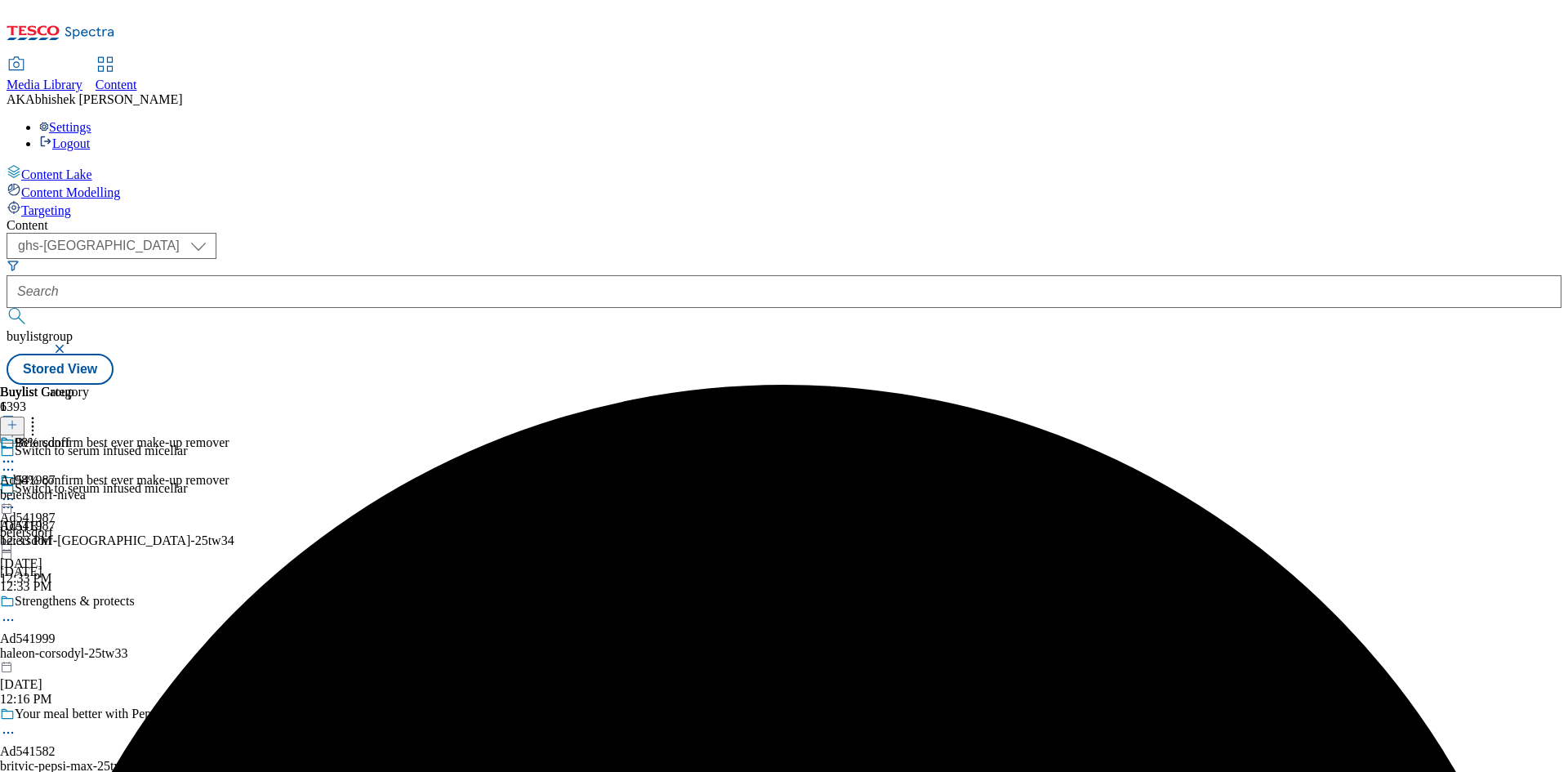
click at [16, 453] on icon at bounding box center [8, 462] width 16 height 16
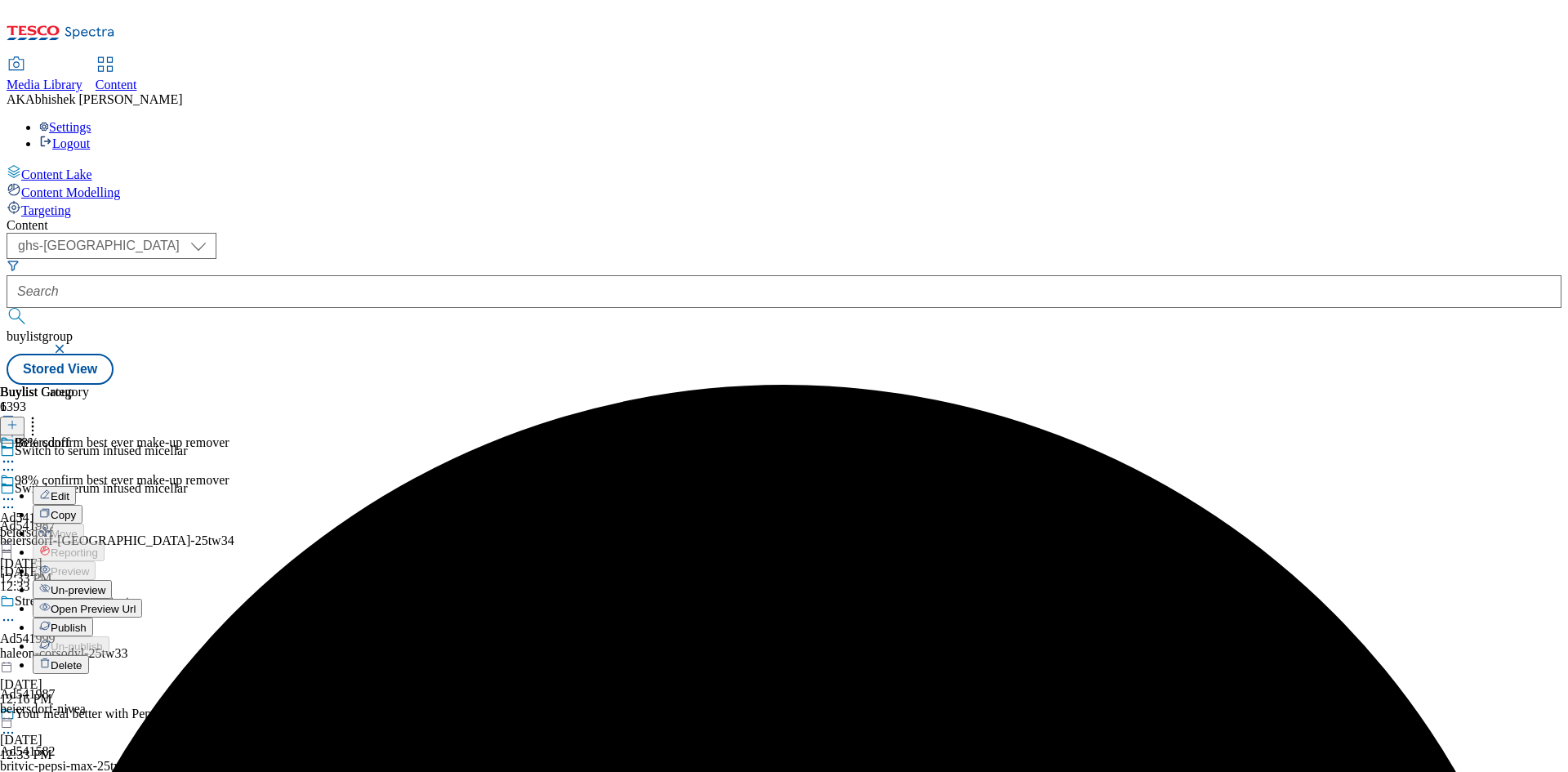
click at [70, 490] on span "Edit" at bounding box center [60, 496] width 19 height 12
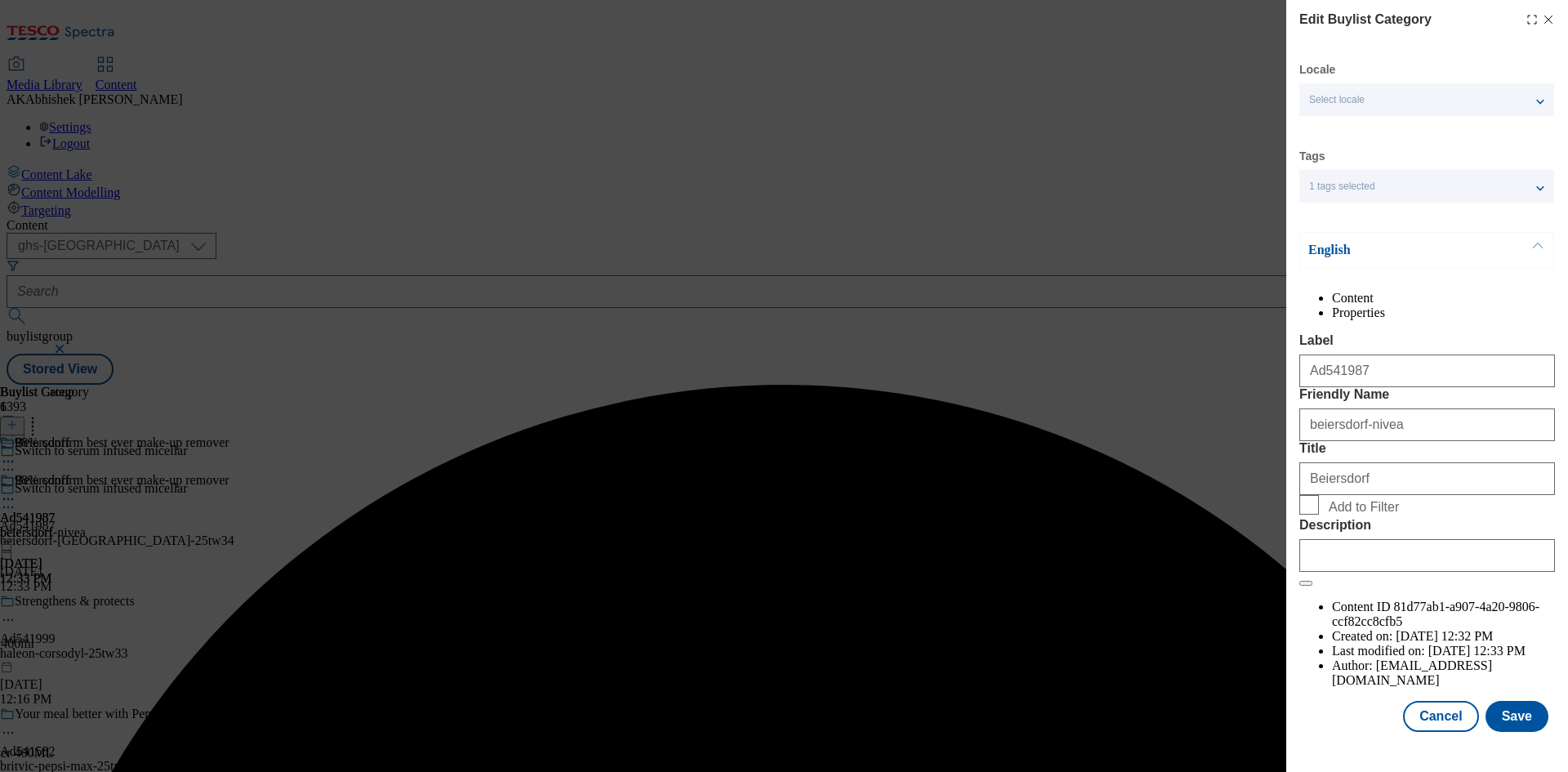
scroll to position [32, 0]
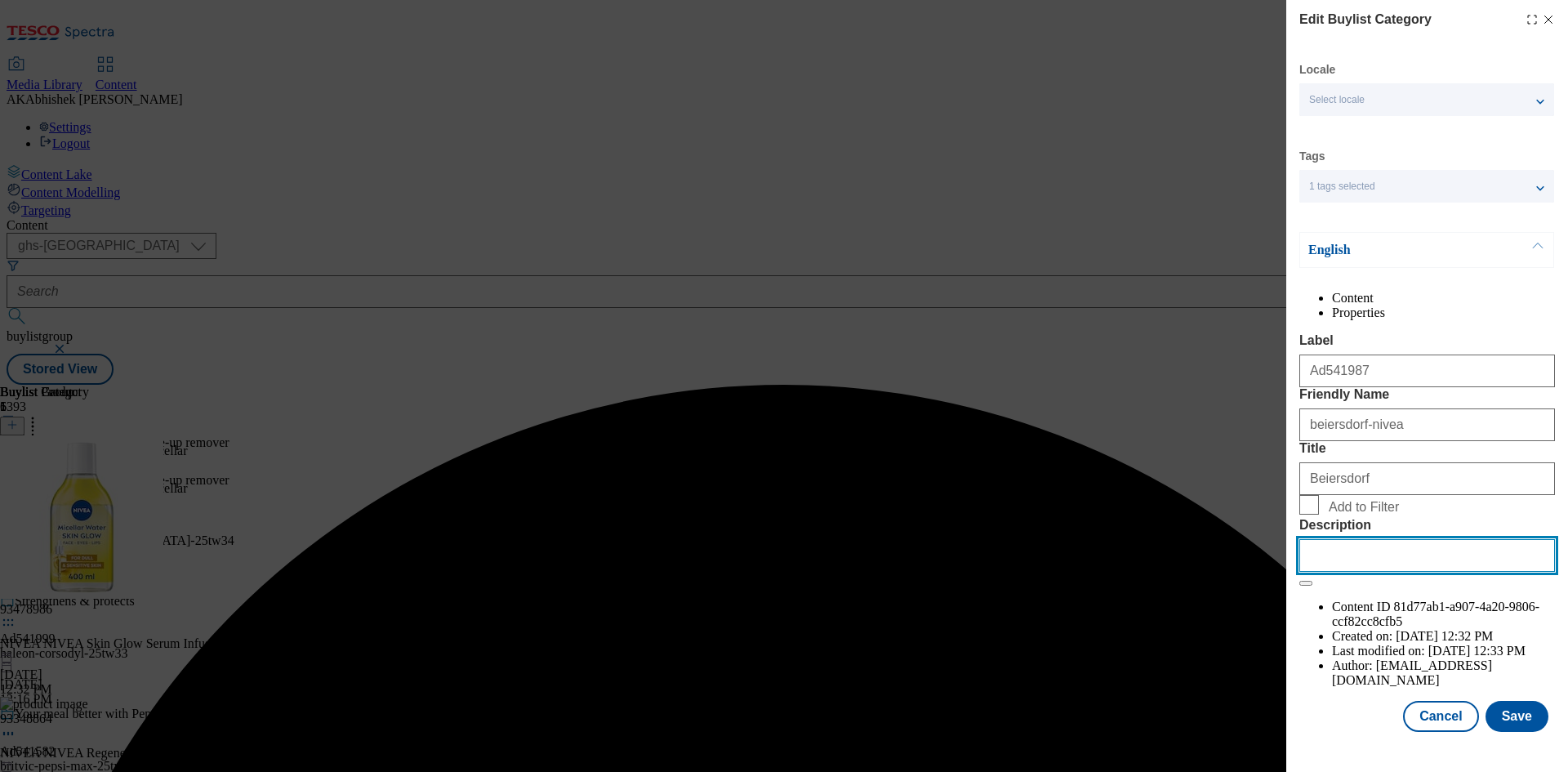
click at [1397, 572] on input "Description" at bounding box center [1427, 556] width 255 height 33
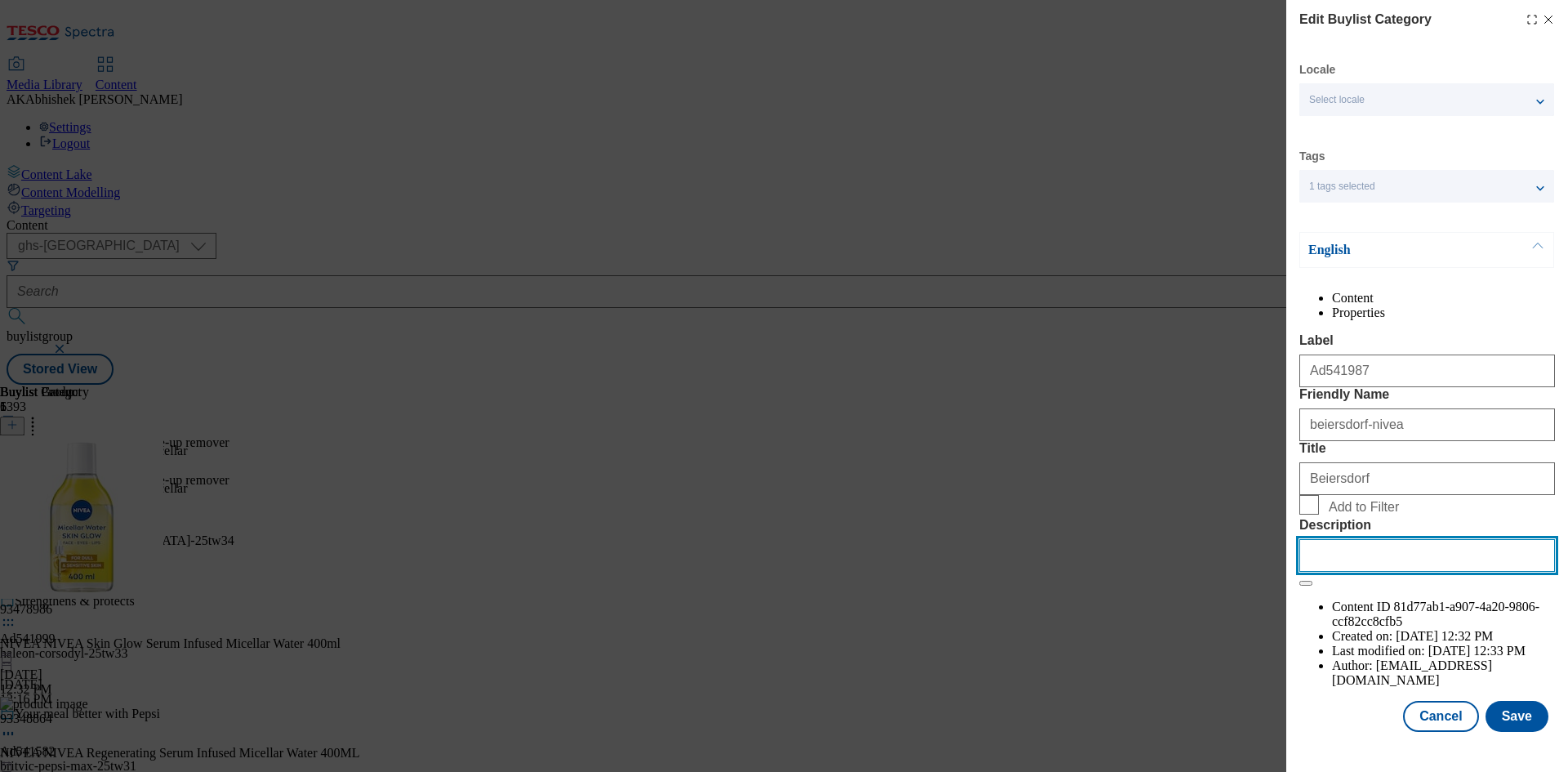
paste input "NIVEA Skin Glow Serum Infused Micellar Water 400ml"
type input "NIVEA Skin Glow Serum Infused Micellar Water 400ml"
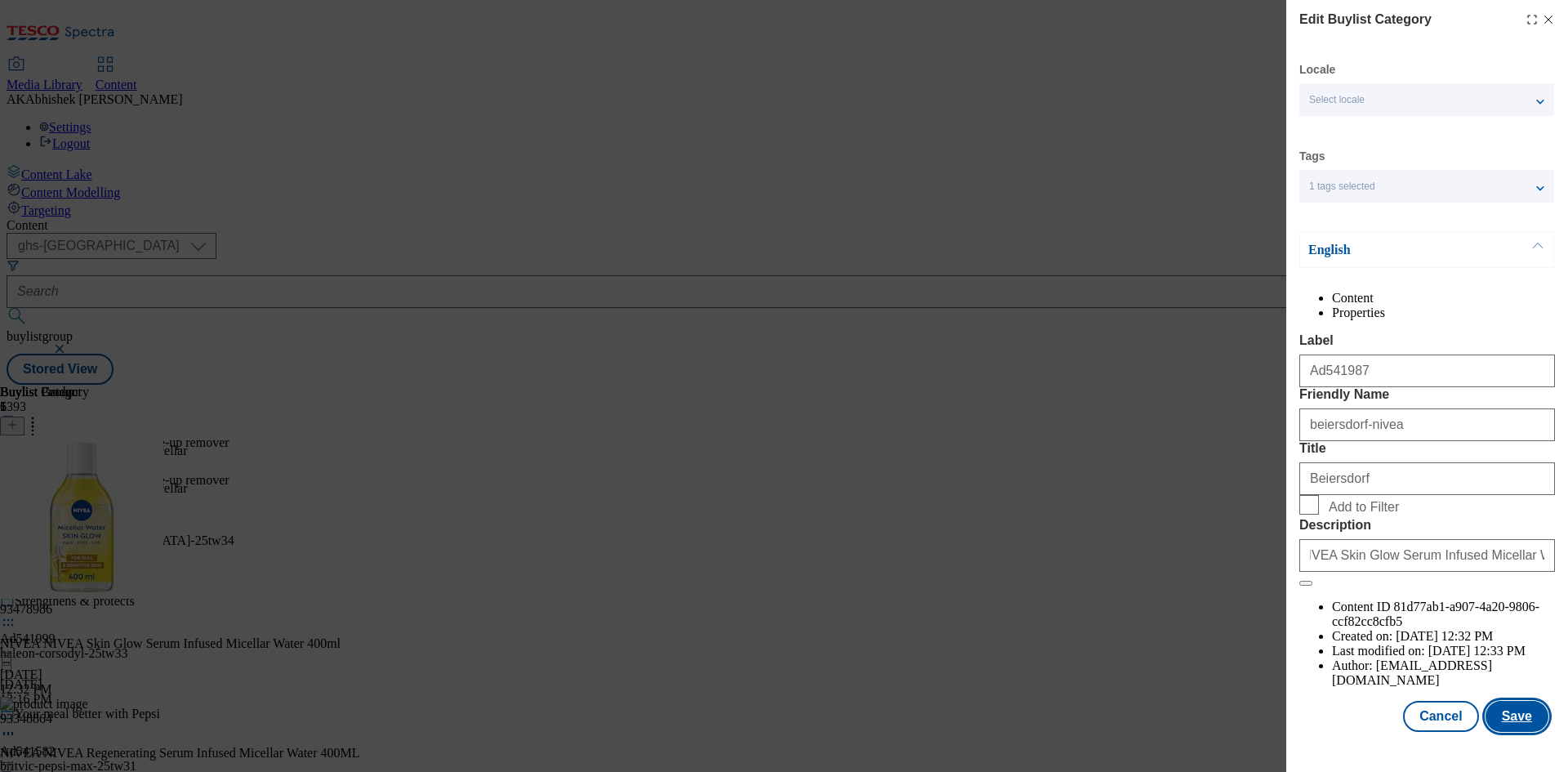
click at [1493, 732] on button "Save" at bounding box center [1517, 717] width 63 height 31
